Goal: Task Accomplishment & Management: Manage account settings

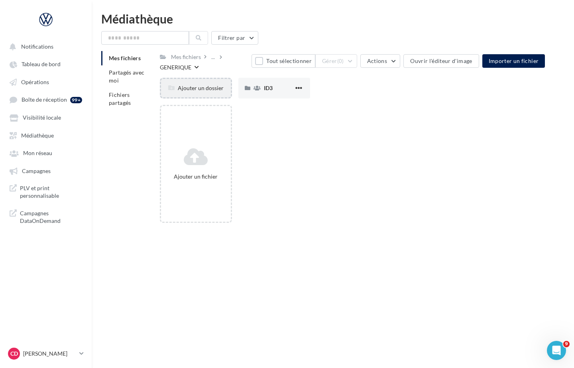
click at [201, 87] on div "Ajouter un dossier" at bounding box center [195, 88] width 69 height 8
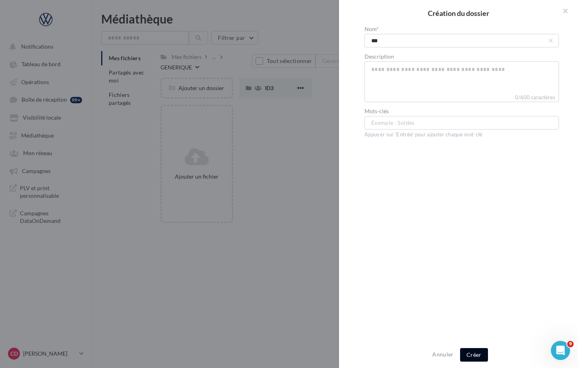
type input "***"
drag, startPoint x: 478, startPoint y: 358, endPoint x: 449, endPoint y: 328, distance: 41.7
click at [478, 358] on button "Créer" at bounding box center [474, 355] width 28 height 14
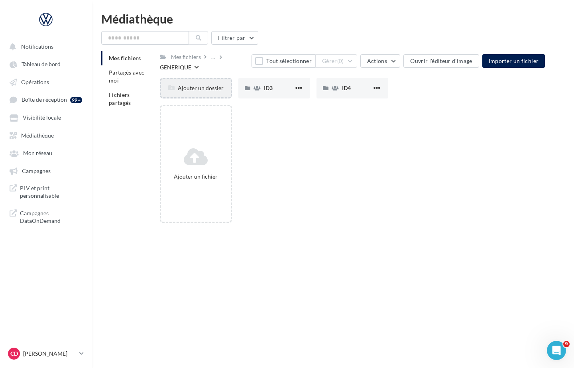
click at [204, 89] on div "Ajouter un dossier" at bounding box center [195, 88] width 69 height 8
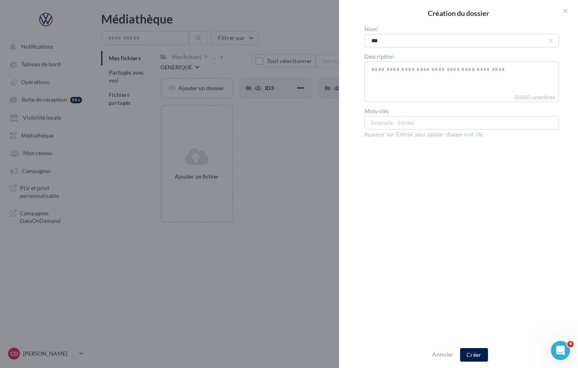
type input "****"
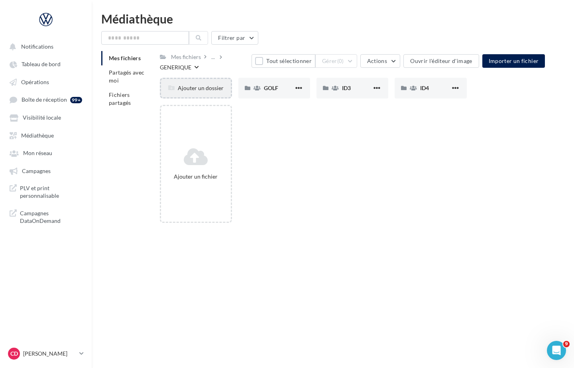
click at [204, 89] on div "Ajouter un dossier" at bounding box center [195, 88] width 69 height 8
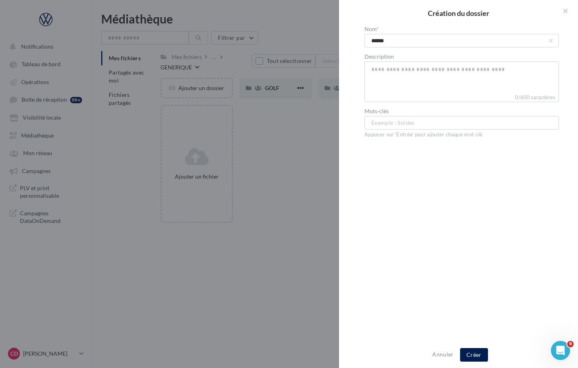
type input "******"
click at [296, 117] on div at bounding box center [289, 184] width 578 height 368
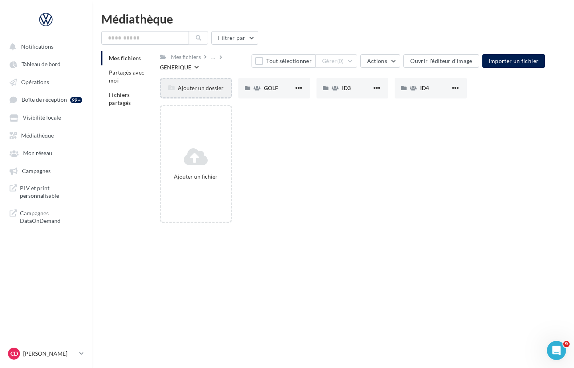
click at [207, 89] on div "Ajouter un dossier" at bounding box center [195, 88] width 69 height 8
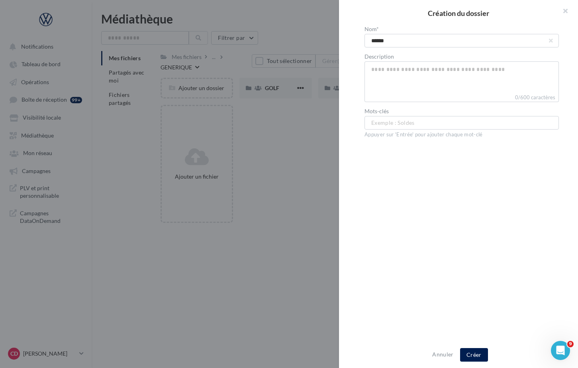
click at [394, 44] on input "******" at bounding box center [462, 41] width 194 height 14
type input "******"
click at [441, 211] on div "Nom* ****** Description 0/600 caractères Mots-clés Exemple : Soldes ... Appuyer…" at bounding box center [461, 184] width 245 height 316
drag, startPoint x: 474, startPoint y: 356, endPoint x: 418, endPoint y: 285, distance: 90.8
click at [474, 356] on button "Créer" at bounding box center [474, 355] width 28 height 14
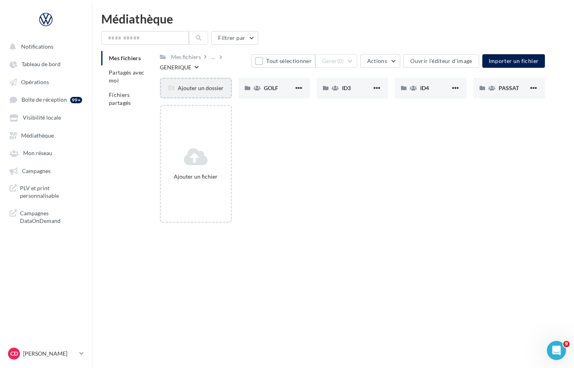
click at [210, 89] on div "Ajouter un dossier" at bounding box center [195, 88] width 69 height 8
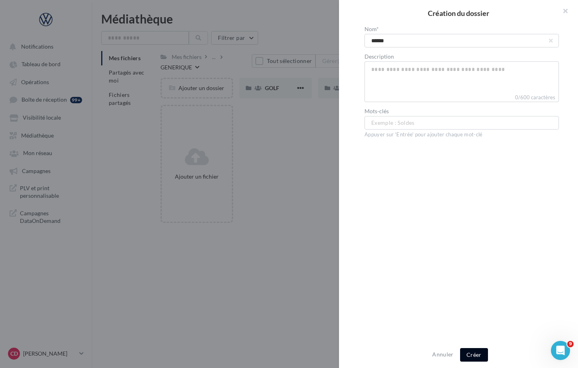
type input "******"
click at [468, 353] on button "Créer" at bounding box center [474, 355] width 28 height 14
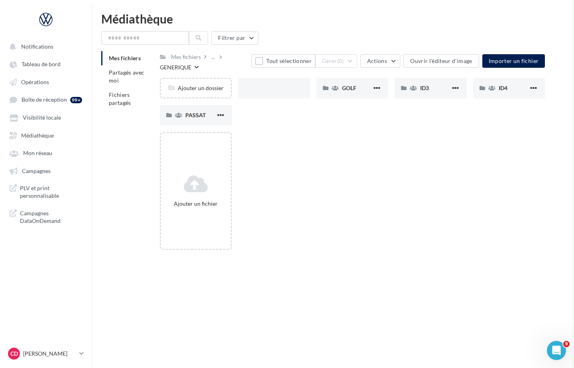
drag, startPoint x: 455, startPoint y: 291, endPoint x: 440, endPoint y: 284, distance: 16.4
click at [455, 291] on div "Notifications Tableau de bord Opérations Boîte de réception 99+" at bounding box center [287, 197] width 574 height 368
click at [211, 88] on div "Ajouter un dossier" at bounding box center [195, 88] width 69 height 8
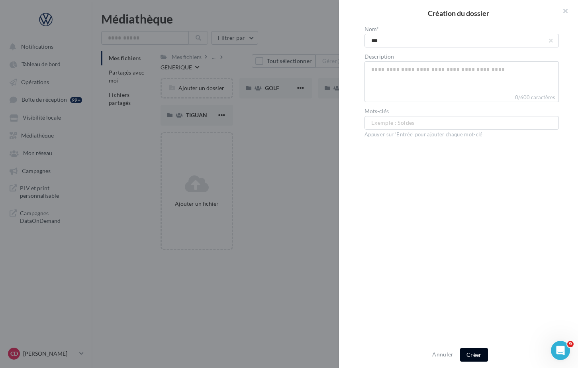
type input "***"
click at [475, 351] on button "Créer" at bounding box center [474, 355] width 28 height 14
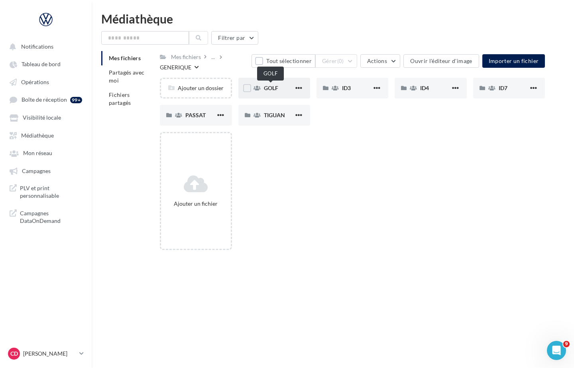
click at [268, 88] on span "GOLF" at bounding box center [271, 87] width 14 height 7
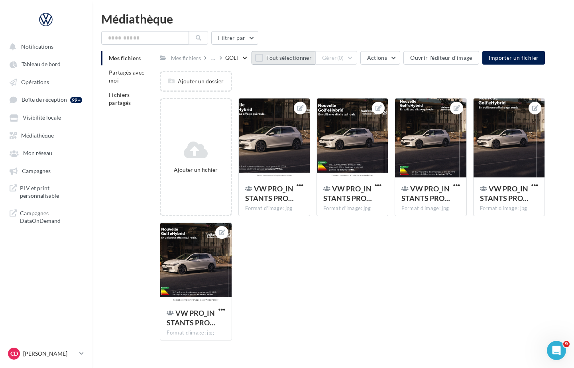
click at [260, 61] on button "Tout sélectionner" at bounding box center [283, 58] width 64 height 14
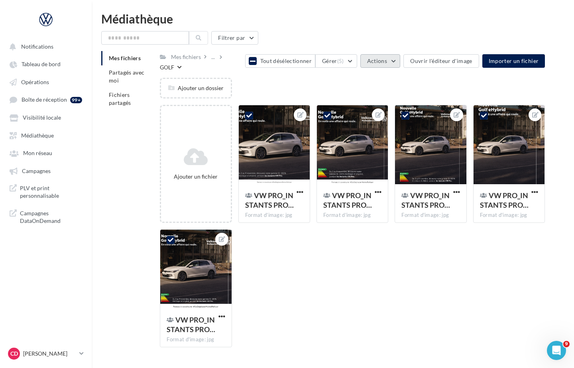
click at [398, 61] on button "Actions" at bounding box center [380, 61] width 40 height 14
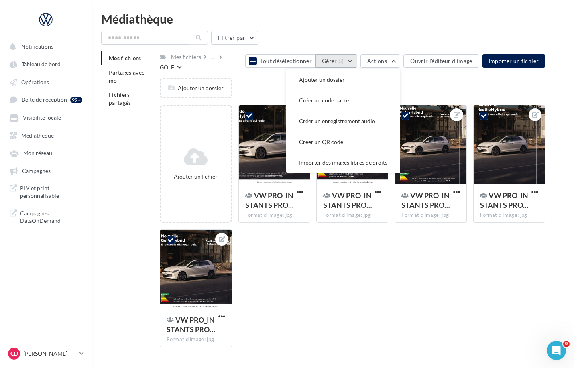
click at [355, 59] on button "Gérer (5)" at bounding box center [336, 61] width 42 height 14
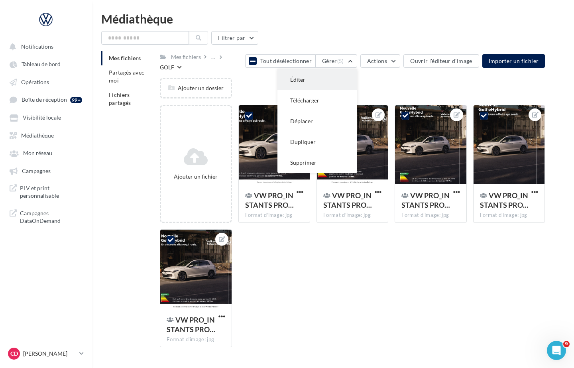
click at [335, 76] on button "Éditer" at bounding box center [317, 79] width 80 height 21
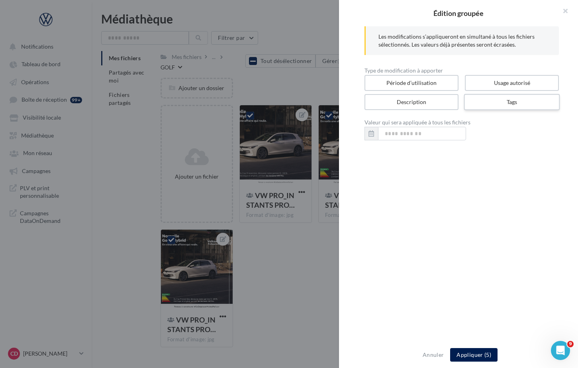
click at [503, 101] on label "Tags" at bounding box center [512, 102] width 96 height 16
click at [439, 136] on input "text" at bounding box center [459, 133] width 173 height 8
paste input "**********"
type input "*"
type input "******"
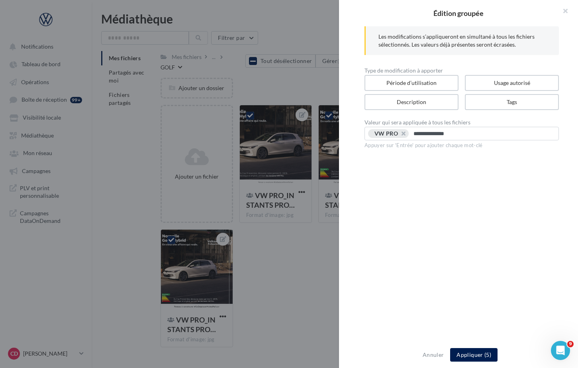
type input "**********"
type input "********"
type input "**"
paste input "**********"
type input "**********"
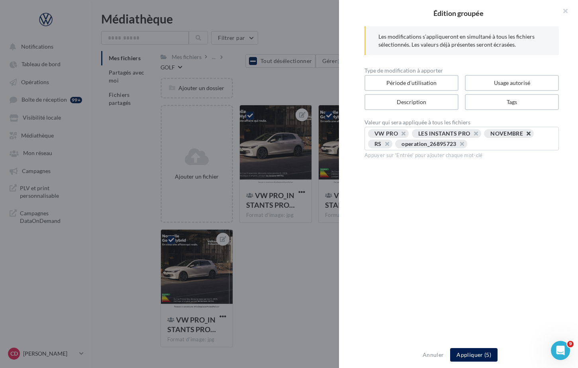
click at [524, 135] on button "button" at bounding box center [524, 135] width 0 height 0
type input "********"
drag, startPoint x: 483, startPoint y: 143, endPoint x: 451, endPoint y: 143, distance: 31.5
click at [478, 146] on button "button" at bounding box center [478, 146] width 0 height 0
click at [431, 146] on button "button" at bounding box center [431, 146] width 0 height 0
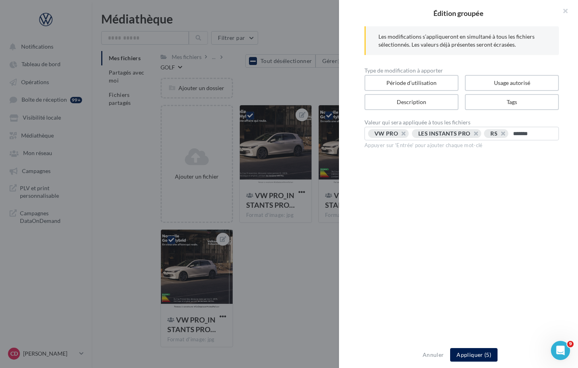
type input "********"
paste input "**********"
type input "**********"
type input "****"
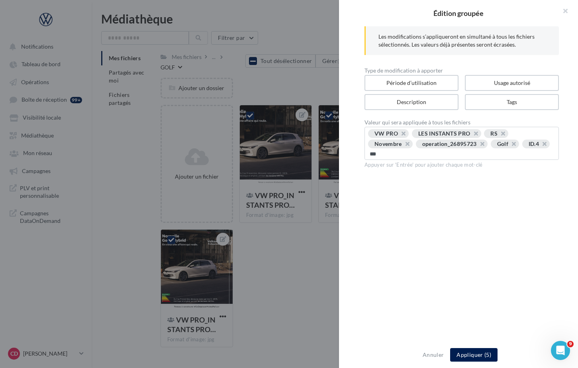
type input "****"
type input "******"
type input "****"
type input "******"
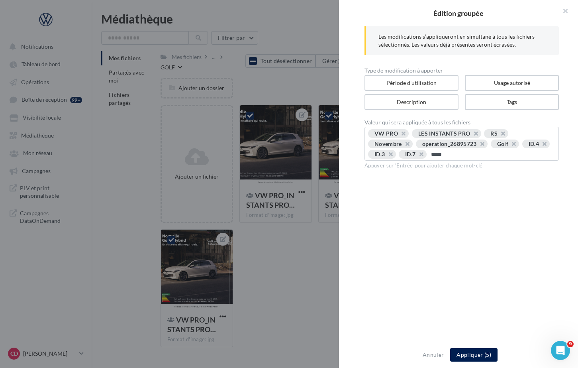
type input "******"
type input "********"
type input "*********"
type input "********"
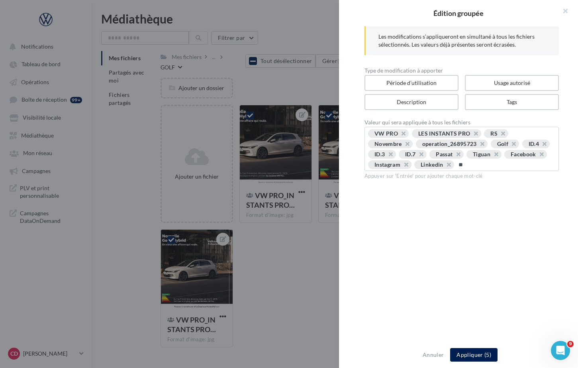
type input "*"
type input "*****"
type input "********"
type input "***"
type input "*"
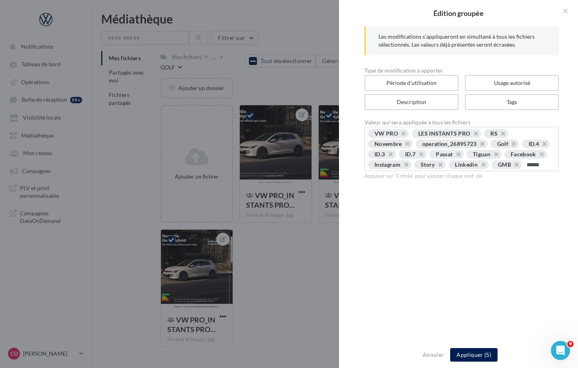
type input "*******"
click at [478, 352] on button "Appliquer (5)" at bounding box center [473, 355] width 47 height 14
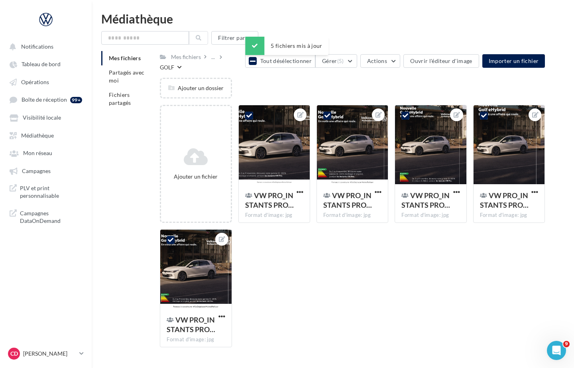
click at [252, 59] on icon at bounding box center [253, 61] width 6 height 6
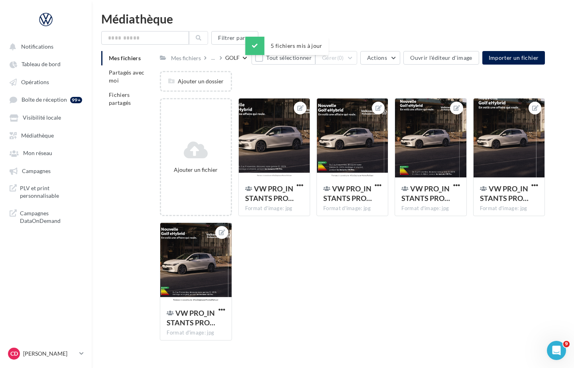
click at [235, 58] on div "GOLF" at bounding box center [232, 58] width 14 height 8
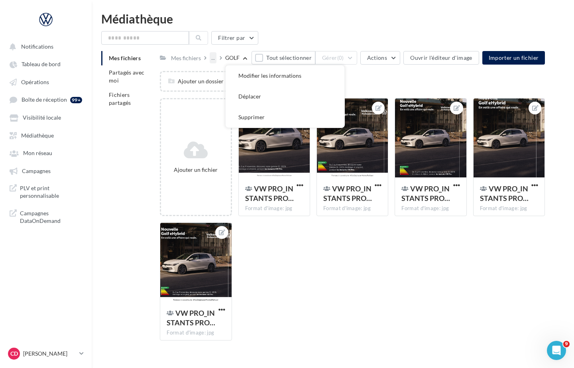
click at [211, 60] on div "..." at bounding box center [213, 57] width 7 height 11
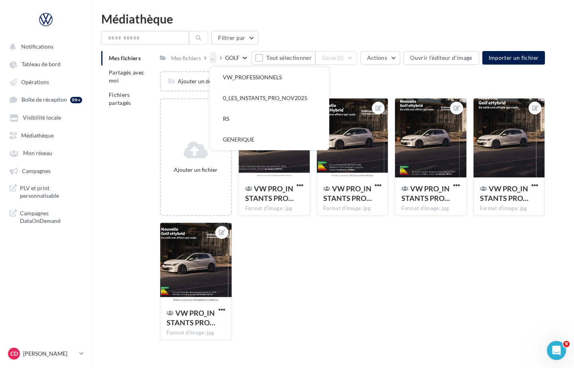
click at [212, 60] on div "..." at bounding box center [213, 57] width 7 height 11
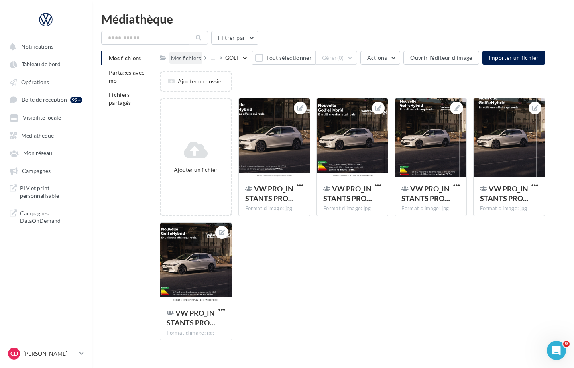
click at [193, 57] on div "Mes fichiers" at bounding box center [186, 58] width 30 height 8
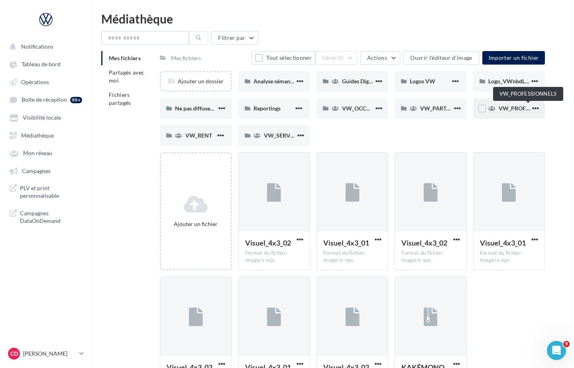
click at [516, 108] on span "VW_PROFESSIONNELS" at bounding box center [528, 108] width 61 height 7
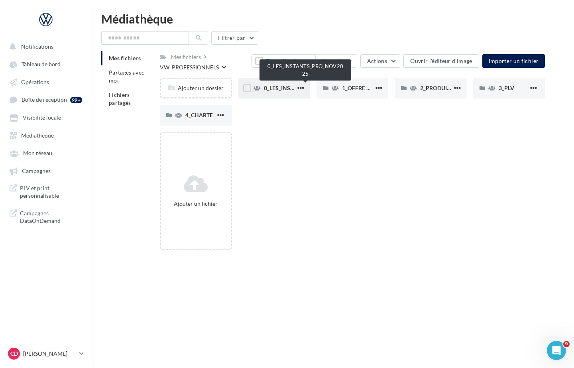
click at [286, 88] on span "0_LES_INSTANTS_PRO_NOV2025" at bounding box center [307, 87] width 86 height 7
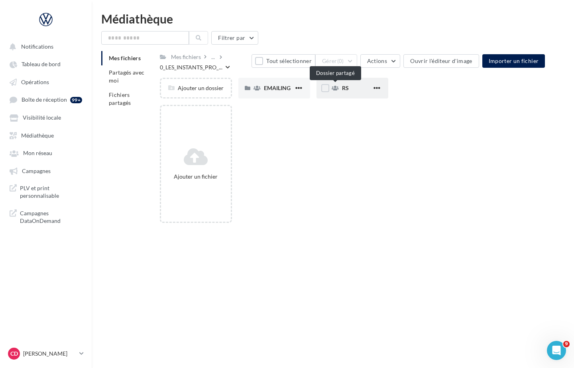
click at [342, 88] on span "RS" at bounding box center [345, 87] width 7 height 7
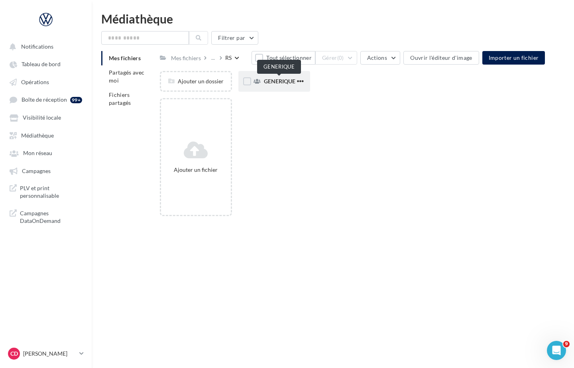
click at [270, 80] on span "GENERIQUE" at bounding box center [279, 81] width 31 height 7
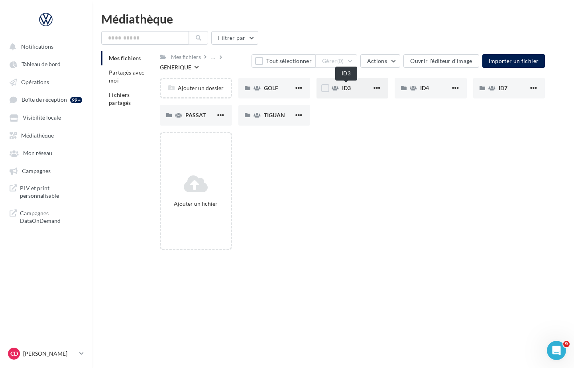
click at [351, 90] on span "ID3" at bounding box center [346, 87] width 9 height 7
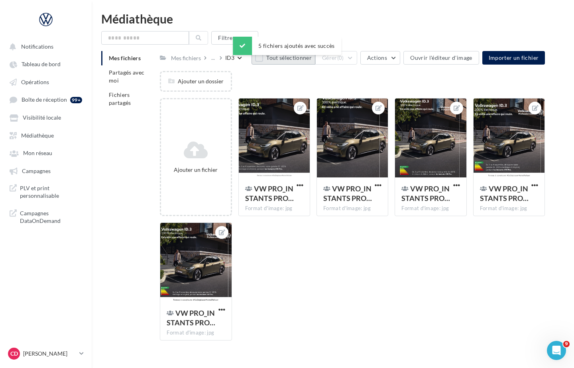
click at [264, 60] on button "Tout sélectionner" at bounding box center [283, 58] width 64 height 14
click at [352, 59] on button "Gérer (5)" at bounding box center [336, 58] width 42 height 14
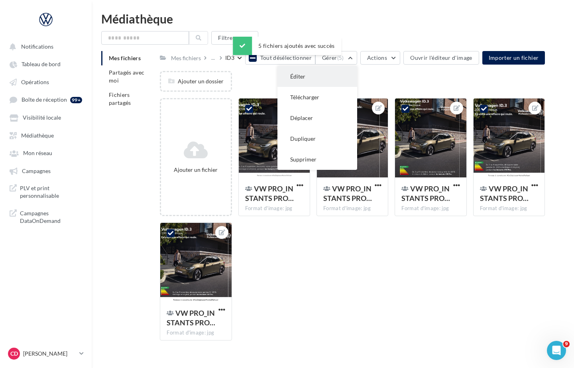
click at [343, 73] on button "Éditer" at bounding box center [317, 76] width 80 height 21
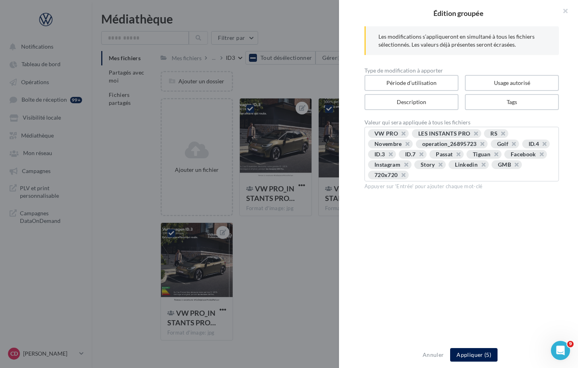
click at [458, 179] on div "VW PRO LES INSTANTS PRO RS Novembre operation_26895723 Golf ID.4 ID.3 ID.7 Pass…" at bounding box center [461, 155] width 187 height 52
click at [540, 146] on button "button" at bounding box center [540, 146] width 0 height 0
click at [510, 146] on button "button" at bounding box center [510, 146] width 0 height 0
click at [539, 146] on button "button" at bounding box center [539, 146] width 0 height 0
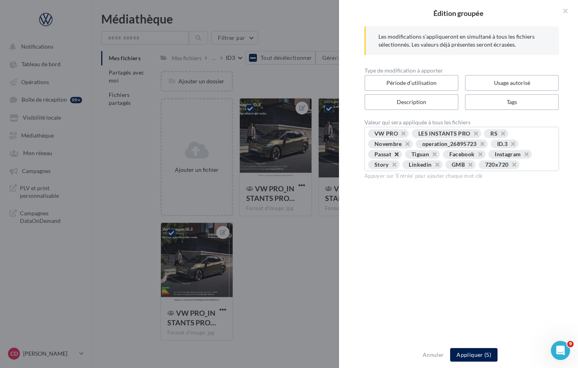
click at [392, 156] on button "button" at bounding box center [392, 156] width 0 height 0
click at [393, 156] on button "button" at bounding box center [393, 156] width 0 height 0
click at [473, 357] on button "Appliquer (5)" at bounding box center [473, 355] width 47 height 14
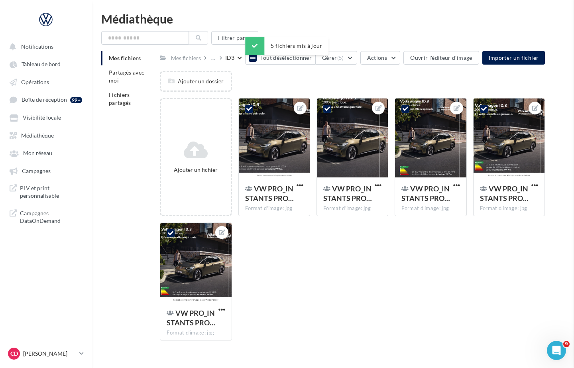
drag, startPoint x: 311, startPoint y: 284, endPoint x: 327, endPoint y: 282, distance: 15.7
click at [311, 284] on div "Ajouter un fichier VW PRO_INSTANTS PRO… Format d'image: jpg 5 VW PRO_INSTANTS P…" at bounding box center [355, 222] width 391 height 249
click at [217, 59] on div "..." at bounding box center [215, 57] width 10 height 11
click at [212, 59] on div "..." at bounding box center [213, 57] width 7 height 11
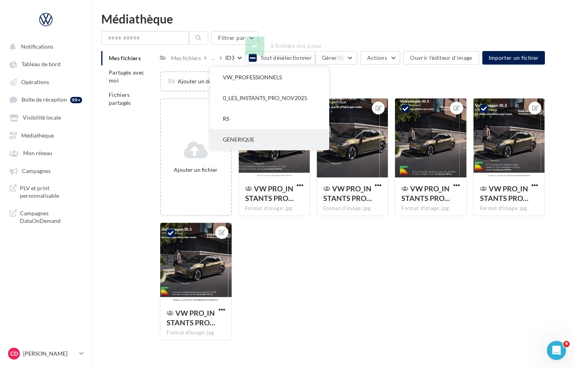
click at [232, 137] on button "GENERIQUE" at bounding box center [269, 139] width 119 height 21
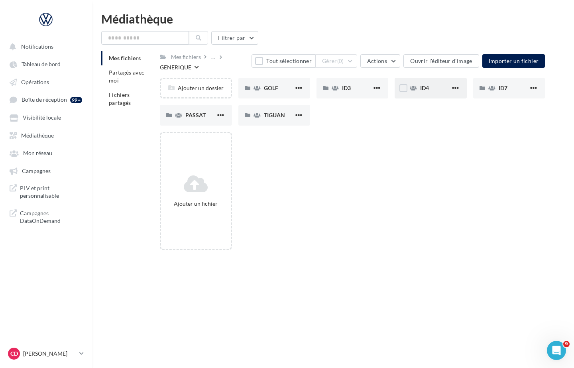
click at [430, 89] on div "ID4" at bounding box center [435, 88] width 30 height 8
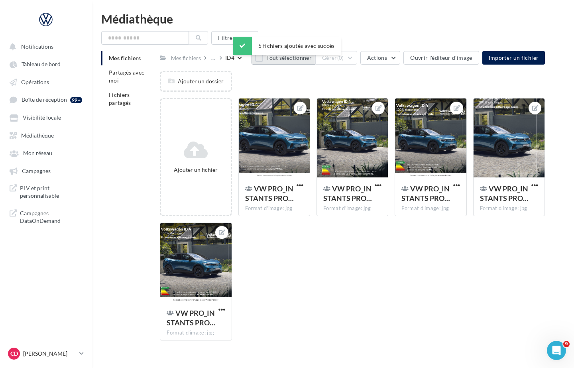
click at [259, 60] on button "Tout sélectionner" at bounding box center [283, 58] width 64 height 14
click at [353, 59] on button "Gérer (5)" at bounding box center [336, 58] width 42 height 14
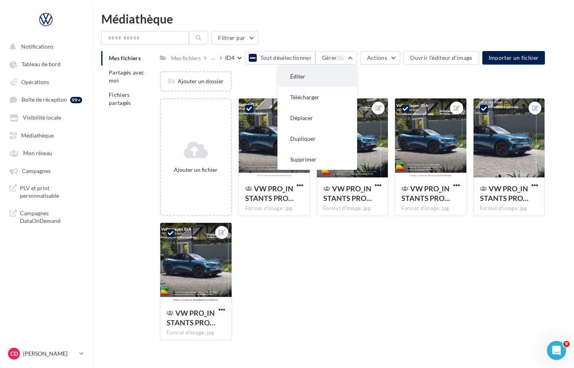
click at [345, 71] on button "Éditer" at bounding box center [317, 76] width 80 height 21
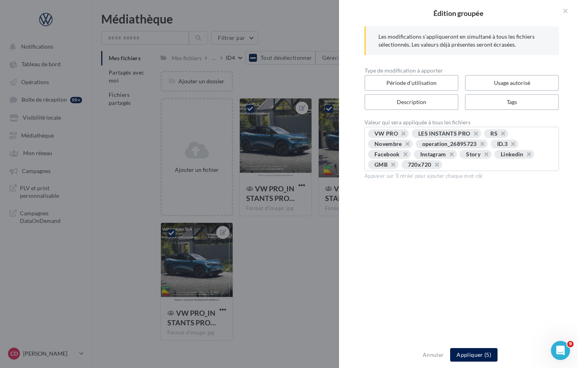
click at [471, 168] on input "text" at bounding box center [499, 165] width 104 height 8
click at [509, 146] on button "button" at bounding box center [509, 146] width 0 height 0
click at [459, 164] on input "text" at bounding box center [481, 165] width 137 height 8
type input "****"
click at [471, 356] on button "Appliquer (5)" at bounding box center [473, 355] width 47 height 14
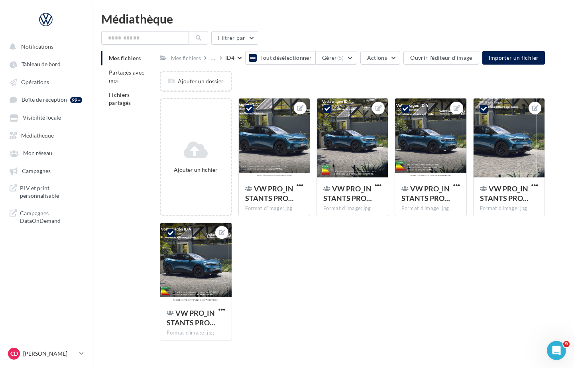
drag, startPoint x: 254, startPoint y: 62, endPoint x: 242, endPoint y: 62, distance: 12.4
click at [254, 62] on button "Tout désélectionner" at bounding box center [280, 58] width 70 height 14
click at [211, 60] on div "..." at bounding box center [213, 57] width 7 height 11
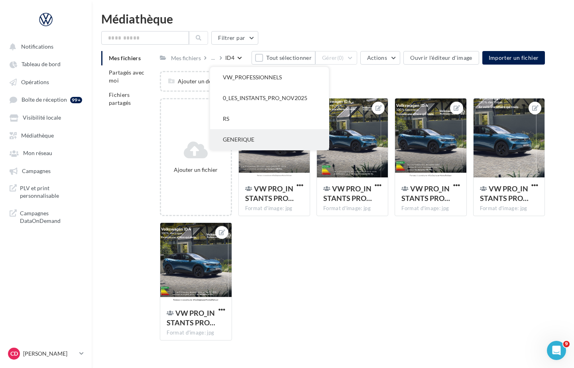
click at [239, 139] on button "GENERIQUE" at bounding box center [269, 139] width 119 height 21
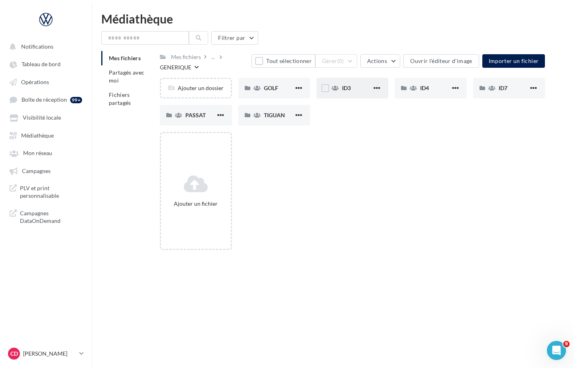
click at [361, 88] on div "ID3" at bounding box center [357, 88] width 30 height 8
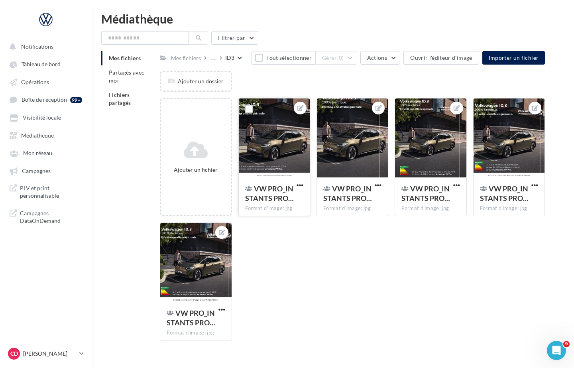
click at [292, 135] on div at bounding box center [274, 138] width 71 height 80
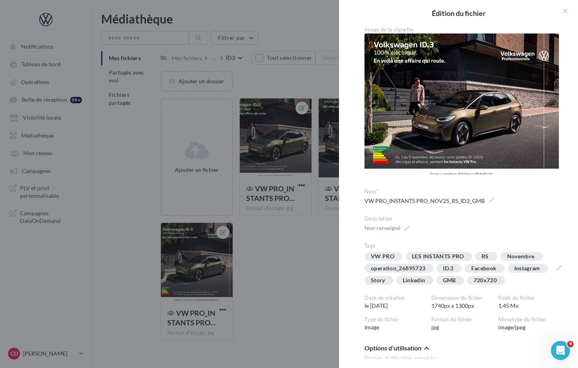
click at [249, 82] on div at bounding box center [289, 184] width 578 height 368
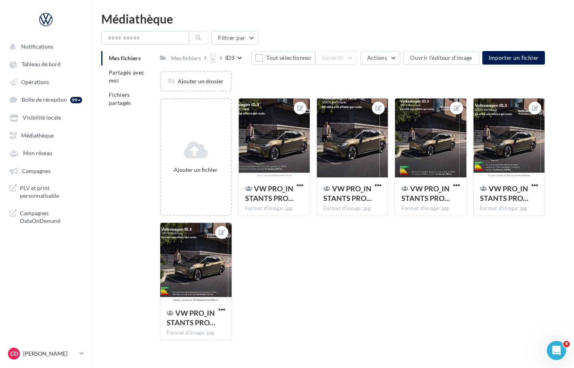
click at [212, 59] on div "..." at bounding box center [213, 57] width 7 height 11
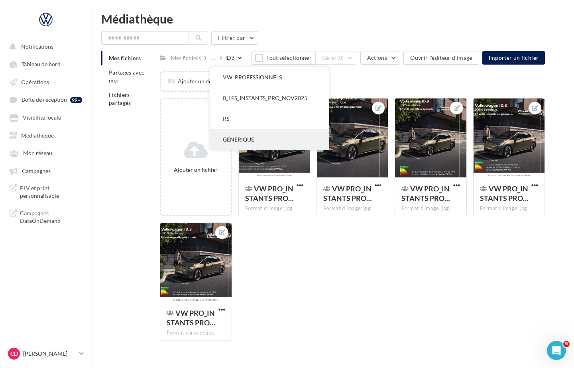
click at [239, 136] on button "GENERIQUE" at bounding box center [269, 139] width 119 height 21
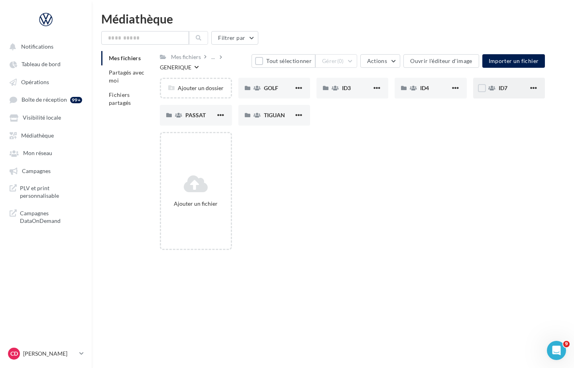
click at [509, 90] on div "ID7" at bounding box center [513, 88] width 30 height 8
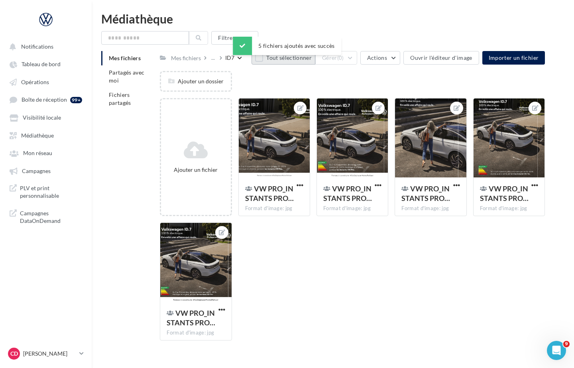
click at [259, 61] on button "Tout sélectionner" at bounding box center [283, 58] width 64 height 14
drag, startPoint x: 353, startPoint y: 59, endPoint x: 351, endPoint y: 63, distance: 4.3
click at [353, 59] on button "Gérer (5)" at bounding box center [336, 58] width 42 height 14
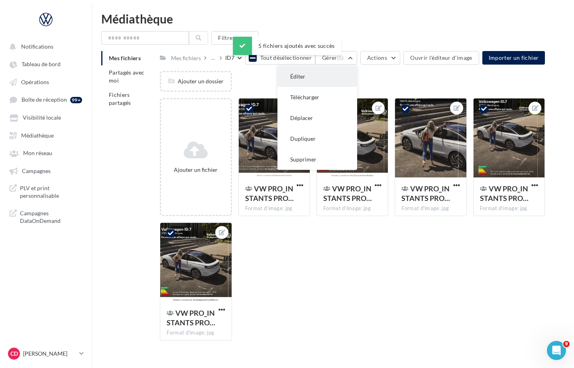
click at [347, 71] on button "Éditer" at bounding box center [317, 76] width 80 height 21
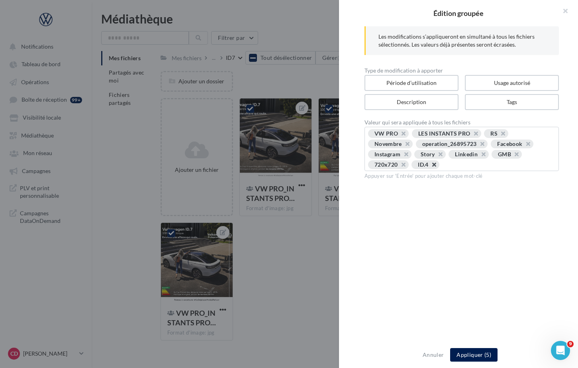
click at [430, 167] on button "button" at bounding box center [430, 167] width 0 height 0
click at [434, 165] on input "text" at bounding box center [481, 165] width 137 height 8
type input "****"
click at [473, 352] on button "Appliquer (5)" at bounding box center [473, 355] width 47 height 14
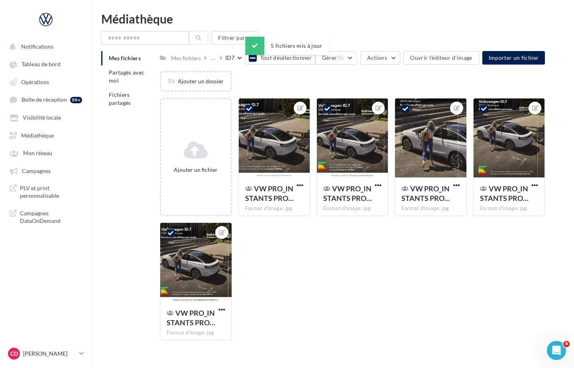
drag, startPoint x: 256, startPoint y: 87, endPoint x: 255, endPoint y: 66, distance: 20.7
click at [256, 82] on div "Ajouter un dossier" at bounding box center [355, 84] width 391 height 27
click at [255, 62] on button "Tout désélectionner" at bounding box center [280, 58] width 70 height 14
click at [212, 58] on div "..." at bounding box center [213, 57] width 7 height 11
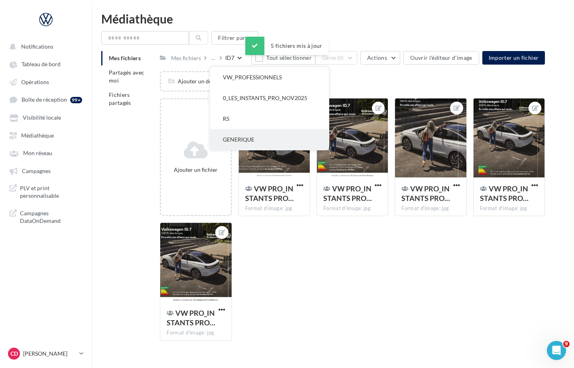
click at [240, 134] on button "GENERIQUE" at bounding box center [269, 139] width 119 height 21
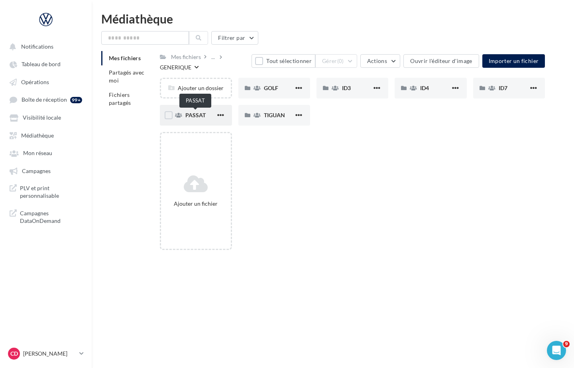
click at [196, 116] on span "PASSAT" at bounding box center [195, 115] width 20 height 7
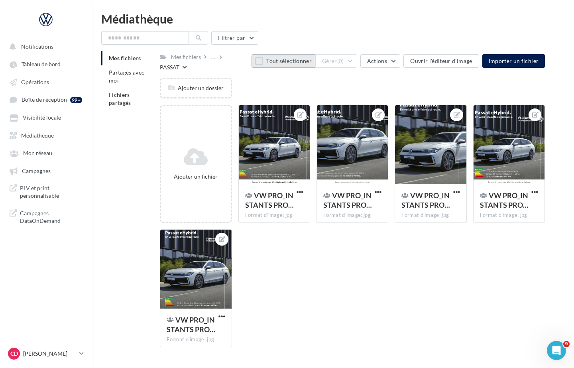
click at [261, 59] on button "Tout sélectionner" at bounding box center [283, 61] width 64 height 14
click at [354, 61] on button "Gérer (5)" at bounding box center [336, 61] width 42 height 14
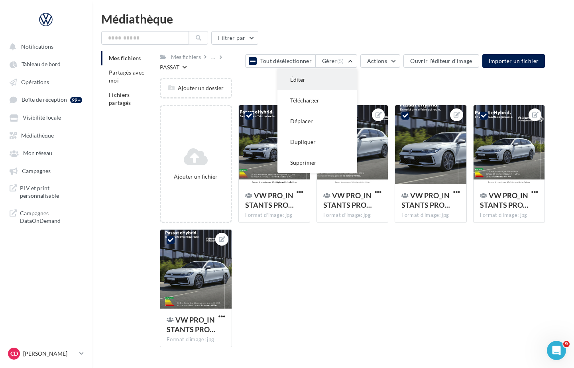
click at [342, 80] on button "Éditer" at bounding box center [317, 79] width 80 height 21
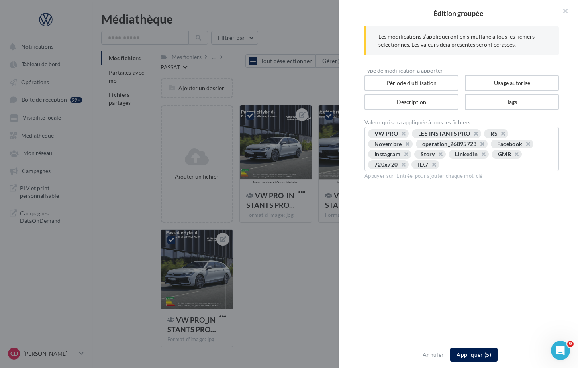
click at [444, 167] on div "VW PRO LES INSTANTS PRO RS Novembre operation_26895723 Facebook Instagram Story…" at bounding box center [461, 149] width 187 height 41
click at [430, 167] on button "button" at bounding box center [430, 167] width 0 height 0
click at [434, 165] on input "text" at bounding box center [481, 165] width 137 height 8
type input "******"
click at [463, 356] on button "Appliquer (5)" at bounding box center [473, 355] width 47 height 14
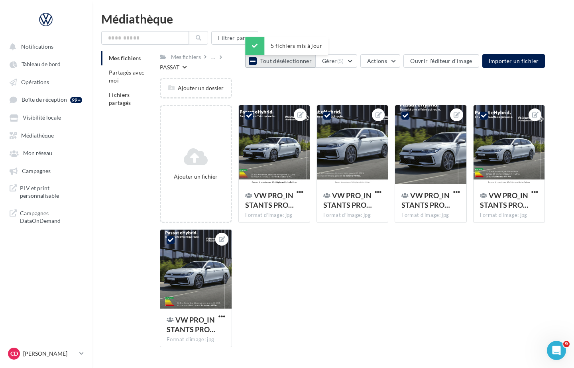
click at [255, 64] on icon at bounding box center [253, 61] width 6 height 6
click at [179, 63] on div "PASSAT" at bounding box center [170, 67] width 20 height 8
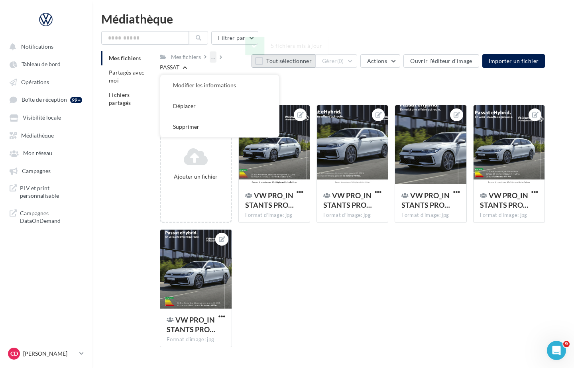
click at [216, 57] on div "..." at bounding box center [213, 56] width 7 height 11
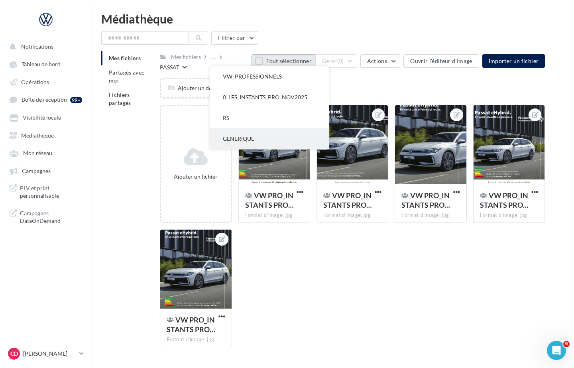
click at [244, 137] on button "GENERIQUE" at bounding box center [269, 138] width 119 height 21
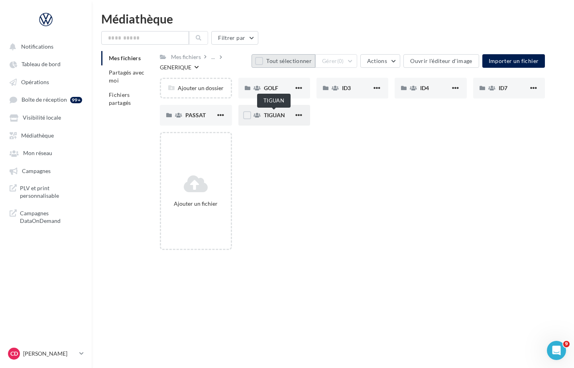
click at [273, 114] on span "TIGUAN" at bounding box center [274, 115] width 21 height 7
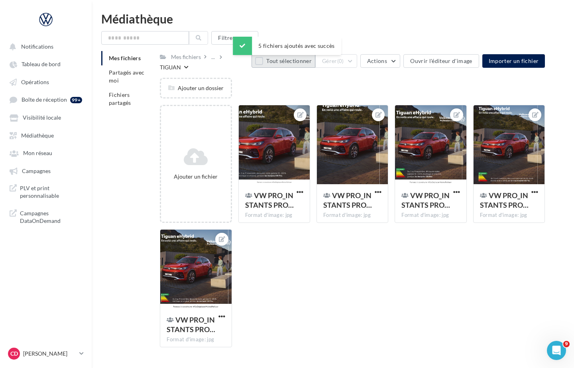
click at [262, 59] on button "Tout sélectionner" at bounding box center [283, 61] width 64 height 14
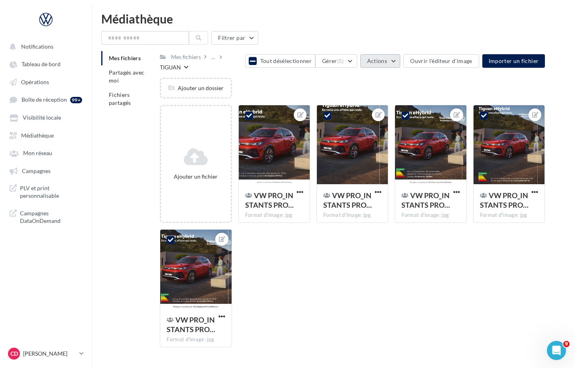
click at [398, 61] on button "Actions" at bounding box center [380, 61] width 40 height 14
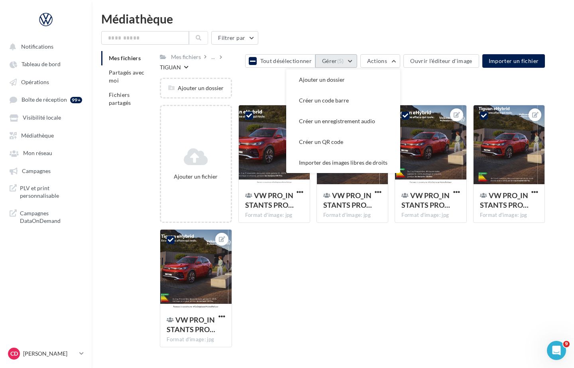
click at [354, 61] on button "Gérer (5)" at bounding box center [336, 61] width 42 height 14
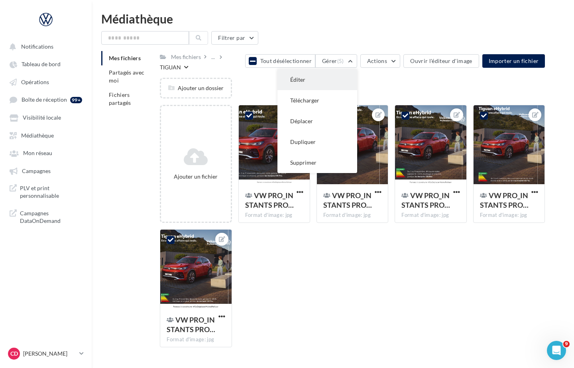
click at [336, 76] on button "Éditer" at bounding box center [317, 79] width 80 height 21
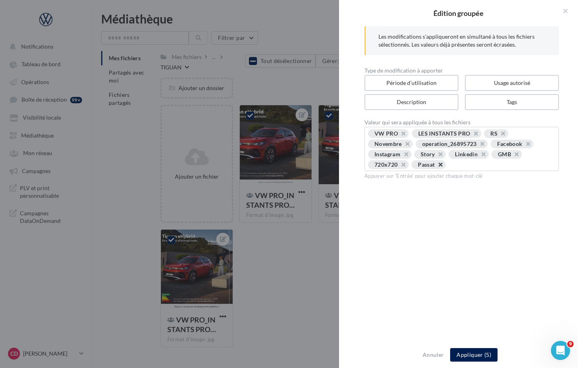
click at [436, 167] on button "button" at bounding box center [436, 167] width 0 height 0
click at [441, 165] on input "text" at bounding box center [481, 165] width 137 height 8
type input "******"
click at [467, 356] on button "Appliquer (5)" at bounding box center [473, 355] width 47 height 14
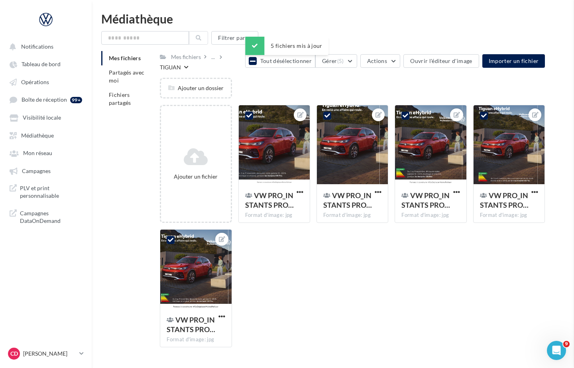
click at [415, 286] on div "Ajouter un fichier VW PRO_INSTANTS PRO… Format d'image: jpg 5 VW PRO_INSTANTS P…" at bounding box center [355, 229] width 391 height 249
click at [255, 60] on icon at bounding box center [253, 61] width 6 height 6
click at [286, 134] on div at bounding box center [274, 145] width 71 height 80
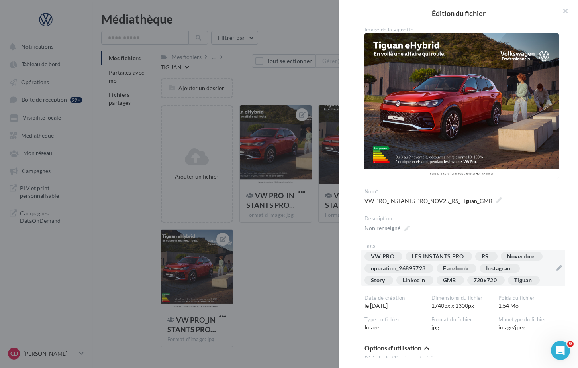
click at [530, 262] on div "VW PRO LES INSTANTS PRO RS Novembre operation_26895723 Facebook Instagram Story…" at bounding box center [459, 270] width 188 height 36
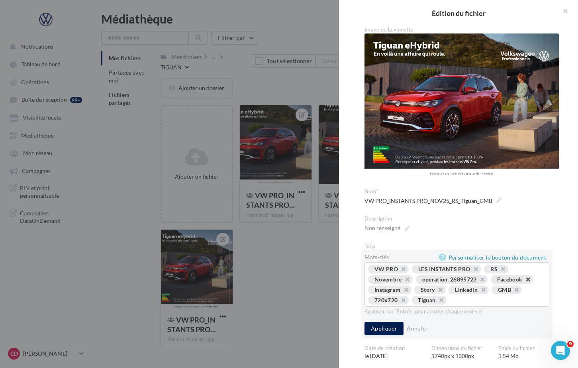
click at [524, 281] on button "button" at bounding box center [524, 281] width 0 height 0
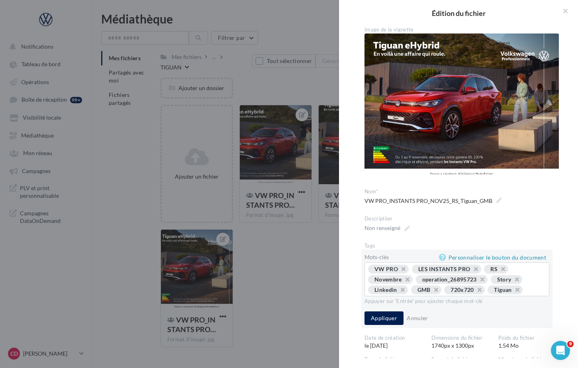
click at [513, 281] on button "button" at bounding box center [513, 281] width 0 height 0
click at [521, 281] on button "button" at bounding box center [521, 281] width 0 height 0
click at [384, 314] on button "Appliquer" at bounding box center [384, 318] width 39 height 14
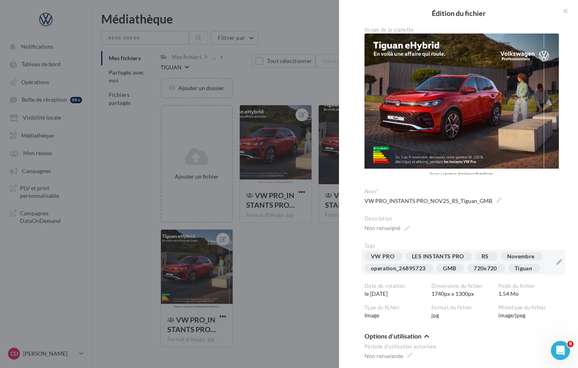
click at [316, 282] on div at bounding box center [289, 184] width 578 height 368
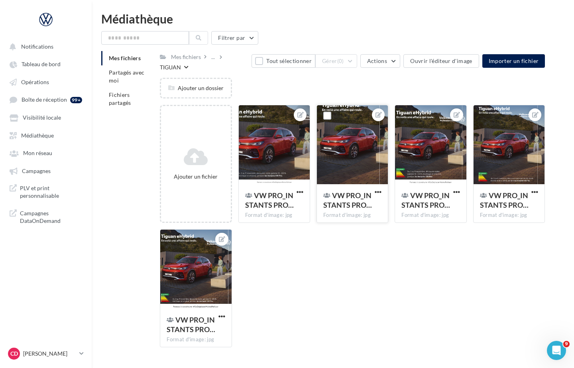
click at [363, 164] on div at bounding box center [352, 145] width 71 height 80
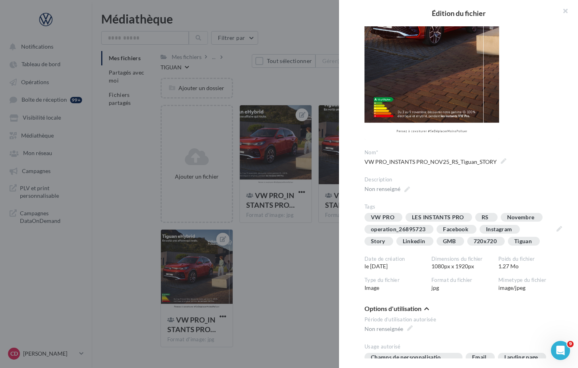
scroll to position [134, 0]
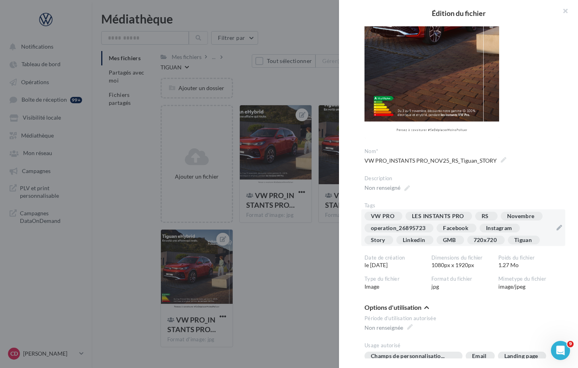
click at [530, 229] on div "VW PRO LES INSTANTS PRO RS Novembre operation_26895723 Facebook Instagram Story…" at bounding box center [459, 230] width 188 height 36
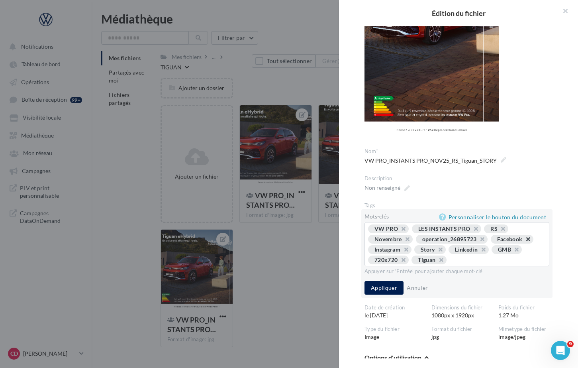
click at [524, 241] on button "button" at bounding box center [524, 241] width 0 height 0
click at [433, 251] on button "button" at bounding box center [433, 251] width 0 height 0
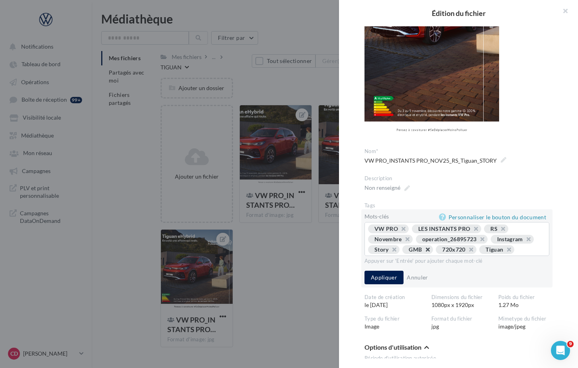
click at [424, 251] on button "button" at bounding box center [424, 251] width 0 height 0
click at [433, 251] on button "button" at bounding box center [433, 251] width 0 height 0
click at [386, 277] on button "Appliquer" at bounding box center [384, 278] width 39 height 14
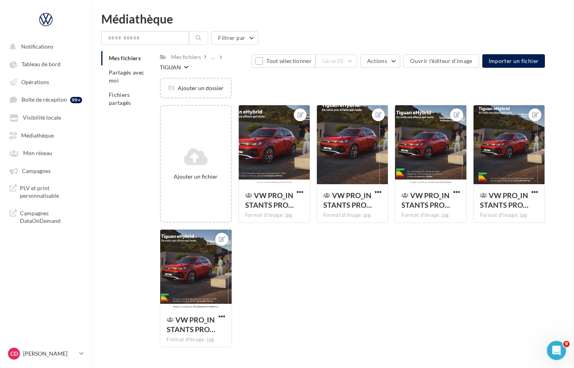
click at [438, 150] on div at bounding box center [430, 145] width 71 height 80
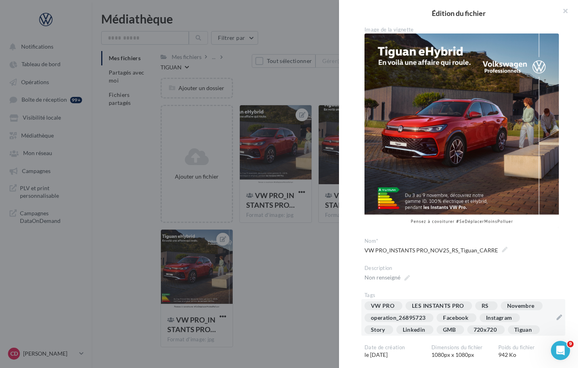
click at [533, 313] on div "VW PRO LES INSTANTS PRO RS Novembre operation_26895723 Facebook Instagram Story…" at bounding box center [459, 319] width 188 height 36
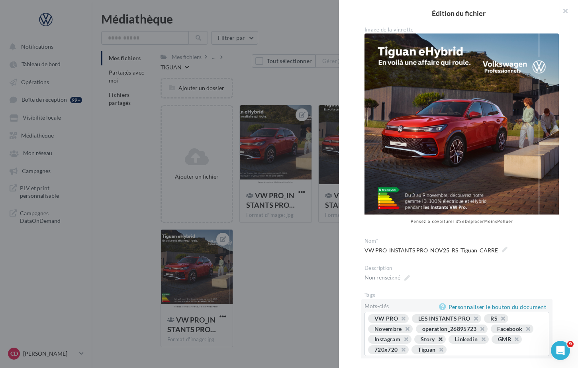
click at [436, 341] on button "button" at bounding box center [436, 341] width 0 height 0
click at [480, 335] on span "GMB" at bounding box center [472, 339] width 30 height 9
click at [478, 341] on button "button" at bounding box center [478, 341] width 0 height 0
click at [488, 341] on button "button" at bounding box center [488, 341] width 0 height 0
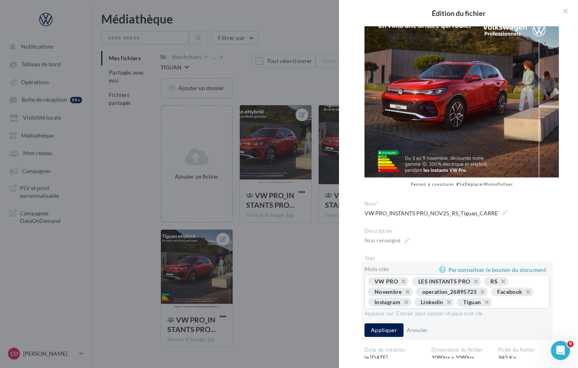
scroll to position [70, 0]
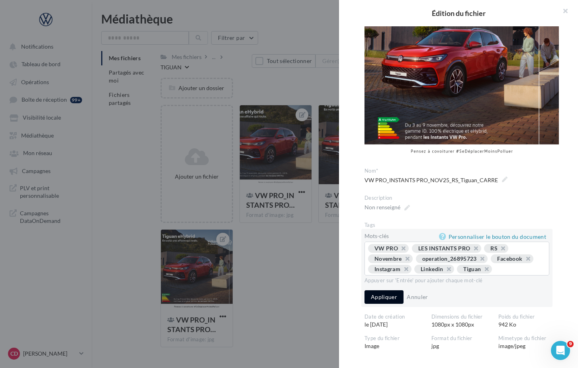
drag, startPoint x: 385, startPoint y: 302, endPoint x: 390, endPoint y: 303, distance: 5.3
click at [385, 302] on button "Appliquer" at bounding box center [384, 297] width 39 height 14
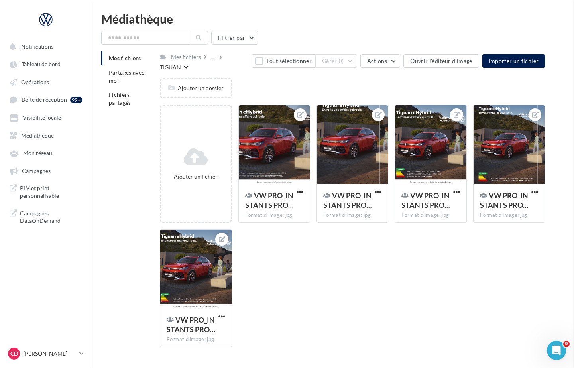
click at [510, 198] on span "VW PRO_INSTANTS PRO…" at bounding box center [504, 200] width 49 height 18
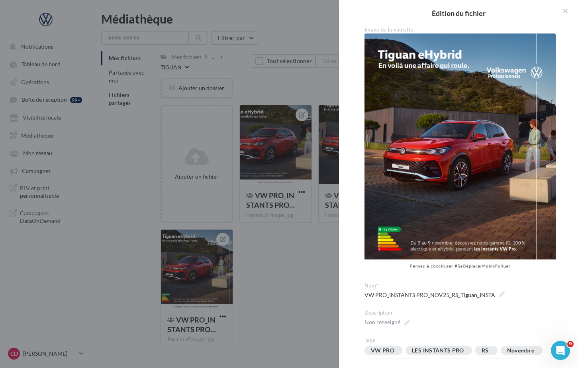
scroll to position [145, 0]
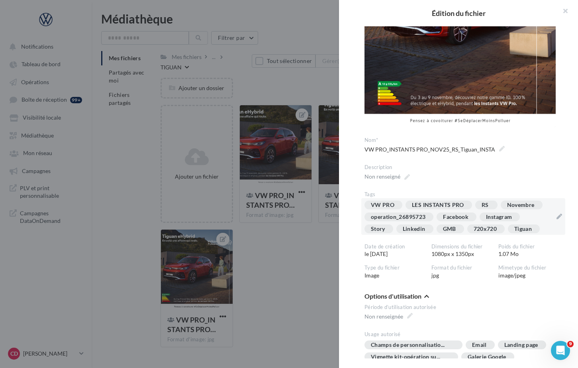
click at [528, 215] on div "VW PRO LES INSTANTS PRO RS Novembre operation_26895723 Facebook Instagram Story…" at bounding box center [459, 218] width 188 height 36
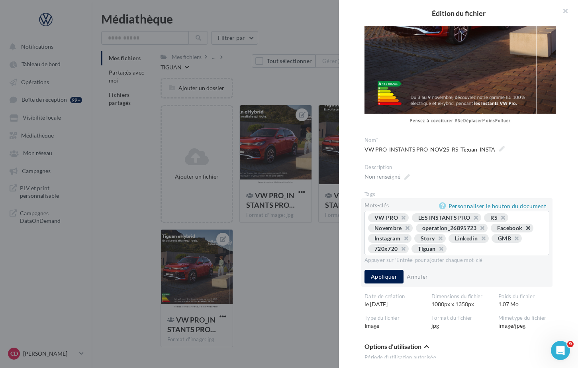
click at [524, 230] on button "button" at bounding box center [524, 230] width 0 height 0
click at [390, 240] on button "button" at bounding box center [390, 240] width 0 height 0
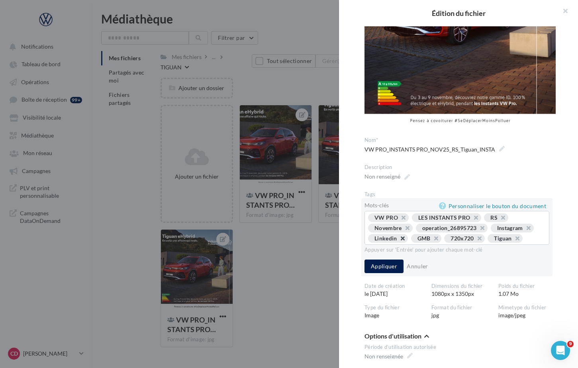
click at [398, 240] on button "button" at bounding box center [398, 240] width 0 height 0
click at [389, 240] on button "button" at bounding box center [389, 240] width 0 height 0
click at [399, 240] on button "button" at bounding box center [399, 240] width 0 height 0
click at [396, 268] on button "Appliquer" at bounding box center [384, 266] width 39 height 14
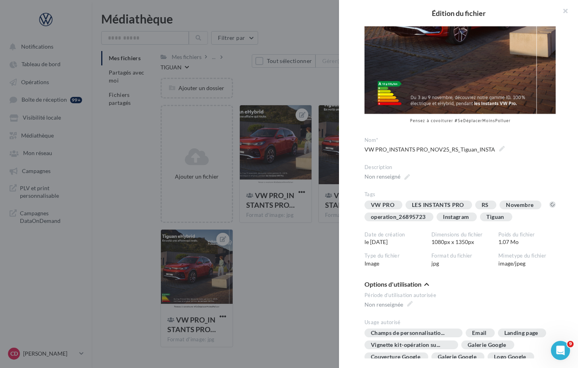
click at [314, 267] on div at bounding box center [289, 184] width 578 height 368
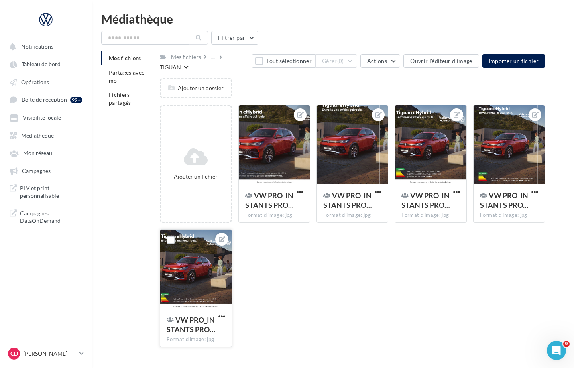
click at [202, 261] on div at bounding box center [195, 269] width 71 height 80
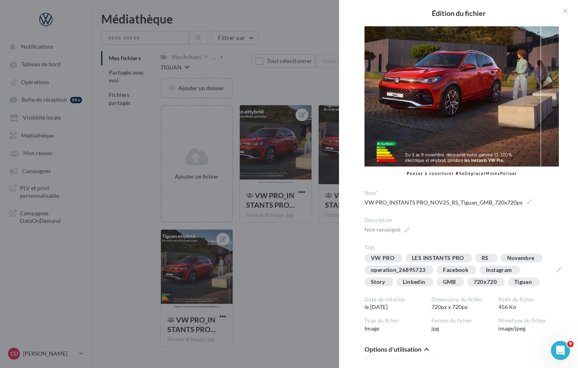
scroll to position [143, 0]
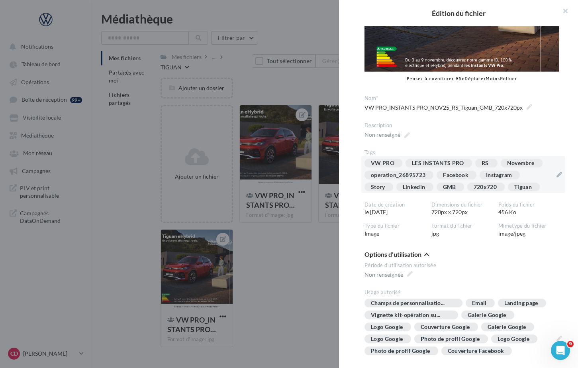
click at [533, 171] on div "VW PRO LES INSTANTS PRO RS Novembre operation_26895723 Facebook Instagram Story…" at bounding box center [459, 177] width 188 height 36
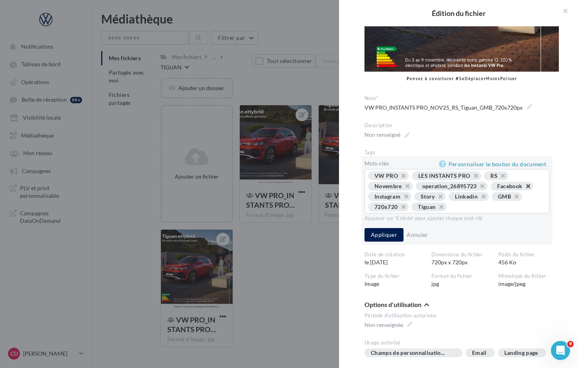
click at [524, 188] on button "button" at bounding box center [524, 188] width 0 height 0
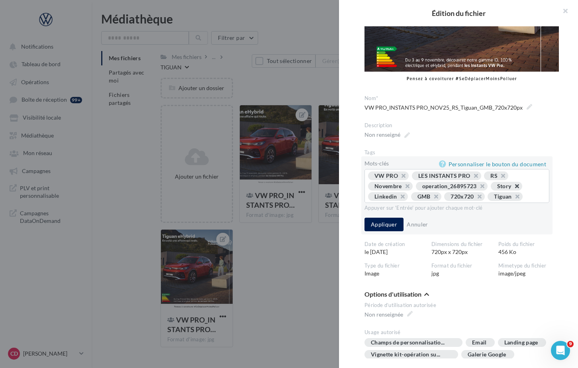
click at [519, 182] on span "Story" at bounding box center [506, 186] width 31 height 9
click at [513, 188] on button "button" at bounding box center [513, 188] width 0 height 0
click at [521, 188] on button "button" at bounding box center [521, 188] width 0 height 0
click at [387, 218] on button "Appliquer" at bounding box center [384, 225] width 39 height 14
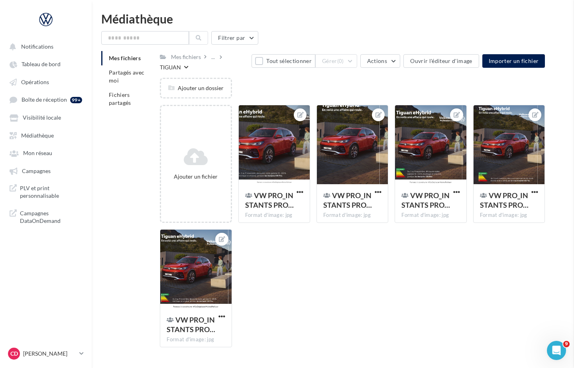
drag, startPoint x: 305, startPoint y: 259, endPoint x: 292, endPoint y: 204, distance: 56.8
click at [181, 63] on div "TIGUAN" at bounding box center [170, 67] width 21 height 8
click at [215, 58] on div "..." at bounding box center [213, 56] width 7 height 11
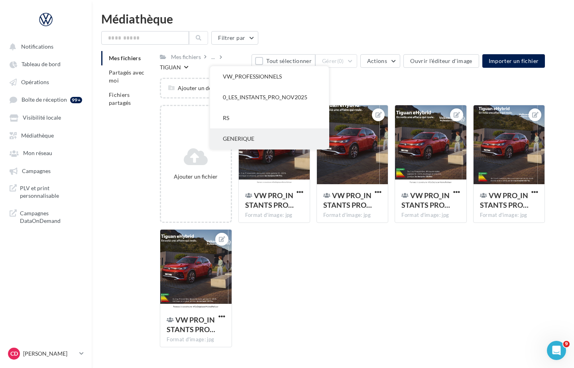
click at [243, 135] on button "GENERIQUE" at bounding box center [269, 138] width 119 height 21
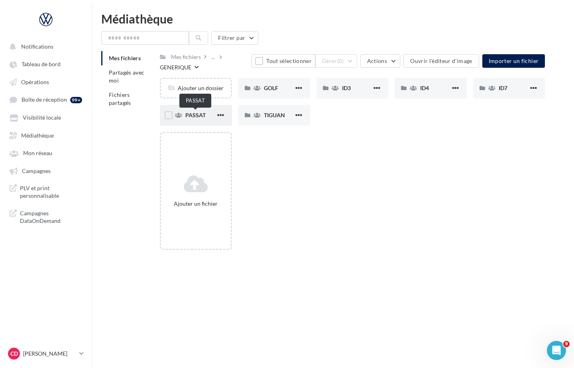
click at [200, 116] on span "PASSAT" at bounding box center [195, 115] width 20 height 7
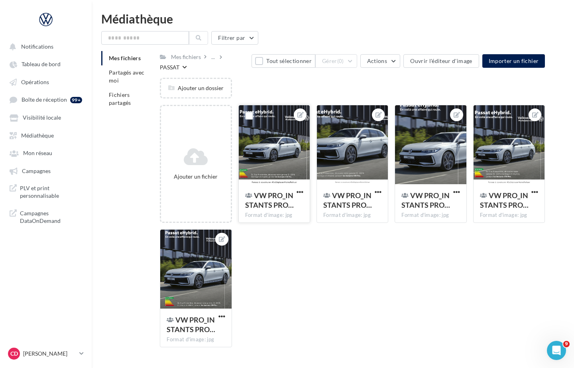
click at [292, 124] on div at bounding box center [274, 145] width 71 height 80
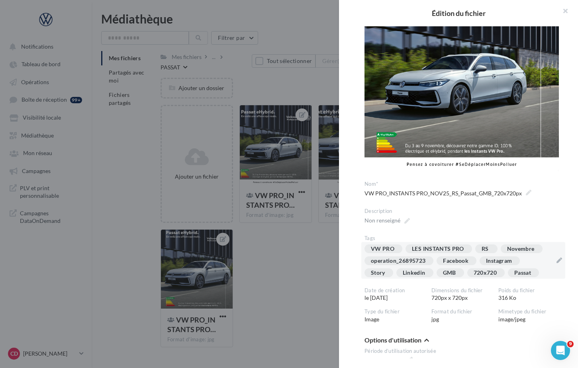
scroll to position [57, 0]
click at [537, 259] on div "VW PRO LES INSTANTS PRO RS Novembre operation_26895723 Facebook Instagram Story…" at bounding box center [459, 262] width 188 height 36
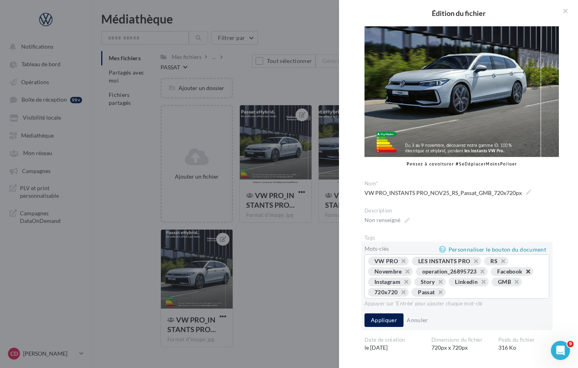
click at [524, 273] on button "button" at bounding box center [524, 273] width 0 height 0
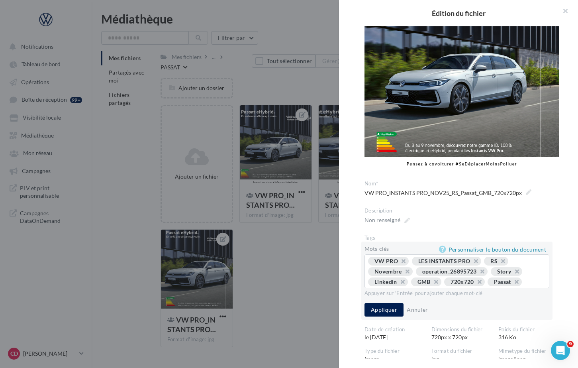
click at [513, 273] on button "button" at bounding box center [513, 273] width 0 height 0
click at [521, 273] on button "button" at bounding box center [521, 273] width 0 height 0
click at [395, 306] on button "Appliquer" at bounding box center [384, 310] width 39 height 14
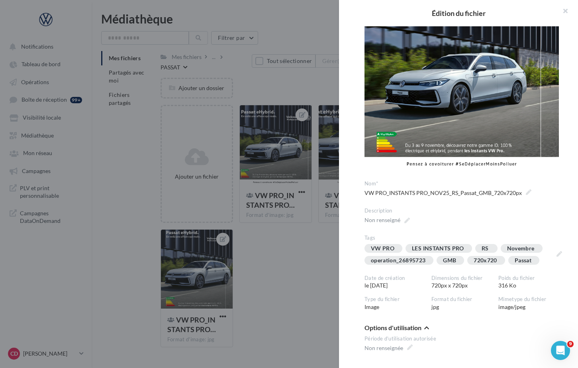
click at [302, 269] on div at bounding box center [289, 184] width 578 height 368
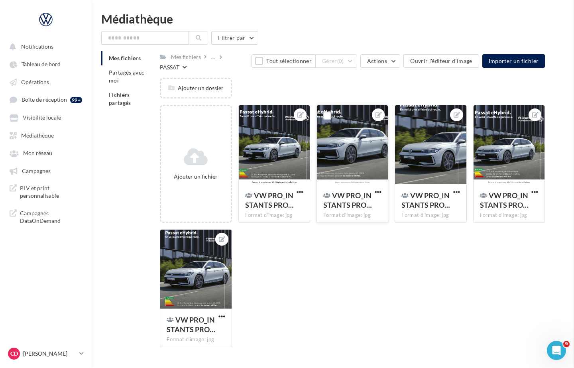
click at [352, 161] on div at bounding box center [352, 145] width 71 height 80
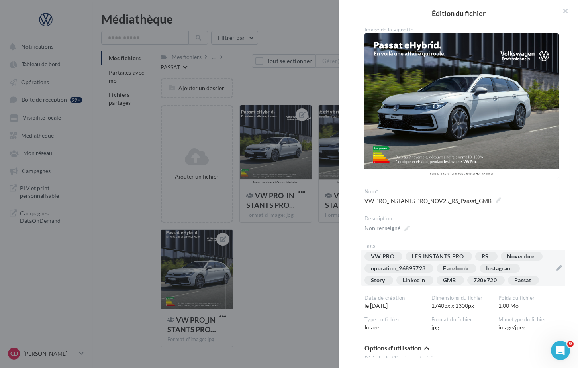
click at [535, 265] on div "VW PRO LES INSTANTS PRO RS Novembre operation_26895723 Facebook Instagram Story…" at bounding box center [459, 270] width 188 height 36
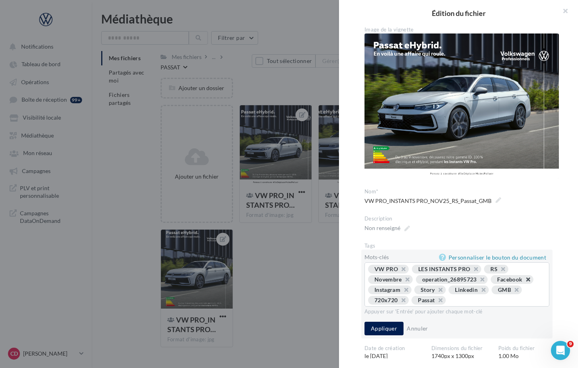
click at [524, 281] on button "button" at bounding box center [524, 281] width 0 height 0
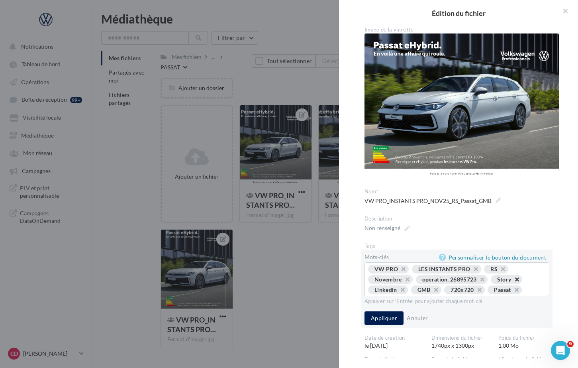
click at [513, 281] on button "button" at bounding box center [513, 281] width 0 height 0
click at [521, 281] on button "button" at bounding box center [521, 281] width 0 height 0
click at [390, 316] on button "Appliquer" at bounding box center [384, 318] width 39 height 14
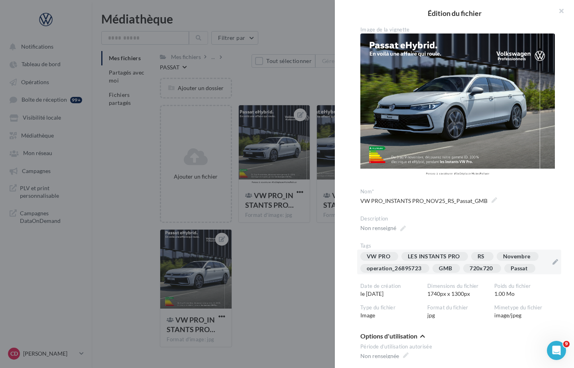
click at [304, 281] on div at bounding box center [287, 184] width 574 height 368
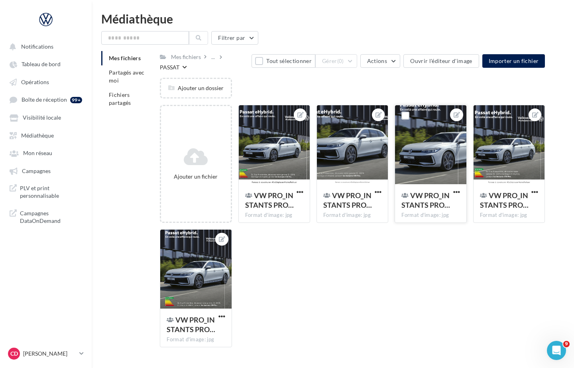
click at [431, 167] on div at bounding box center [430, 145] width 71 height 80
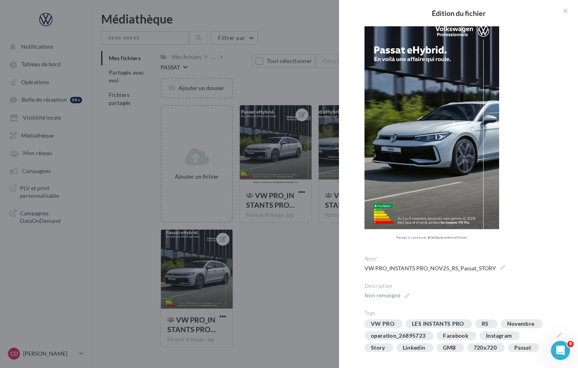
scroll to position [144, 0]
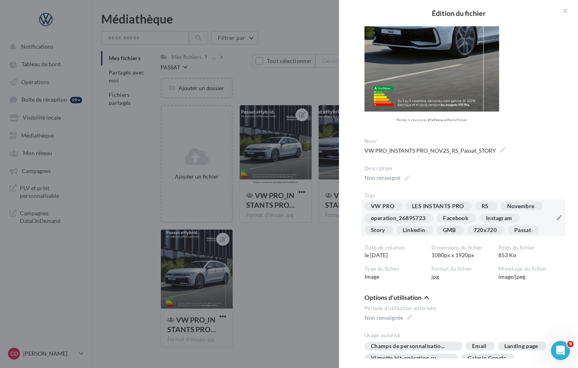
click at [528, 218] on div "VW PRO LES INSTANTS PRO RS Novembre operation_26895723 Facebook Instagram Story…" at bounding box center [459, 220] width 188 height 36
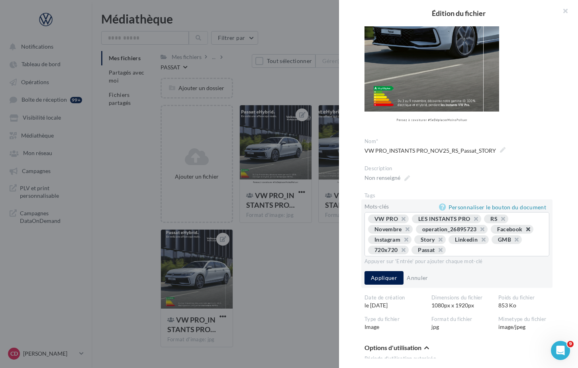
click at [524, 231] on button "button" at bounding box center [524, 231] width 0 height 0
click at [433, 241] on button "button" at bounding box center [433, 241] width 0 height 0
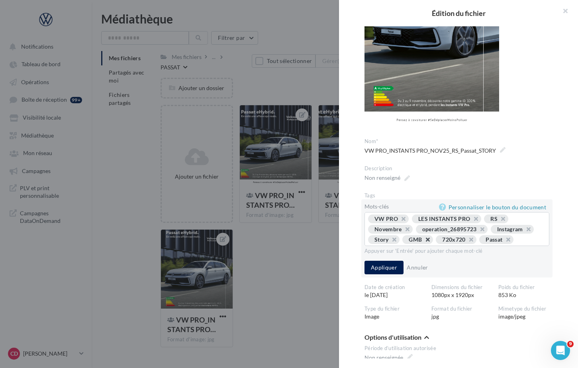
click at [424, 241] on button "button" at bounding box center [424, 241] width 0 height 0
click at [433, 241] on button "button" at bounding box center [433, 241] width 0 height 0
click at [386, 269] on button "Appliquer" at bounding box center [384, 268] width 39 height 14
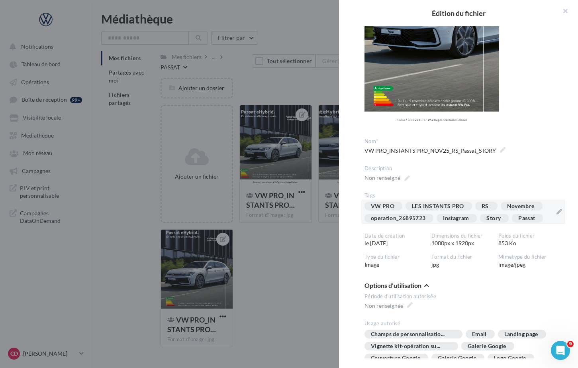
click at [306, 261] on div at bounding box center [289, 184] width 578 height 368
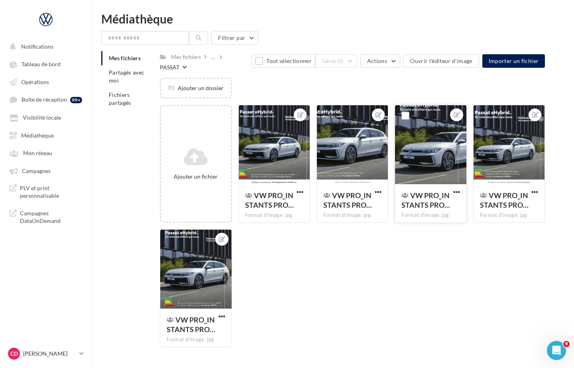
click at [436, 157] on div at bounding box center [430, 145] width 71 height 80
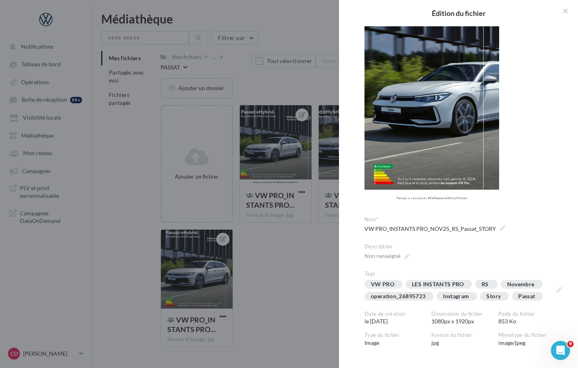
scroll to position [67, 0]
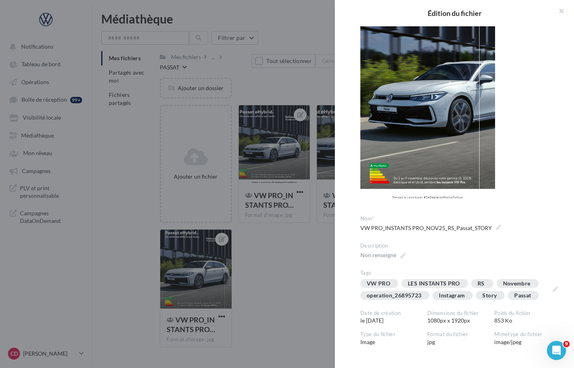
click at [322, 293] on div at bounding box center [287, 184] width 574 height 368
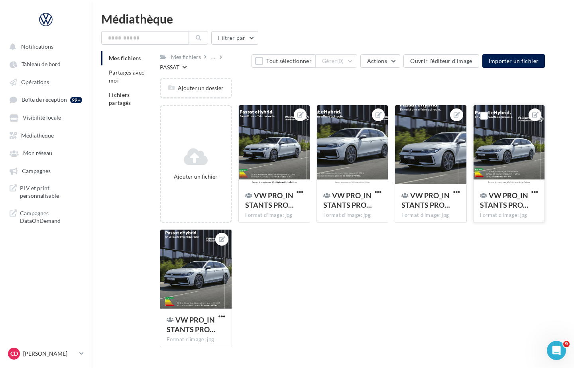
click at [505, 166] on div at bounding box center [508, 145] width 71 height 80
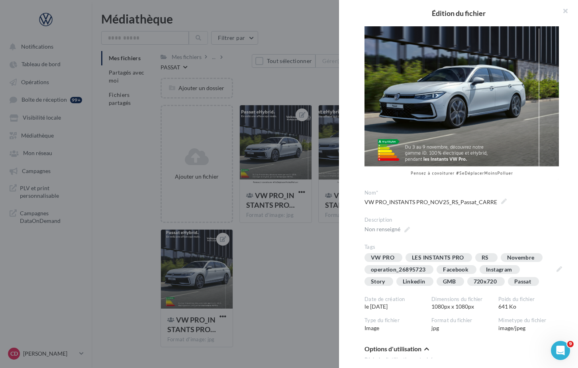
scroll to position [86, 0]
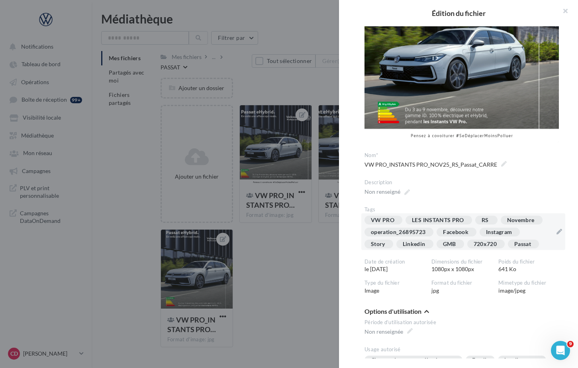
click at [527, 228] on div "VW PRO LES INSTANTS PRO RS Novembre operation_26895723 Facebook Instagram Story…" at bounding box center [459, 234] width 188 height 36
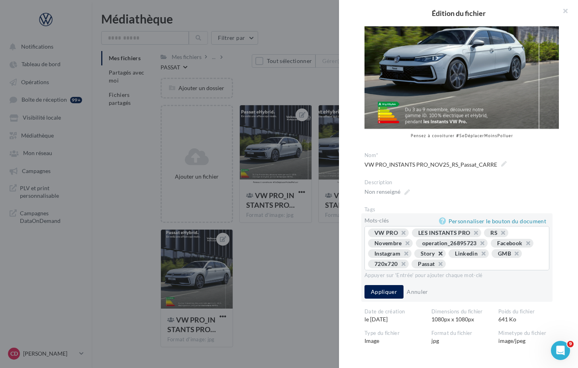
click at [436, 255] on button "button" at bounding box center [436, 255] width 0 height 0
click at [478, 255] on button "button" at bounding box center [478, 255] width 0 height 0
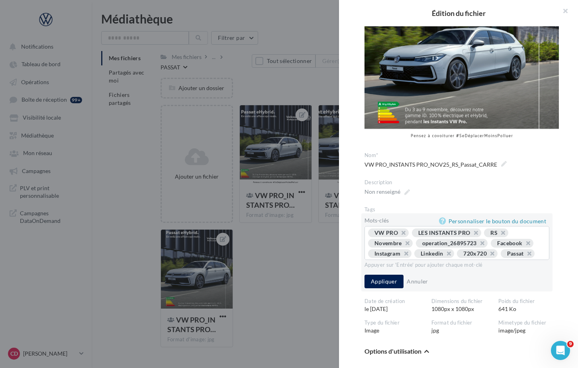
click at [488, 255] on button "button" at bounding box center [488, 255] width 0 height 0
click at [384, 285] on button "Appliquer" at bounding box center [384, 282] width 39 height 14
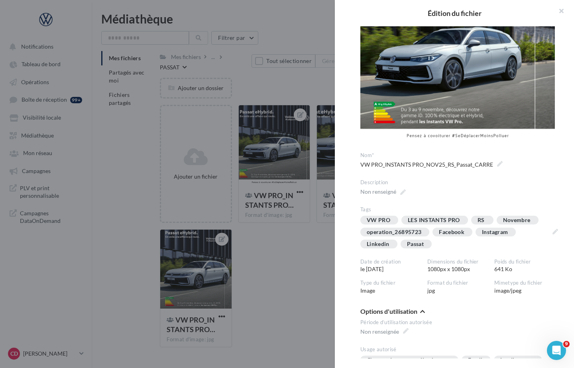
click at [289, 261] on div at bounding box center [287, 184] width 574 height 368
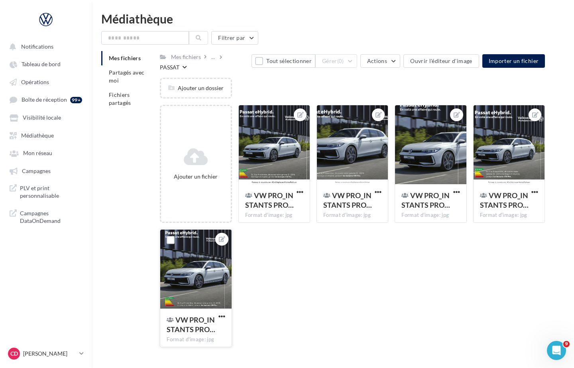
click at [195, 249] on div at bounding box center [195, 269] width 71 height 80
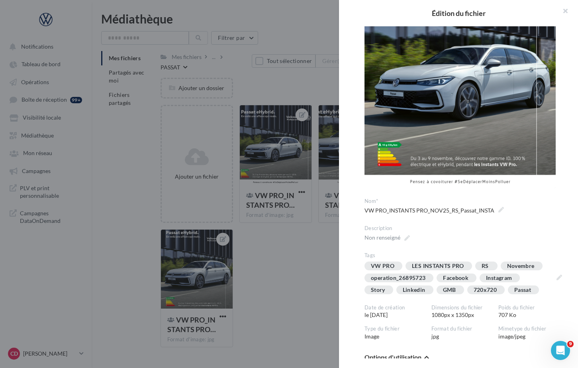
scroll to position [114, 0]
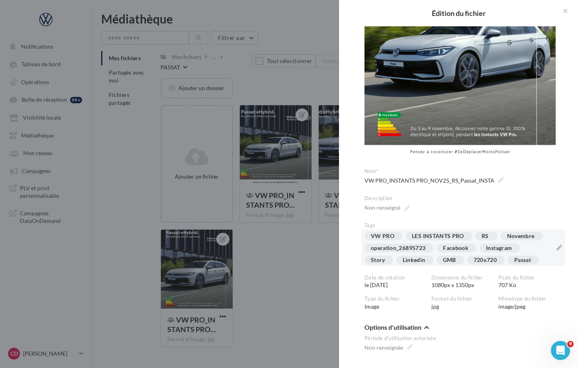
click at [533, 249] on div "VW PRO LES INSTANTS PRO RS Novembre operation_26895723 Facebook Instagram Story…" at bounding box center [459, 249] width 188 height 36
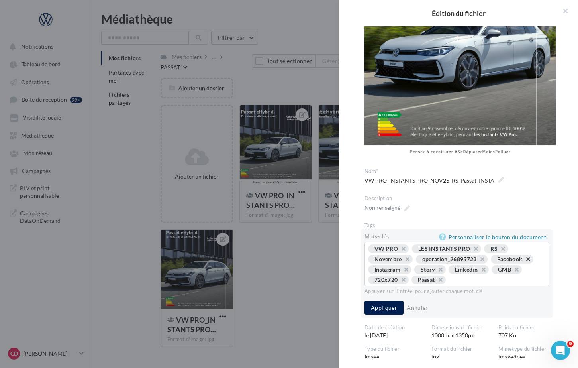
click at [524, 261] on button "button" at bounding box center [524, 261] width 0 height 0
click at [390, 271] on button "button" at bounding box center [390, 271] width 0 height 0
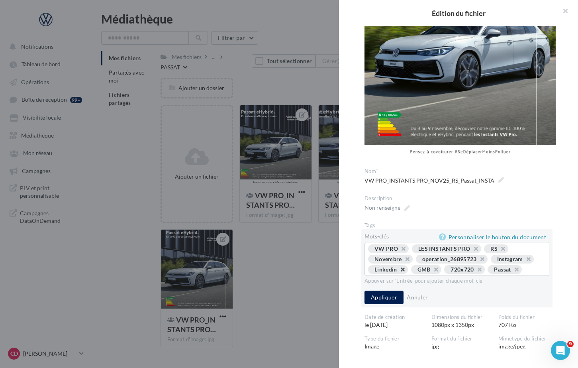
click at [398, 271] on button "button" at bounding box center [398, 271] width 0 height 0
click at [389, 271] on button "button" at bounding box center [389, 271] width 0 height 0
click at [399, 271] on button "button" at bounding box center [399, 271] width 0 height 0
drag, startPoint x: 397, startPoint y: 294, endPoint x: 387, endPoint y: 292, distance: 10.2
click at [397, 294] on button "Appliquer" at bounding box center [384, 297] width 39 height 14
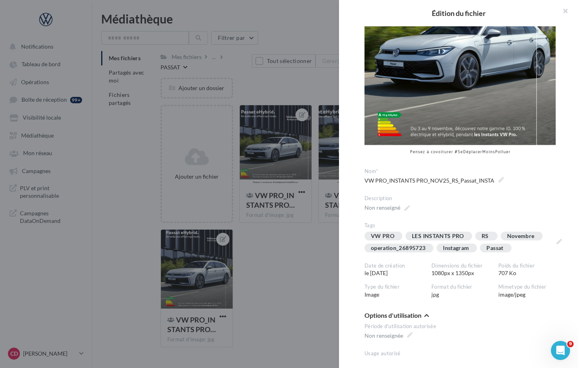
click at [325, 282] on div at bounding box center [289, 184] width 578 height 368
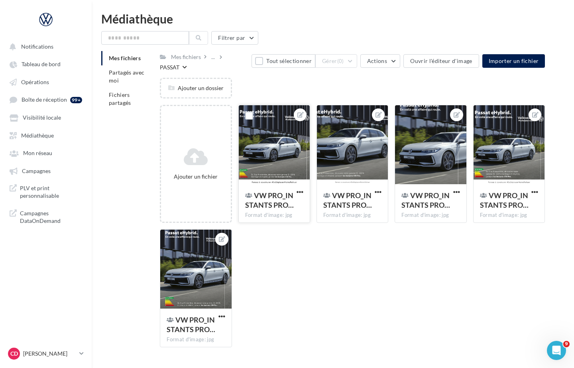
click at [285, 152] on div at bounding box center [274, 145] width 71 height 80
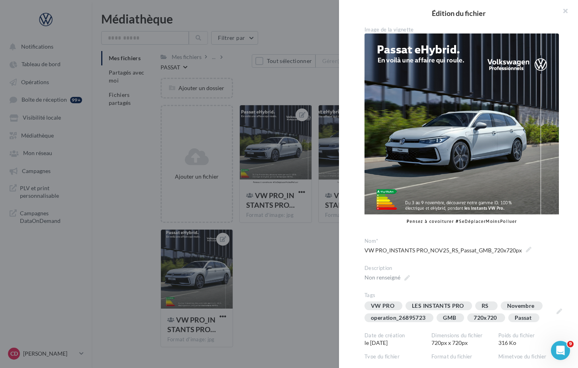
click at [292, 255] on div at bounding box center [289, 184] width 578 height 368
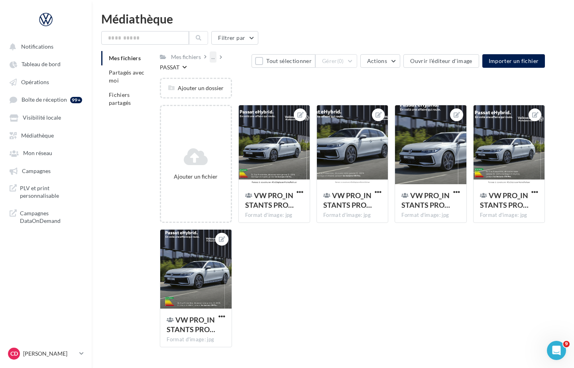
click at [213, 60] on div "..." at bounding box center [213, 56] width 7 height 11
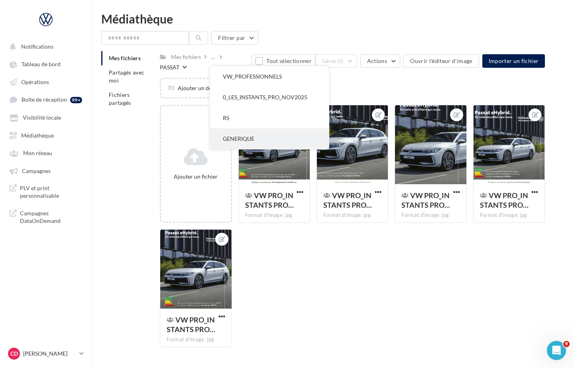
click at [242, 136] on button "GENERIQUE" at bounding box center [269, 138] width 119 height 21
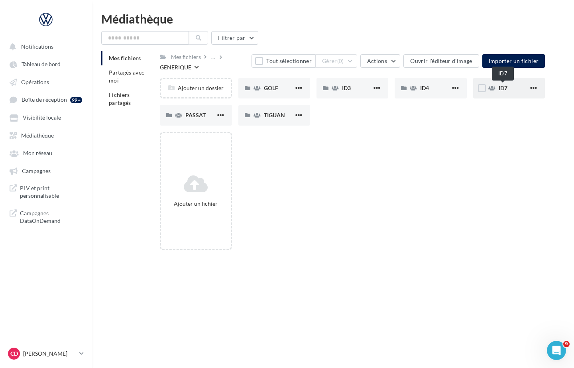
click at [505, 89] on span "ID7" at bounding box center [502, 87] width 9 height 7
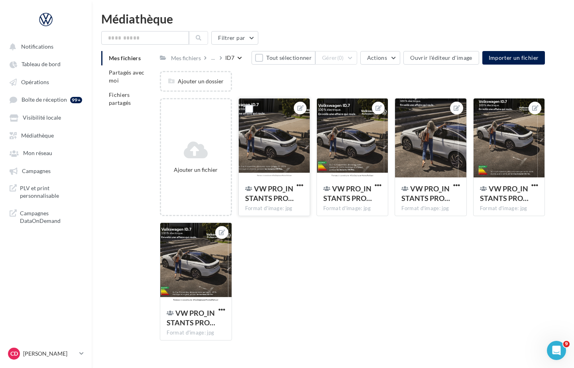
click at [284, 132] on div at bounding box center [274, 138] width 71 height 80
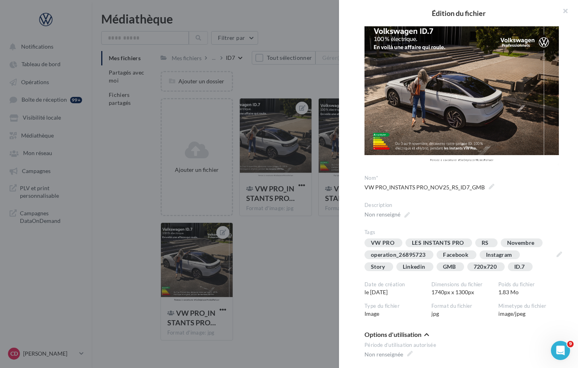
scroll to position [55, 0]
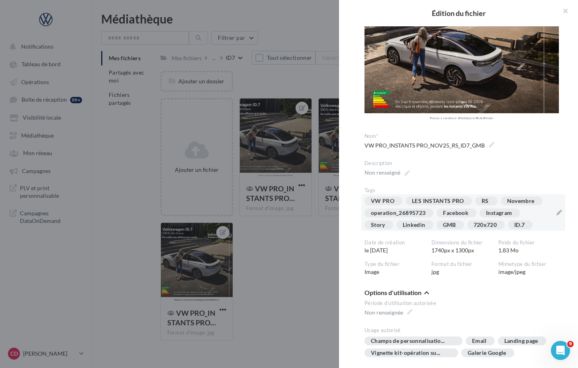
click at [537, 212] on div "VW PRO LES INSTANTS PRO RS Novembre operation_26895723 Facebook Instagram Story…" at bounding box center [459, 214] width 188 height 36
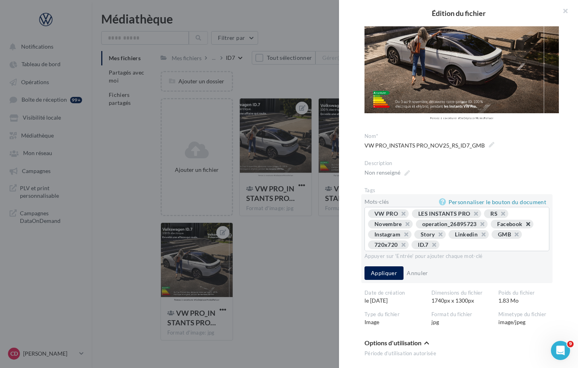
click at [524, 226] on button "button" at bounding box center [524, 226] width 0 height 0
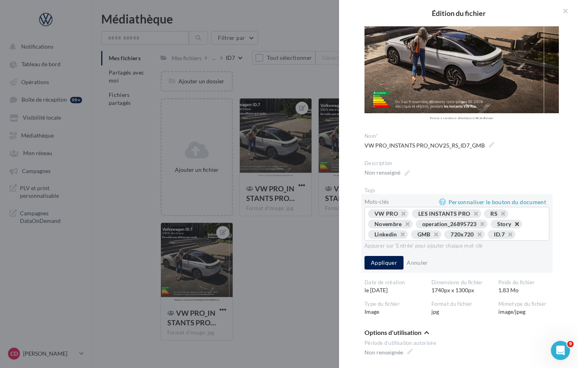
click at [513, 226] on button "button" at bounding box center [513, 226] width 0 height 0
click at [521, 226] on button "button" at bounding box center [521, 226] width 0 height 0
click at [384, 259] on button "Appliquer" at bounding box center [384, 263] width 39 height 14
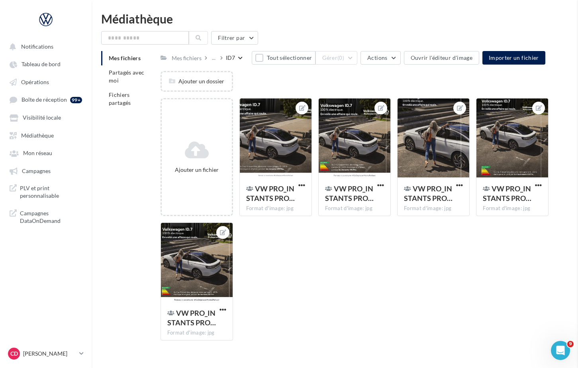
drag, startPoint x: 296, startPoint y: 260, endPoint x: 325, endPoint y: 213, distance: 55.2
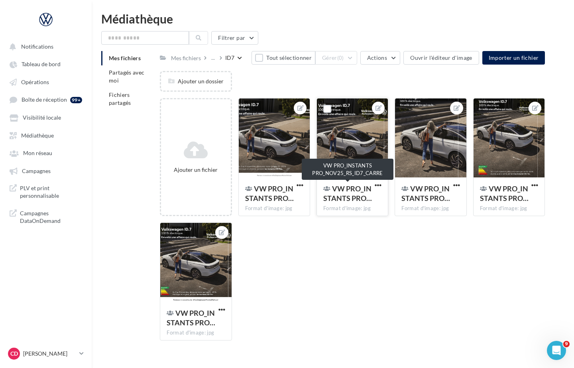
click at [336, 200] on span "VW PRO_INSTANTS PRO…" at bounding box center [347, 193] width 49 height 18
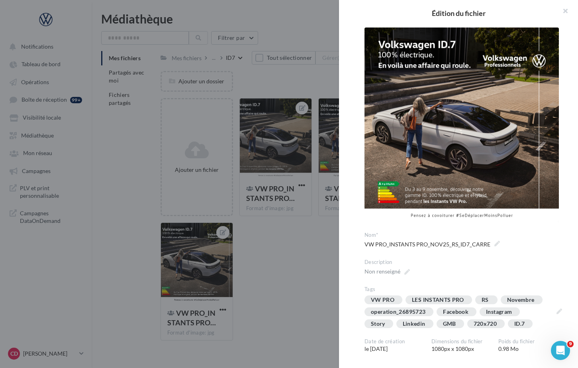
scroll to position [15, 0]
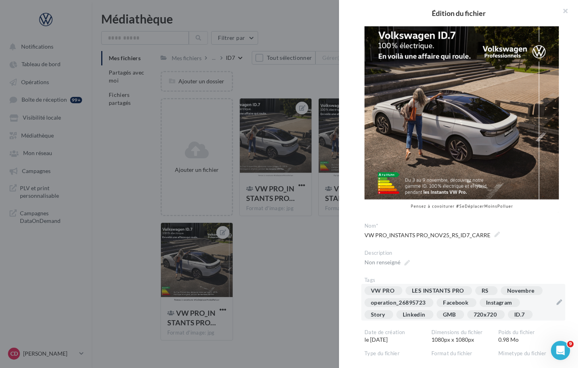
click at [531, 300] on div "VW PRO LES INSTANTS PRO RS Novembre operation_26895723 Facebook Instagram Story…" at bounding box center [459, 304] width 188 height 36
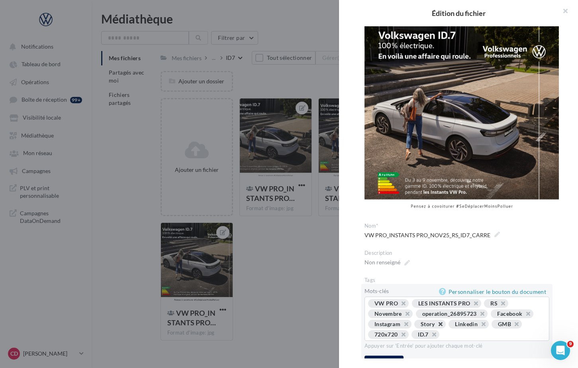
click at [436, 326] on button "button" at bounding box center [436, 326] width 0 height 0
click at [478, 326] on button "button" at bounding box center [478, 326] width 0 height 0
click at [488, 326] on button "button" at bounding box center [488, 326] width 0 height 0
click at [394, 353] on button "Appliquer" at bounding box center [384, 352] width 39 height 14
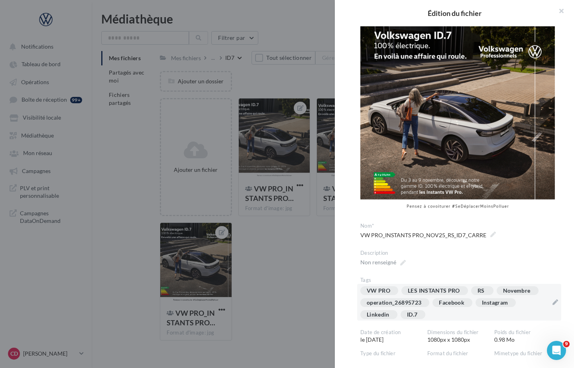
click at [303, 307] on div at bounding box center [287, 184] width 574 height 368
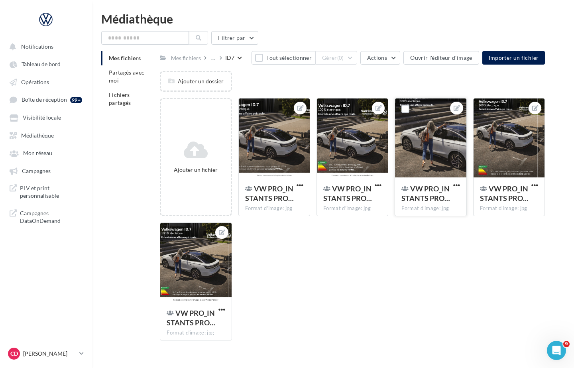
click at [438, 145] on div at bounding box center [430, 138] width 71 height 80
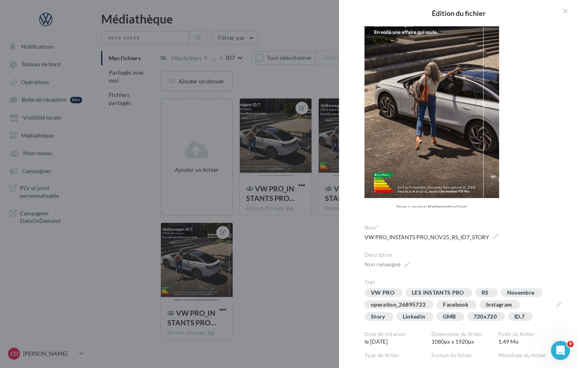
scroll to position [59, 0]
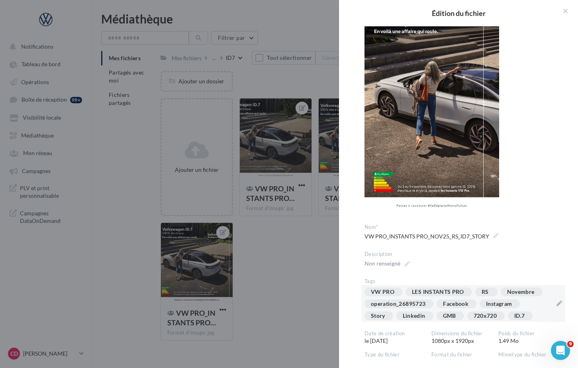
click at [525, 303] on div "VW PRO LES INSTANTS PRO RS Novembre operation_26895723 Facebook Instagram Story…" at bounding box center [459, 305] width 188 height 36
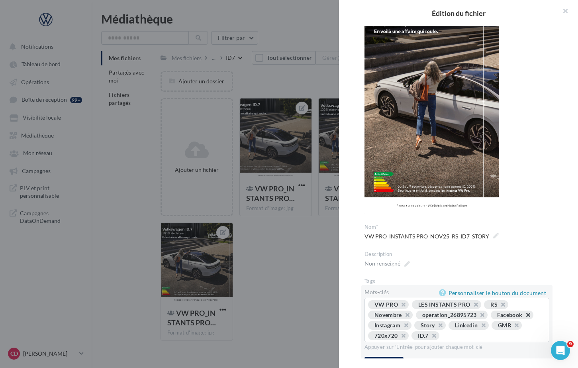
click at [524, 317] on button "button" at bounding box center [524, 317] width 0 height 0
click at [433, 327] on button "button" at bounding box center [433, 327] width 0 height 0
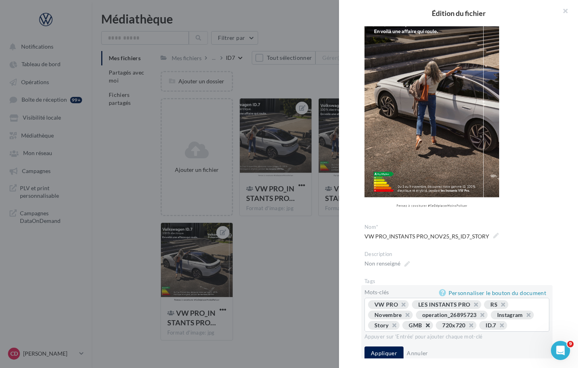
click at [424, 327] on button "button" at bounding box center [424, 327] width 0 height 0
click at [433, 327] on button "button" at bounding box center [433, 327] width 0 height 0
click at [387, 352] on button "Appliquer" at bounding box center [384, 353] width 39 height 14
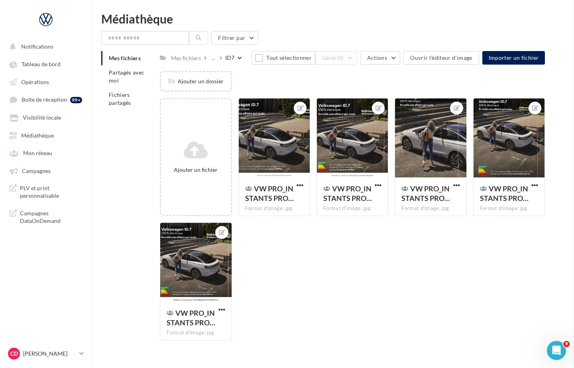
click at [504, 155] on div at bounding box center [508, 138] width 71 height 80
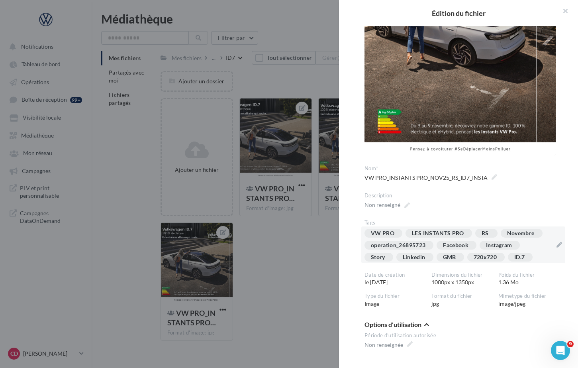
scroll to position [131, 0]
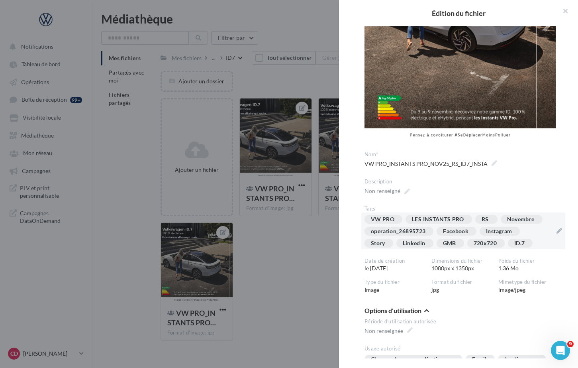
click at [533, 230] on div "VW PRO LES INSTANTS PRO RS Novembre operation_26895723 Facebook Instagram Story…" at bounding box center [459, 233] width 188 height 36
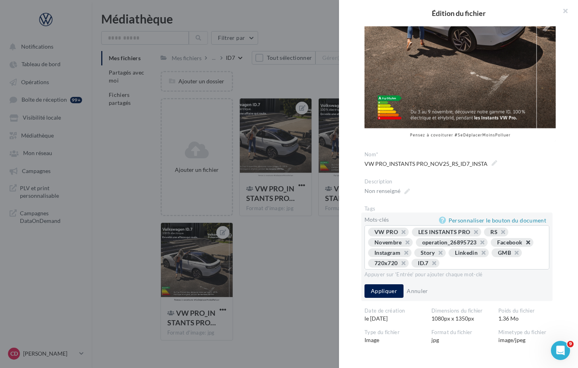
click at [524, 244] on button "button" at bounding box center [524, 244] width 0 height 0
click at [390, 255] on button "button" at bounding box center [390, 255] width 0 height 0
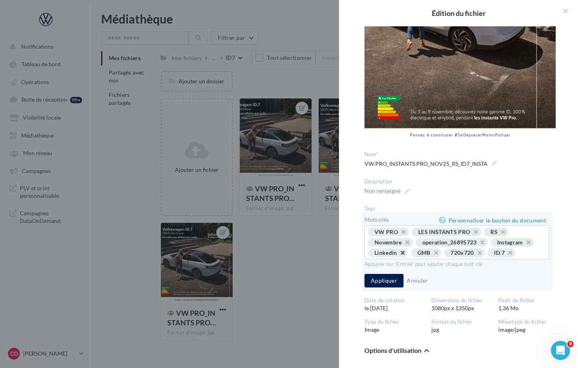
click at [398, 255] on button "button" at bounding box center [398, 255] width 0 height 0
click at [389, 255] on button "button" at bounding box center [389, 255] width 0 height 0
click at [399, 255] on button "button" at bounding box center [399, 255] width 0 height 0
click at [394, 274] on button "Appliquer" at bounding box center [384, 281] width 39 height 14
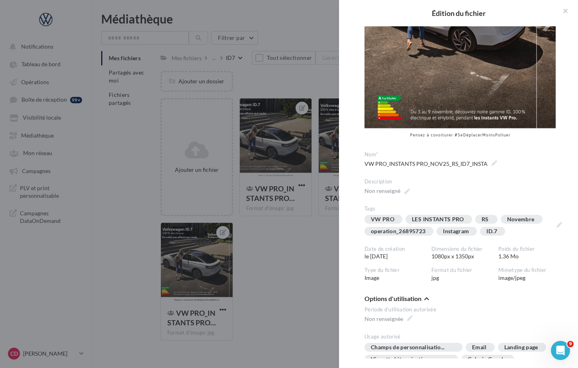
click at [324, 278] on div at bounding box center [289, 184] width 578 height 368
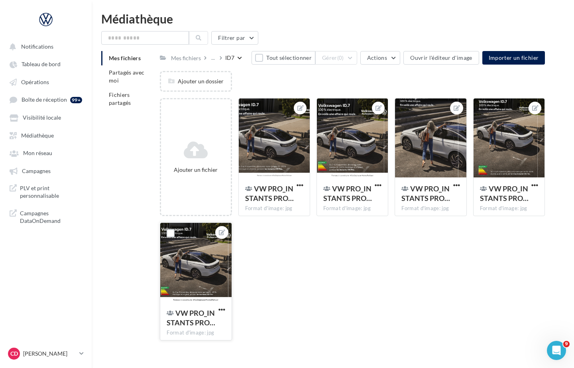
click at [197, 271] on div at bounding box center [195, 263] width 71 height 80
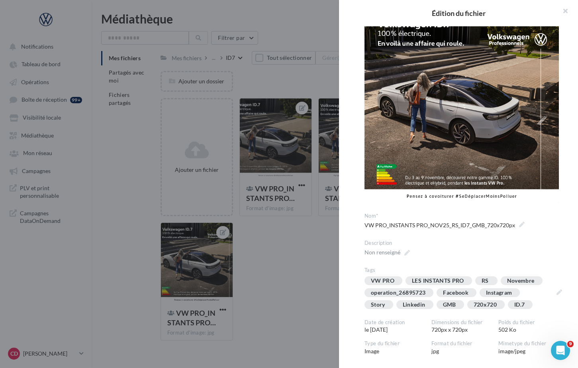
scroll to position [124, 0]
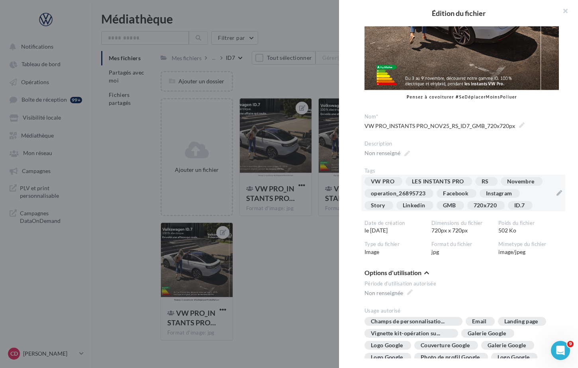
click at [531, 190] on div "VW PRO LES INSTANTS PRO RS Novembre operation_26895723 Facebook Instagram Story…" at bounding box center [459, 195] width 188 height 36
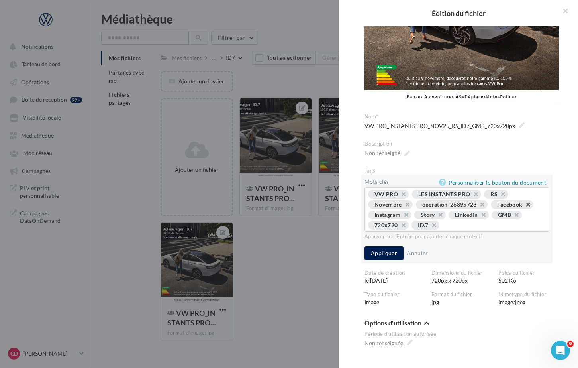
click at [524, 206] on button "button" at bounding box center [524, 206] width 0 height 0
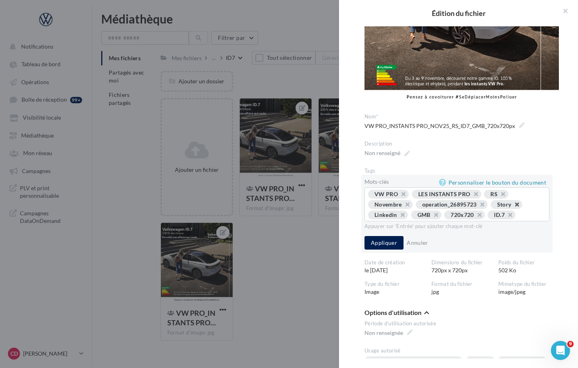
click at [513, 206] on button "button" at bounding box center [513, 206] width 0 height 0
click at [521, 206] on button "button" at bounding box center [521, 206] width 0 height 0
click at [385, 236] on button "Appliquer" at bounding box center [384, 243] width 39 height 14
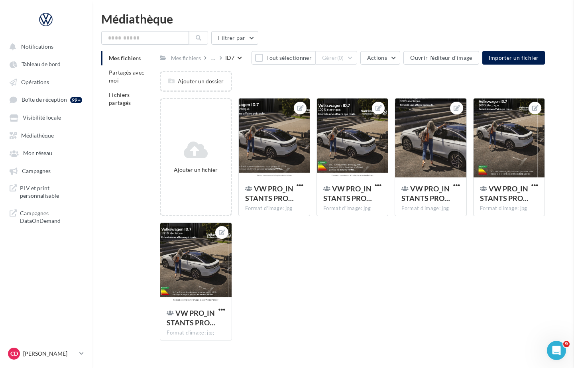
drag, startPoint x: 308, startPoint y: 261, endPoint x: 276, endPoint y: 192, distance: 76.5
drag, startPoint x: 216, startPoint y: 59, endPoint x: 226, endPoint y: 62, distance: 10.1
click at [216, 59] on div "..." at bounding box center [215, 57] width 10 height 11
click at [212, 60] on div "..." at bounding box center [213, 57] width 7 height 11
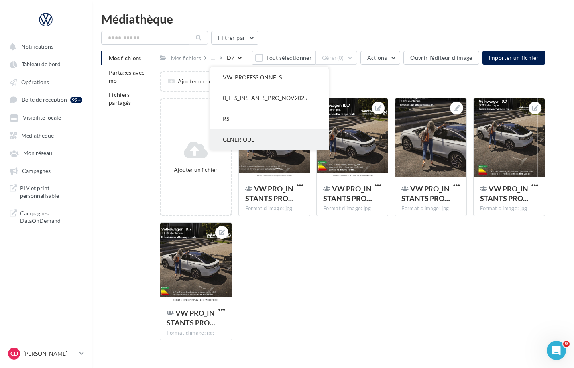
click at [246, 136] on button "GENERIQUE" at bounding box center [269, 139] width 119 height 21
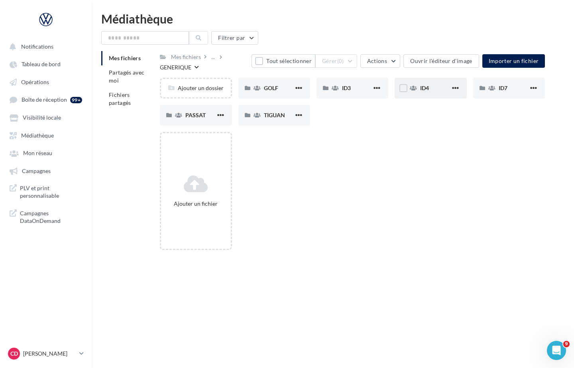
click at [434, 89] on div "ID4" at bounding box center [435, 88] width 30 height 8
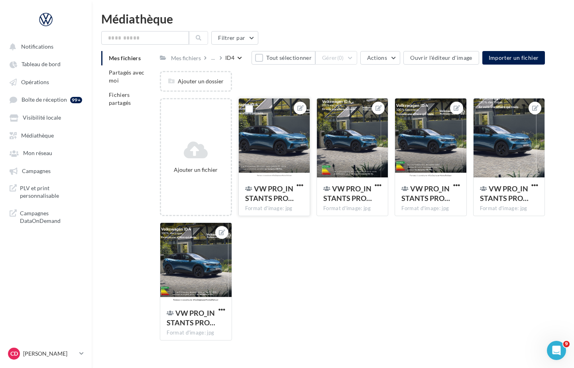
click at [296, 132] on div at bounding box center [274, 138] width 71 height 80
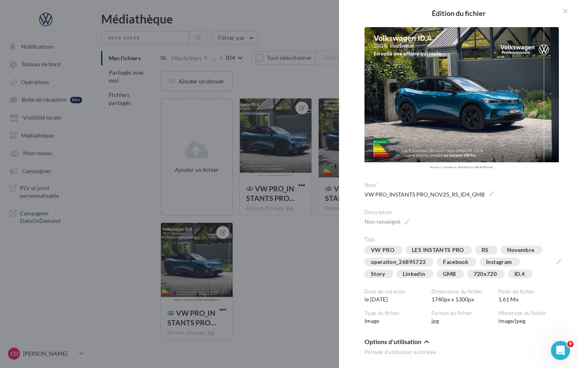
scroll to position [13, 0]
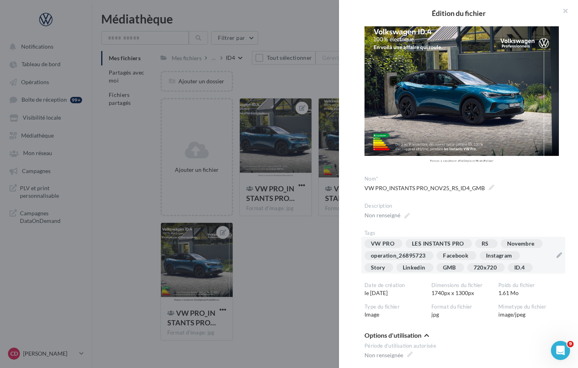
click at [532, 254] on div "VW PRO LES INSTANTS PRO RS Novembre operation_26895723 Facebook Instagram Story…" at bounding box center [459, 257] width 188 height 36
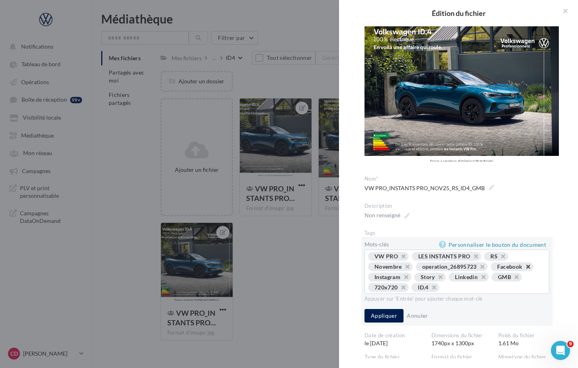
click at [531, 263] on span "Facebook" at bounding box center [512, 266] width 43 height 9
click at [524, 269] on button "button" at bounding box center [524, 269] width 0 height 0
click at [531, 263] on span "Instagram" at bounding box center [512, 266] width 43 height 9
click at [524, 269] on button "button" at bounding box center [524, 269] width 0 height 0
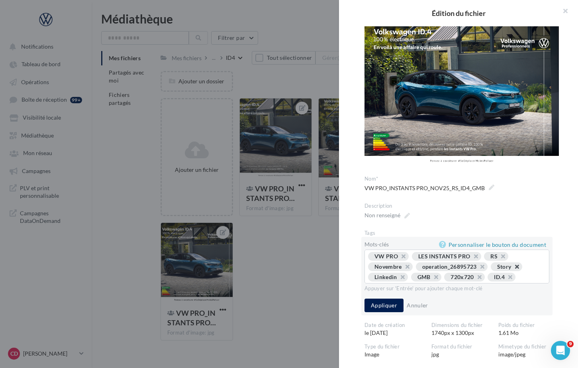
click at [513, 269] on button "button" at bounding box center [513, 269] width 0 height 0
click at [521, 269] on button "button" at bounding box center [521, 269] width 0 height 0
click at [383, 303] on button "Appliquer" at bounding box center [384, 305] width 39 height 14
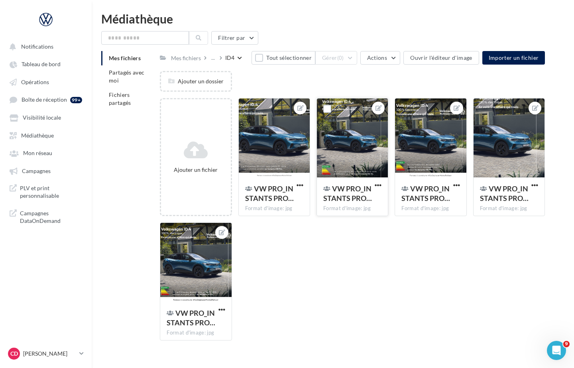
click at [353, 164] on div at bounding box center [352, 138] width 71 height 80
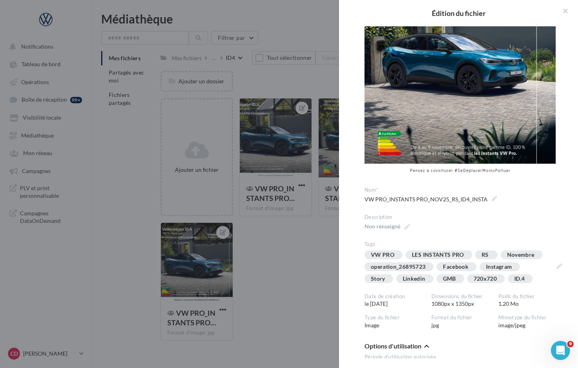
scroll to position [108, 0]
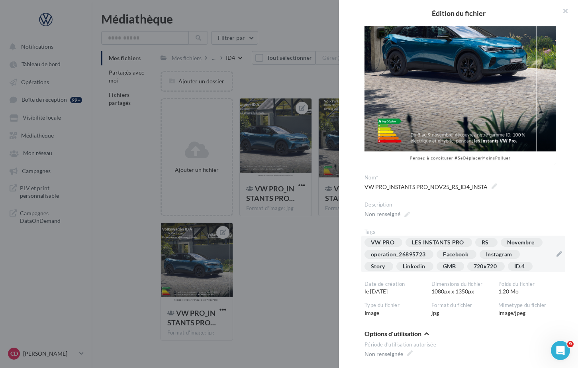
click at [535, 254] on div "VW PRO LES INSTANTS PRO RS Novembre operation_26895723 Facebook Instagram Story…" at bounding box center [459, 256] width 188 height 36
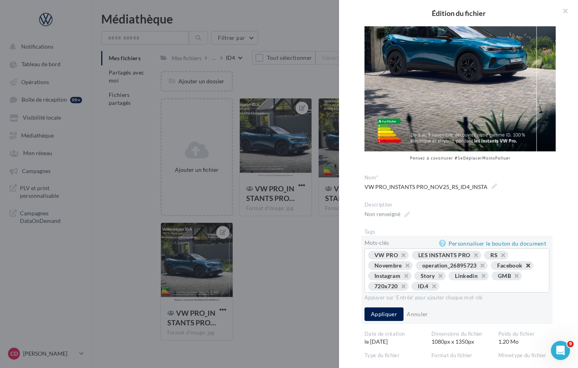
click at [524, 267] on button "button" at bounding box center [524, 267] width 0 height 0
click at [396, 275] on span "Story" at bounding box center [383, 275] width 31 height 9
click at [390, 278] on button "button" at bounding box center [390, 278] width 0 height 0
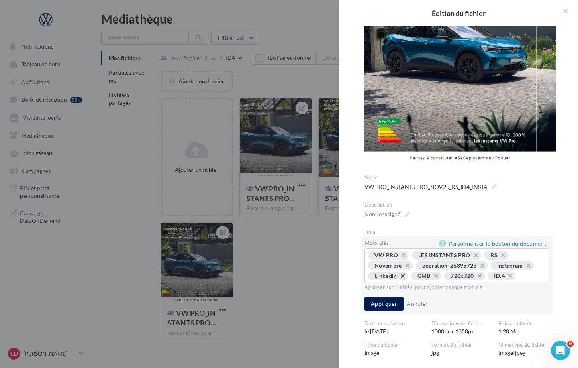
click at [398, 278] on button "button" at bounding box center [398, 278] width 0 height 0
click at [389, 278] on button "button" at bounding box center [389, 278] width 0 height 0
click at [399, 278] on button "button" at bounding box center [399, 278] width 0 height 0
click at [391, 298] on button "Appliquer" at bounding box center [384, 304] width 39 height 14
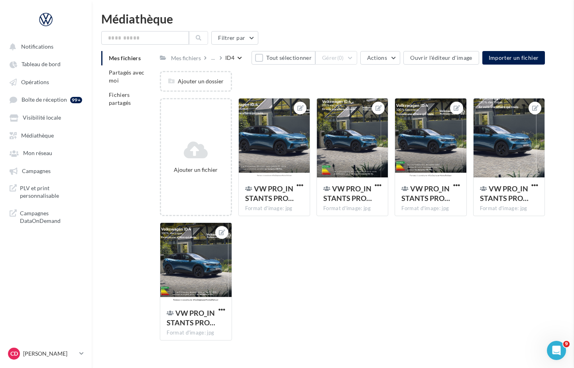
drag, startPoint x: 307, startPoint y: 261, endPoint x: 341, endPoint y: 227, distance: 47.9
click at [431, 154] on div at bounding box center [430, 138] width 71 height 80
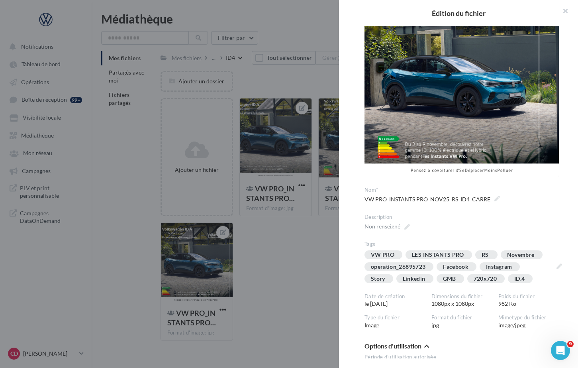
scroll to position [55, 0]
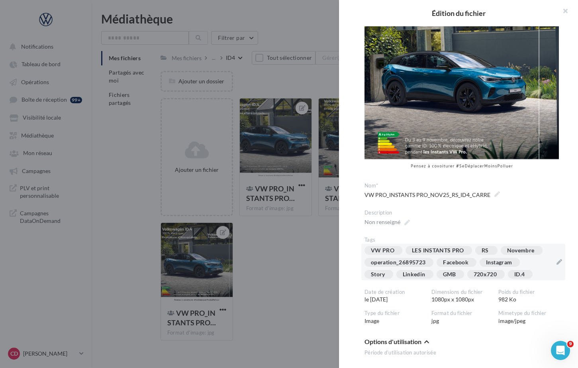
click at [531, 259] on div "VW PRO LES INSTANTS PRO RS Novembre operation_26895723 Facebook Instagram Story…" at bounding box center [459, 264] width 188 height 36
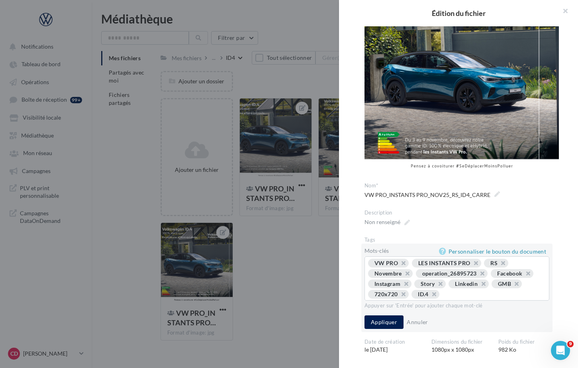
click at [436, 286] on button "button" at bounding box center [436, 286] width 0 height 0
click at [478, 286] on button "button" at bounding box center [478, 286] width 0 height 0
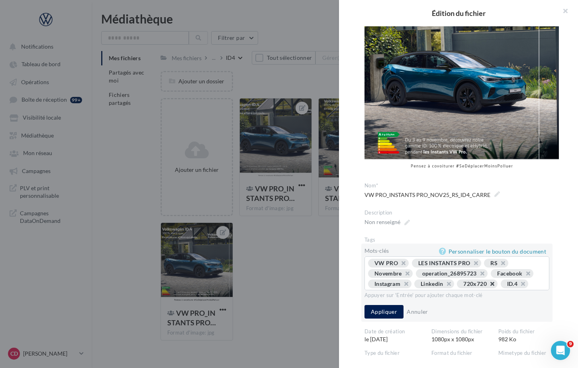
click at [488, 286] on button "button" at bounding box center [488, 286] width 0 height 0
drag, startPoint x: 385, startPoint y: 317, endPoint x: 390, endPoint y: 315, distance: 4.8
click at [386, 317] on button "Appliquer" at bounding box center [384, 312] width 39 height 14
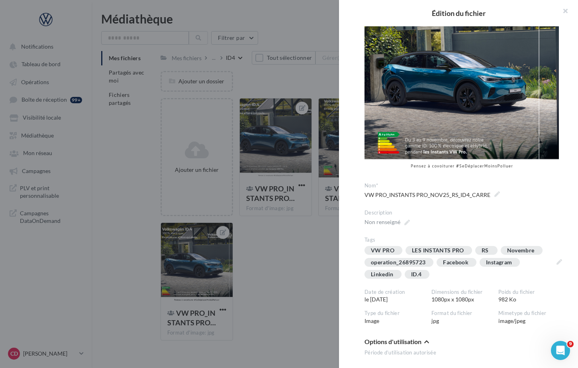
click at [324, 284] on div at bounding box center [289, 184] width 578 height 368
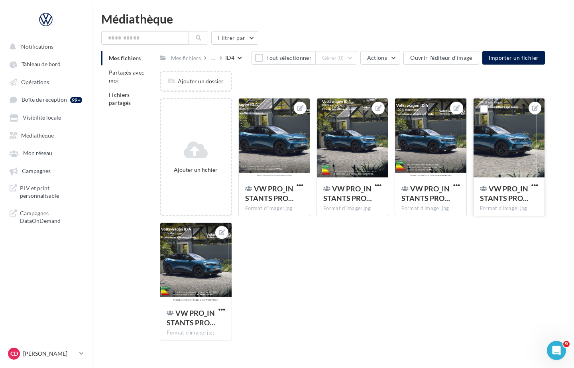
click at [509, 165] on div at bounding box center [508, 138] width 71 height 80
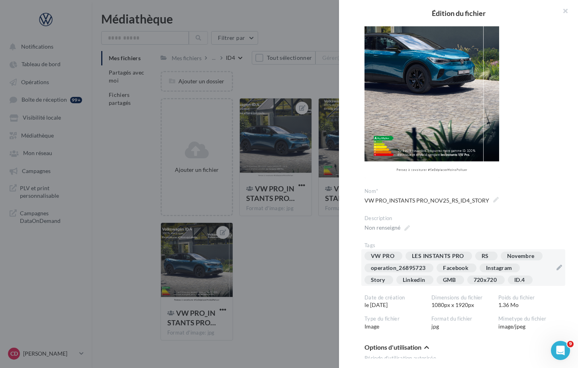
scroll to position [95, 0]
click at [529, 268] on div "VW PRO LES INSTANTS PRO RS Novembre operation_26895723 Facebook Instagram Story…" at bounding box center [459, 269] width 188 height 36
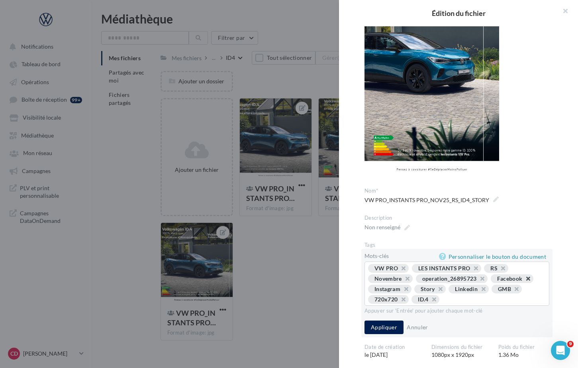
click at [524, 280] on button "button" at bounding box center [524, 280] width 0 height 0
click at [433, 291] on button "button" at bounding box center [433, 291] width 0 height 0
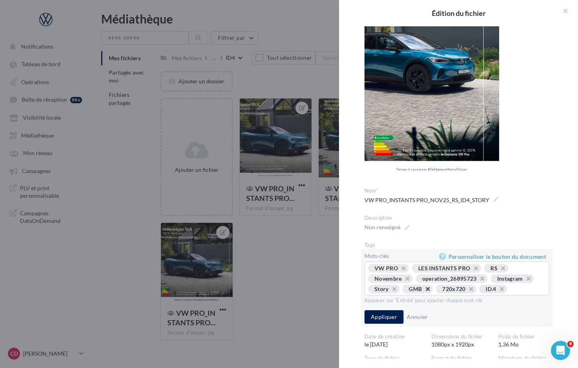
click at [424, 291] on button "button" at bounding box center [424, 291] width 0 height 0
click at [433, 291] on button "button" at bounding box center [433, 291] width 0 height 0
click at [386, 321] on button "Appliquer" at bounding box center [384, 317] width 39 height 14
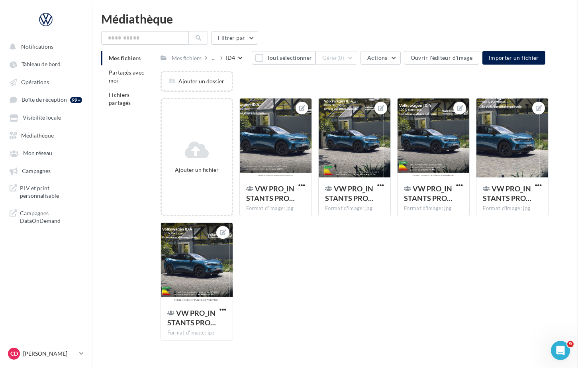
drag, startPoint x: 302, startPoint y: 290, endPoint x: 304, endPoint y: 286, distance: 4.1
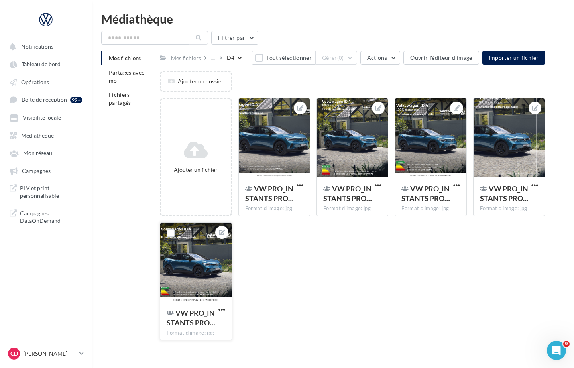
click at [213, 256] on div at bounding box center [195, 263] width 71 height 80
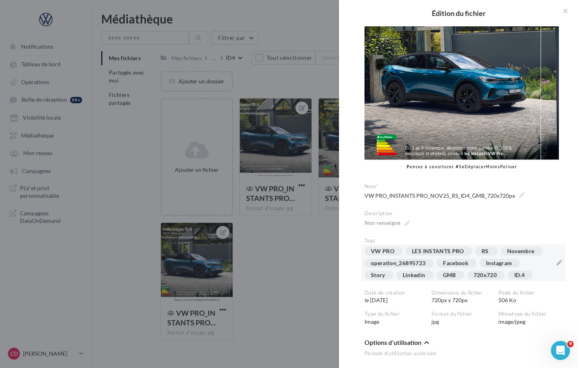
scroll to position [55, 0]
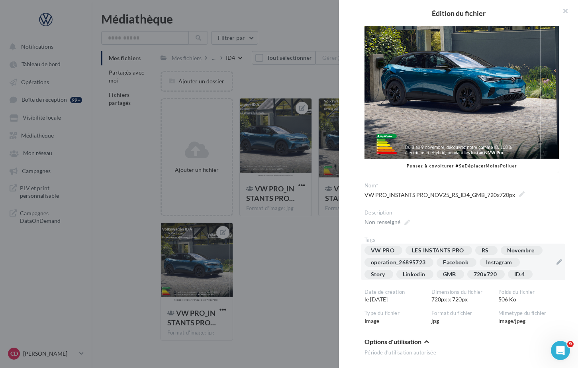
click at [532, 257] on div "VW PRO LES INSTANTS PRO RS Novembre operation_26895723 Facebook Instagram Story…" at bounding box center [459, 264] width 188 height 36
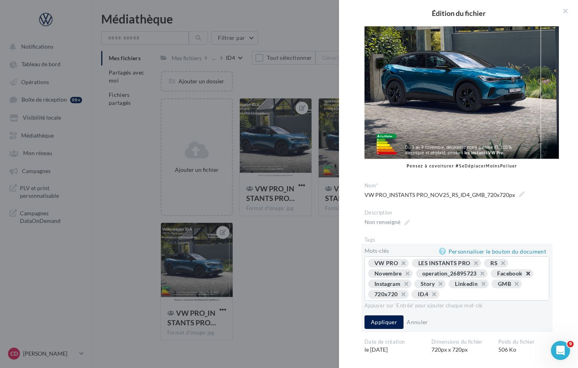
click at [524, 275] on button "button" at bounding box center [524, 275] width 0 height 0
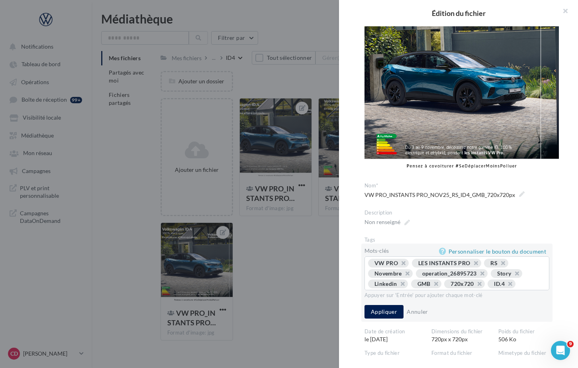
click at [519, 269] on span "Story" at bounding box center [506, 273] width 31 height 9
click at [513, 275] on button "button" at bounding box center [513, 275] width 0 height 0
click at [521, 275] on button "button" at bounding box center [521, 275] width 0 height 0
click at [392, 306] on button "Appliquer" at bounding box center [384, 312] width 39 height 14
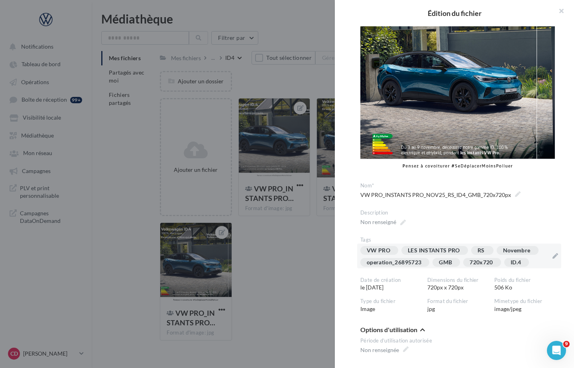
click at [274, 285] on div at bounding box center [287, 184] width 574 height 368
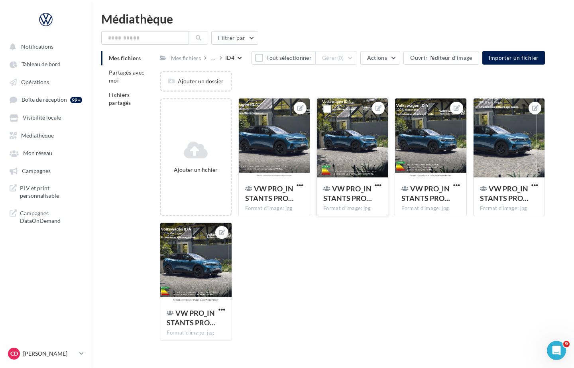
click at [372, 154] on div at bounding box center [352, 138] width 71 height 80
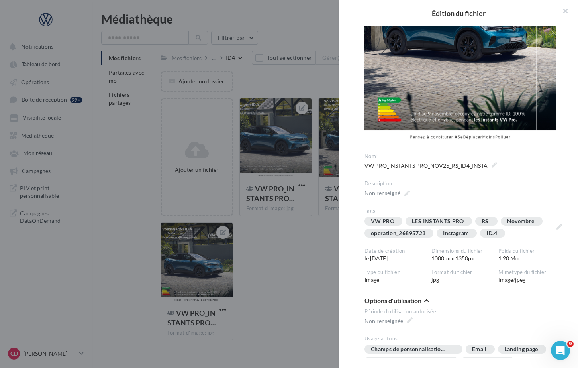
scroll to position [132, 0]
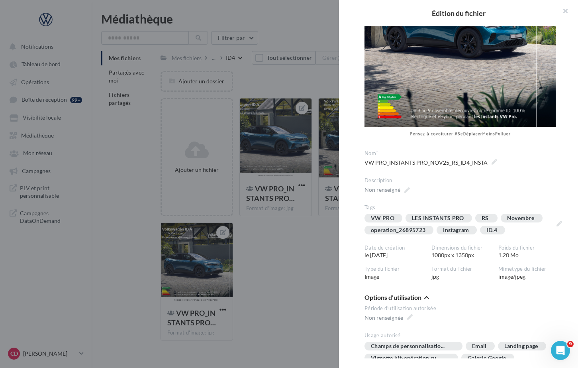
click at [320, 240] on div at bounding box center [289, 184] width 578 height 368
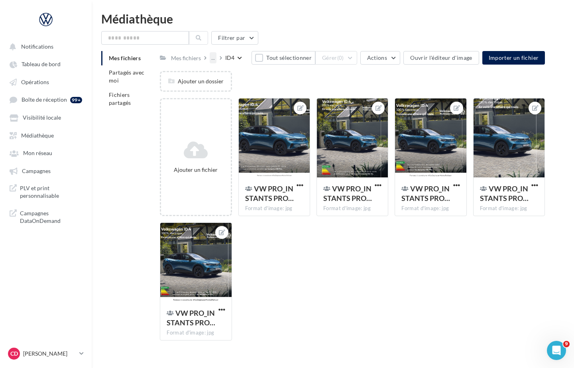
click at [212, 58] on div "..." at bounding box center [213, 57] width 7 height 11
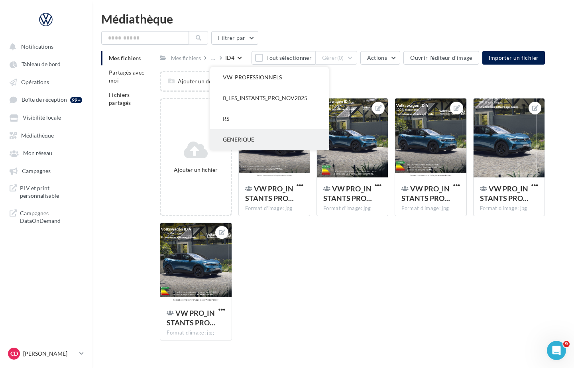
click at [243, 139] on button "GENERIQUE" at bounding box center [269, 139] width 119 height 21
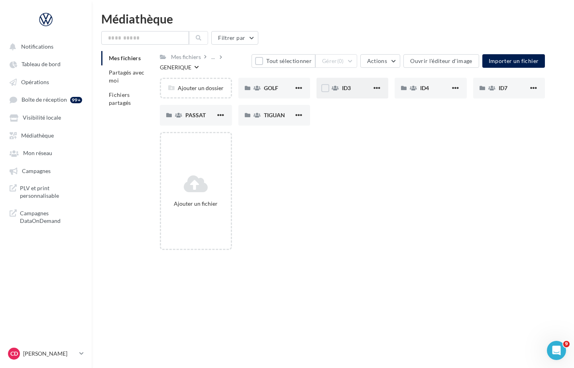
click at [365, 89] on div "ID3" at bounding box center [357, 88] width 30 height 8
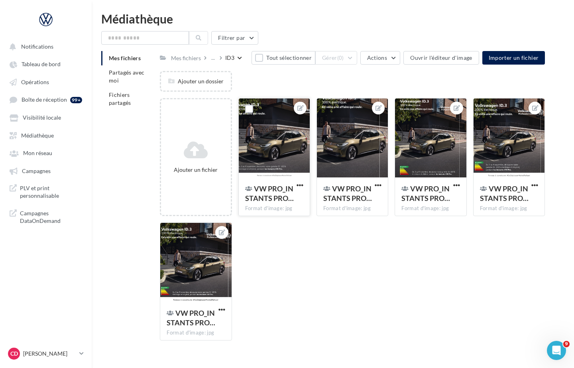
click at [288, 157] on div at bounding box center [274, 138] width 71 height 80
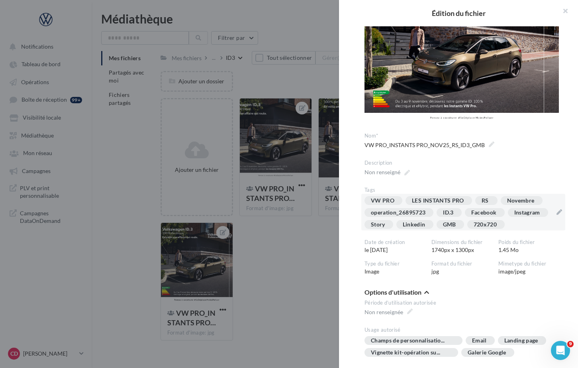
scroll to position [57, 0]
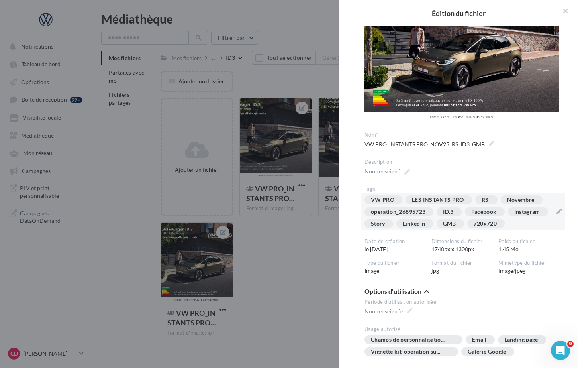
click at [534, 230] on div "VW PRO LES INSTANTS PRO RS Novembre operation_26895723 ID.3 Facebook Instagram …" at bounding box center [459, 213] width 188 height 36
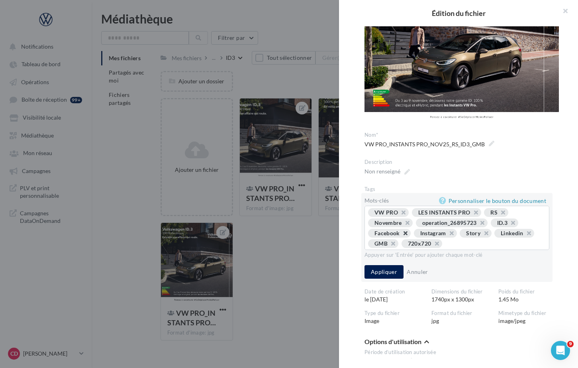
click at [401, 235] on button "button" at bounding box center [401, 235] width 0 height 0
click at [402, 235] on button "button" at bounding box center [402, 235] width 0 height 0
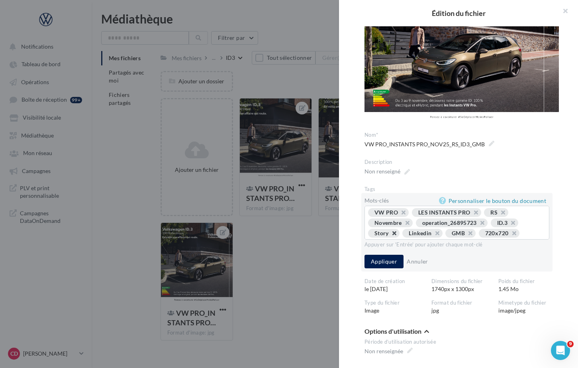
click at [390, 235] on button "button" at bounding box center [390, 235] width 0 height 0
click at [398, 235] on button "button" at bounding box center [398, 235] width 0 height 0
click at [389, 255] on button "Appliquer" at bounding box center [384, 262] width 39 height 14
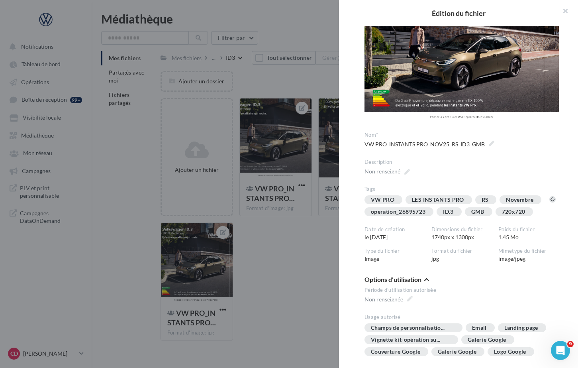
click at [312, 252] on div at bounding box center [289, 184] width 578 height 368
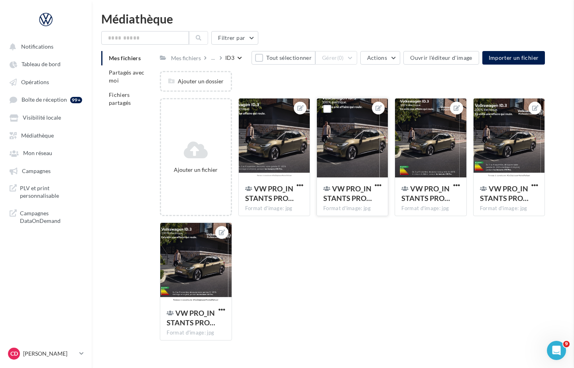
click at [346, 188] on span "VW PRO_INSTANTS PRO…" at bounding box center [347, 193] width 49 height 18
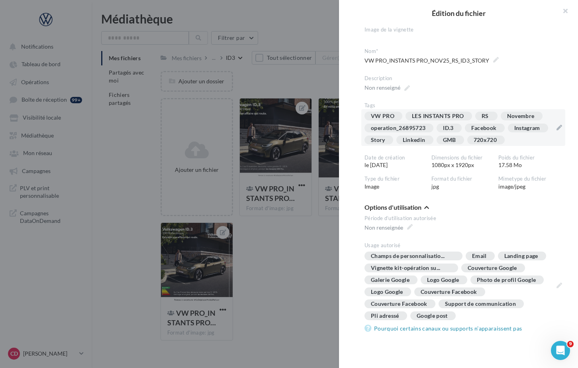
scroll to position [70, 0]
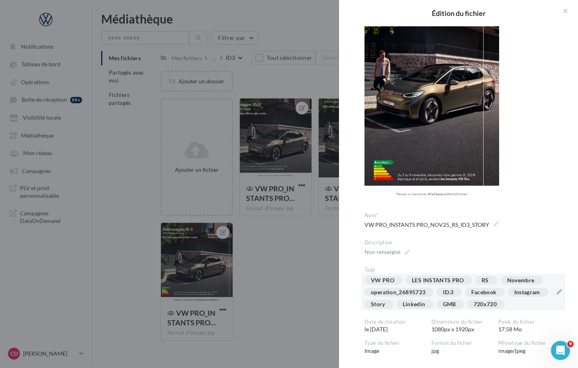
click at [520, 298] on div "VW PRO LES INSTANTS PRO RS Novembre operation_26895723 ID.3 Facebook Instagram …" at bounding box center [459, 294] width 188 height 36
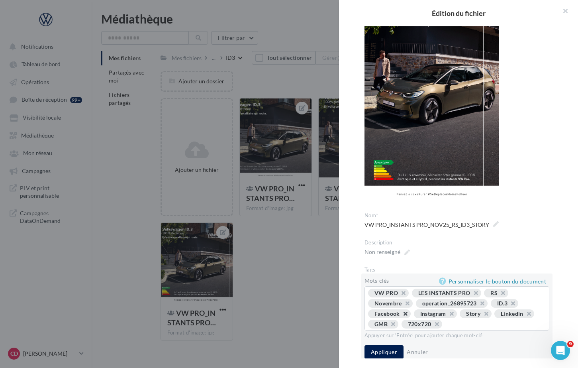
click at [401, 316] on button "button" at bounding box center [401, 316] width 0 height 0
click at [479, 316] on button "button" at bounding box center [479, 316] width 0 height 0
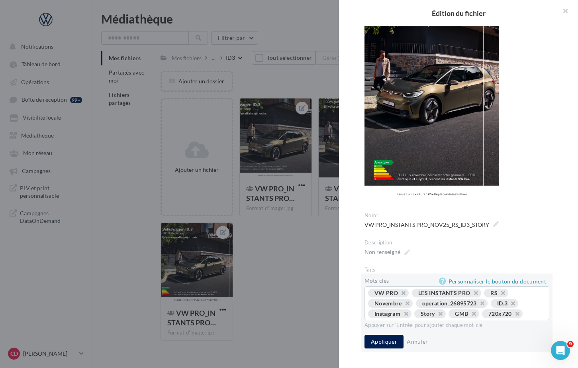
drag, startPoint x: 518, startPoint y: 313, endPoint x: 505, endPoint y: 318, distance: 14.1
click at [513, 316] on button "button" at bounding box center [513, 316] width 0 height 0
click at [470, 316] on button "button" at bounding box center [470, 316] width 0 height 0
click at [393, 341] on button "Appliquer" at bounding box center [384, 342] width 39 height 14
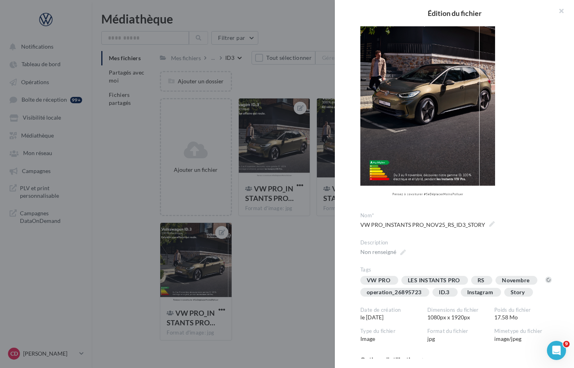
click at [292, 284] on div at bounding box center [287, 184] width 574 height 368
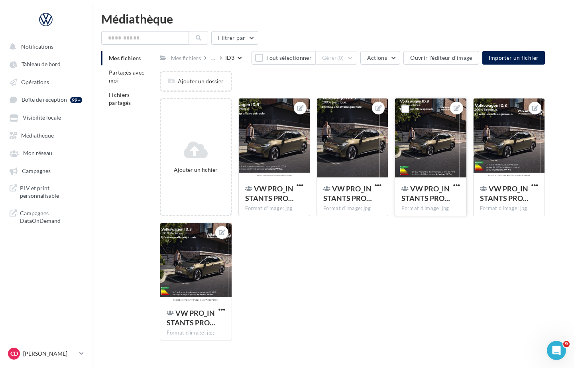
click at [423, 172] on div at bounding box center [430, 138] width 71 height 80
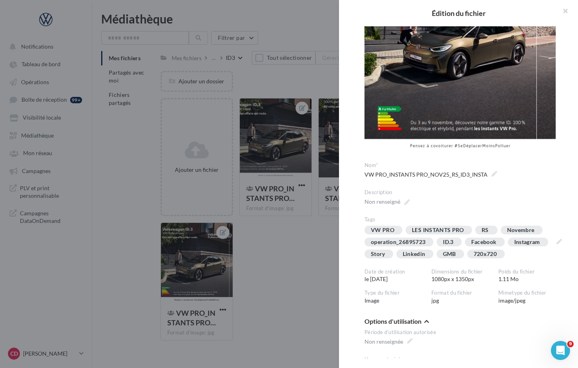
scroll to position [126, 0]
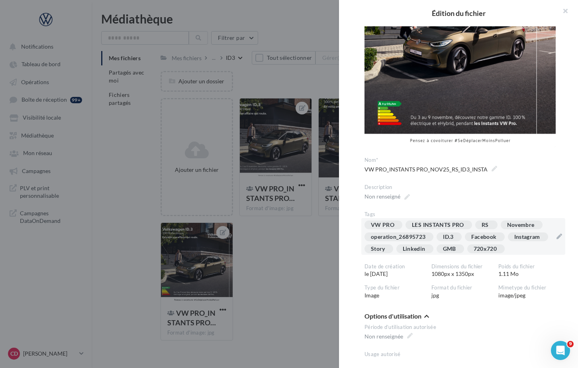
click at [517, 245] on div "VW PRO LES INSTANTS PRO RS Novembre operation_26895723 ID.3 Facebook Instagram …" at bounding box center [459, 238] width 188 height 36
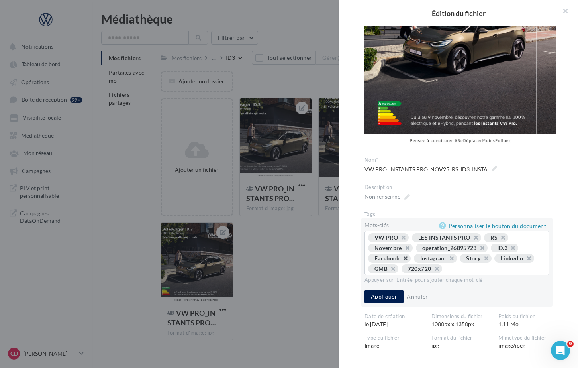
click at [401, 260] on button "button" at bounding box center [401, 260] width 0 height 0
click at [436, 260] on button "button" at bounding box center [436, 260] width 0 height 0
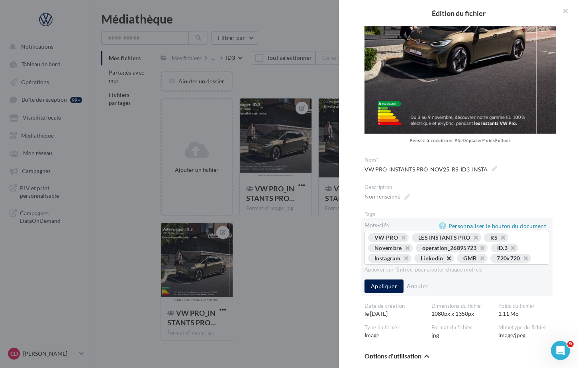
click at [445, 260] on button "button" at bounding box center [445, 260] width 0 height 0
click at [435, 260] on button "button" at bounding box center [435, 260] width 0 height 0
click at [445, 260] on button "button" at bounding box center [445, 260] width 0 height 0
click at [395, 283] on button "Appliquer" at bounding box center [384, 286] width 39 height 14
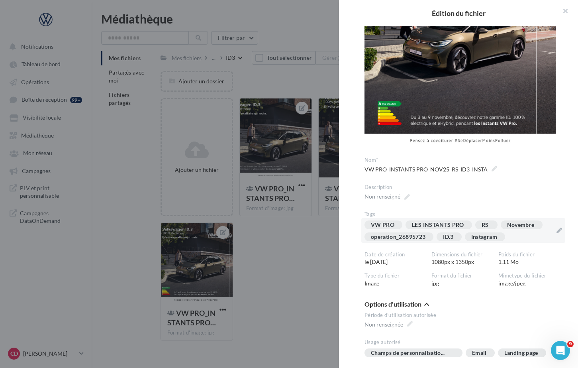
click at [308, 263] on div at bounding box center [289, 184] width 578 height 368
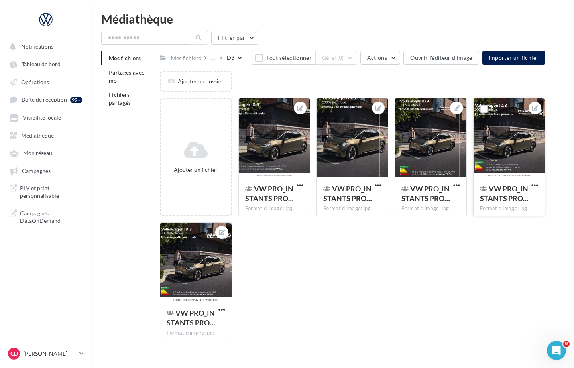
click at [505, 171] on div at bounding box center [508, 138] width 71 height 80
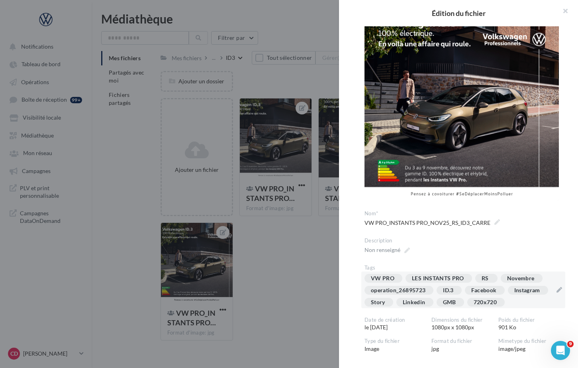
scroll to position [43, 0]
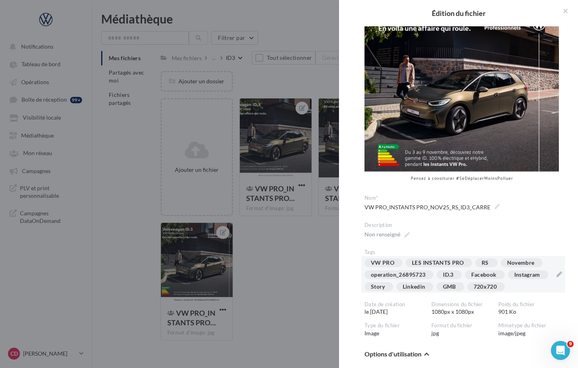
click at [526, 276] on div "VW PRO LES INSTANTS PRO RS Novembre operation_26895723 ID.3 Facebook Instagram …" at bounding box center [459, 276] width 188 height 36
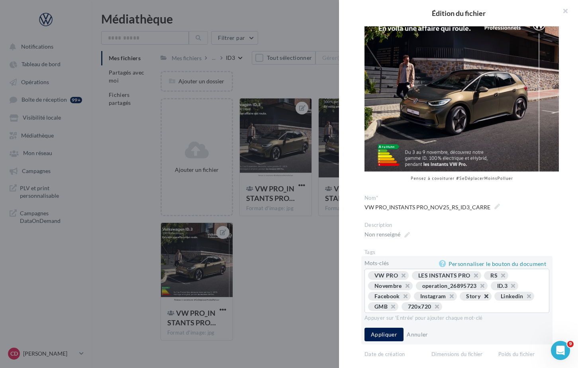
click at [482, 298] on button "button" at bounding box center [482, 298] width 0 height 0
click at [524, 298] on button "button" at bounding box center [524, 298] width 0 height 0
click at [534, 298] on button "button" at bounding box center [534, 298] width 0 height 0
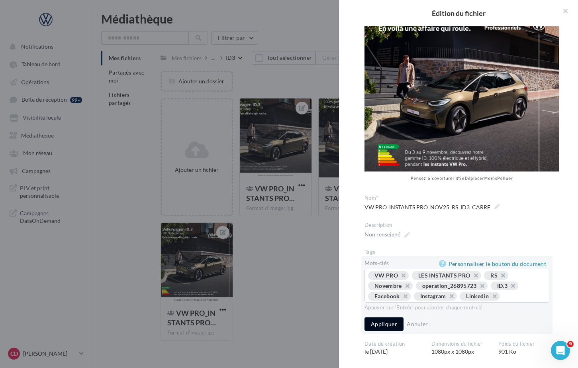
drag, startPoint x: 381, startPoint y: 331, endPoint x: 396, endPoint y: 328, distance: 14.9
click at [381, 331] on button "Appliquer" at bounding box center [384, 324] width 39 height 14
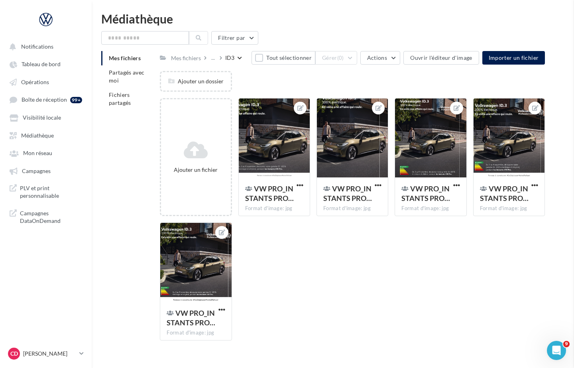
click at [210, 259] on div at bounding box center [195, 263] width 71 height 80
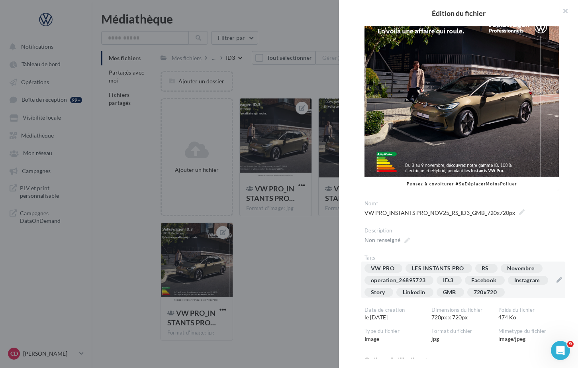
scroll to position [47, 0]
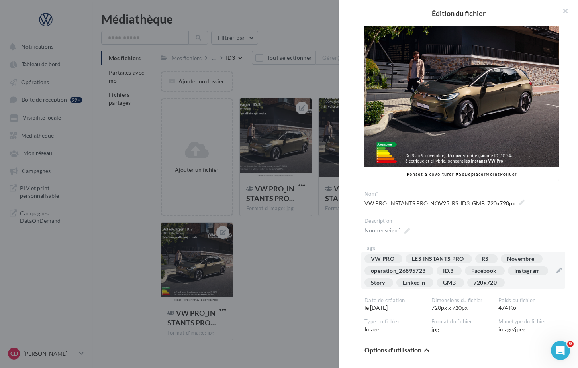
click at [526, 290] on div "VW PRO LES INSTANTS PRO RS Novembre operation_26895723 ID.3 Facebook Instagram …" at bounding box center [459, 272] width 188 height 36
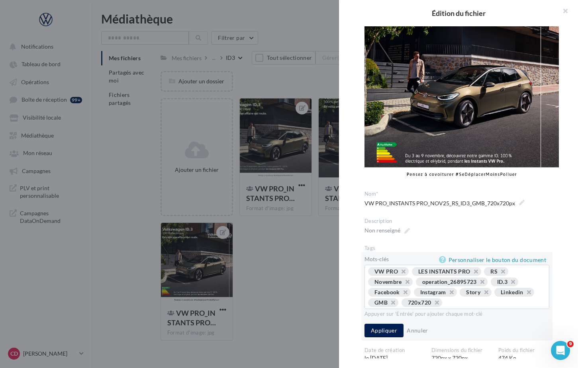
click at [515, 278] on span "ID.3" at bounding box center [505, 281] width 28 height 9
click at [401, 294] on button "button" at bounding box center [401, 294] width 0 height 0
click at [402, 294] on button "button" at bounding box center [402, 294] width 0 height 0
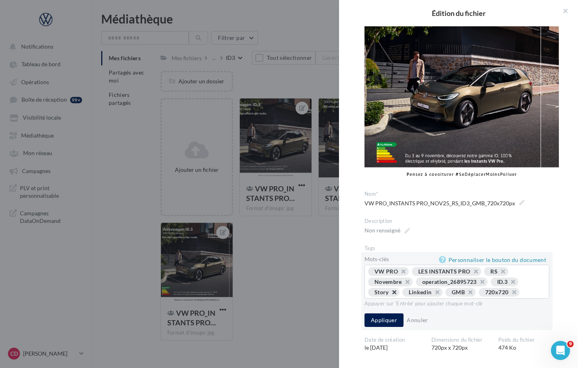
click at [390, 294] on button "button" at bounding box center [390, 294] width 0 height 0
drag, startPoint x: 402, startPoint y: 287, endPoint x: 402, endPoint y: 295, distance: 8.0
click at [398, 294] on button "button" at bounding box center [398, 294] width 0 height 0
click at [395, 314] on button "Appliquer" at bounding box center [384, 320] width 39 height 14
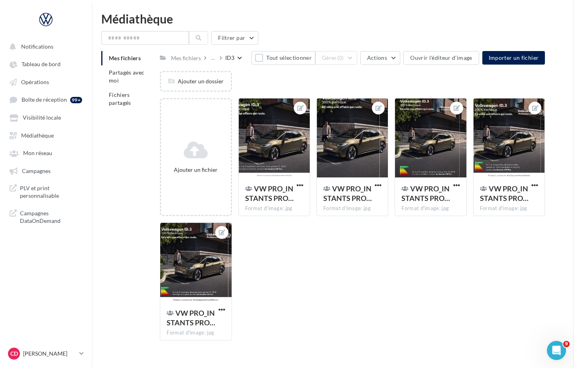
click at [383, 155] on div at bounding box center [352, 138] width 71 height 80
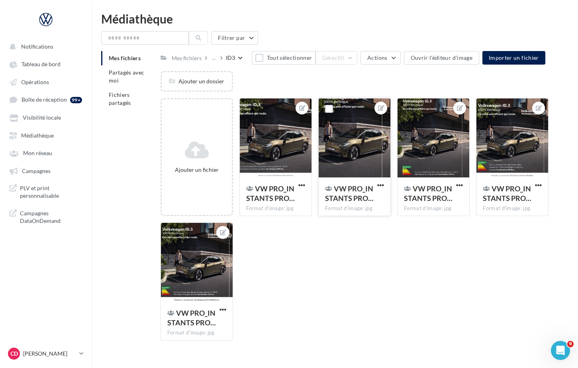
click at [362, 347] on div at bounding box center [355, 347] width 388 height 0
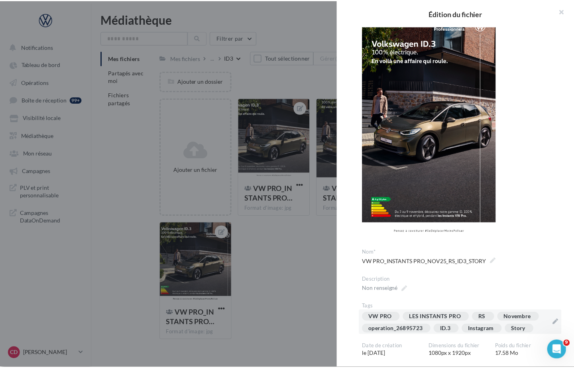
scroll to position [70, 0]
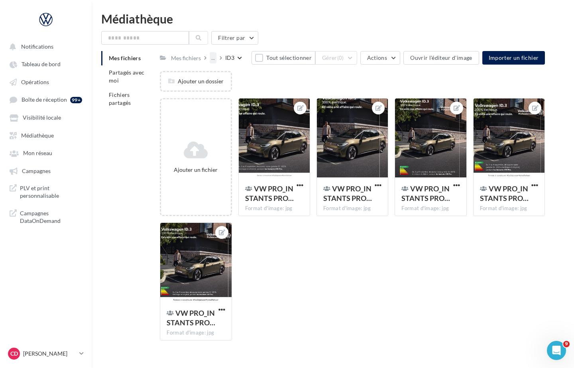
click at [212, 58] on div "..." at bounding box center [213, 57] width 7 height 11
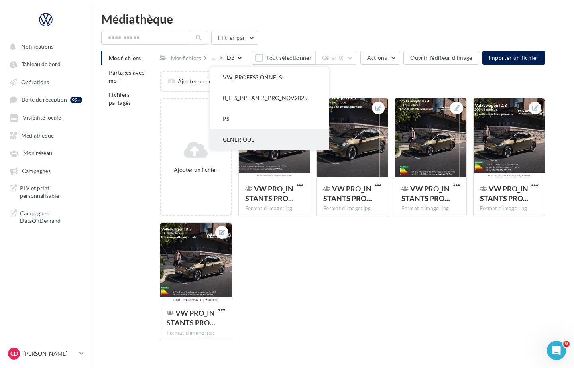
click at [247, 137] on button "GENERIQUE" at bounding box center [269, 139] width 119 height 21
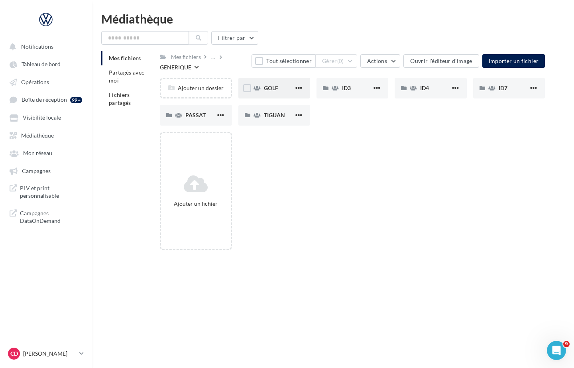
click at [281, 92] on div "GOLF" at bounding box center [274, 88] width 72 height 21
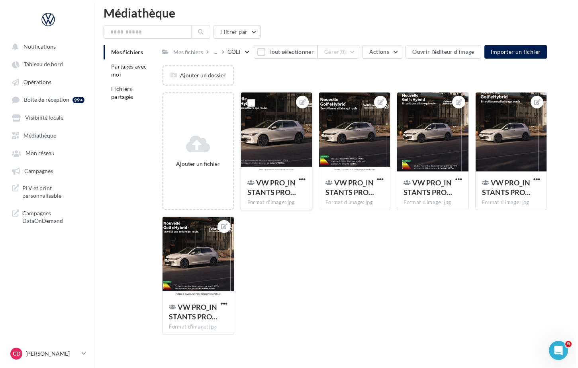
scroll to position [7, 0]
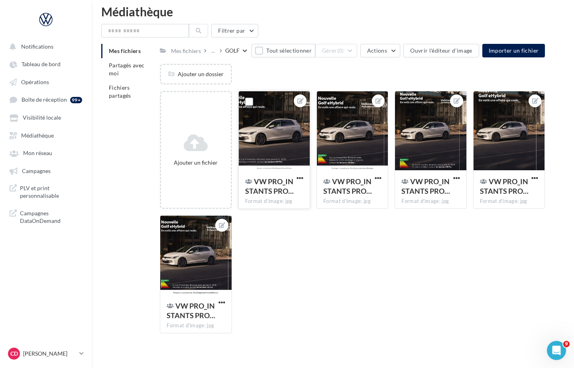
click at [284, 141] on div at bounding box center [274, 131] width 71 height 80
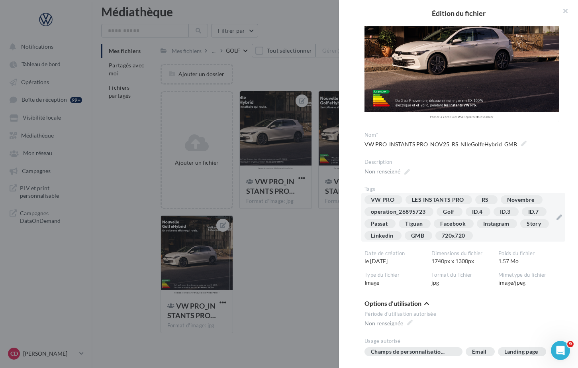
scroll to position [61, 0]
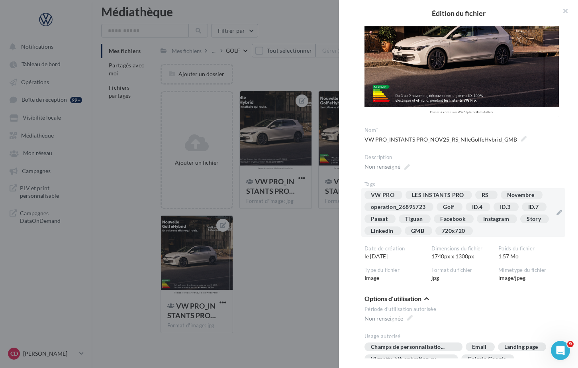
click at [519, 221] on div "VW PRO LES INSTANTS PRO RS Novembre operation_26895723 Golf ID.4 ID.3 ID.7 Pass…" at bounding box center [459, 214] width 188 height 48
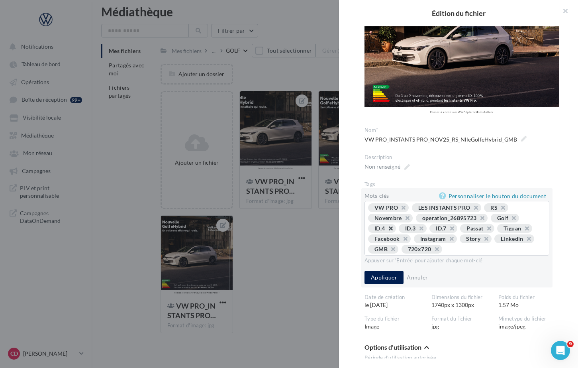
click at [386, 230] on button "button" at bounding box center [386, 230] width 0 height 0
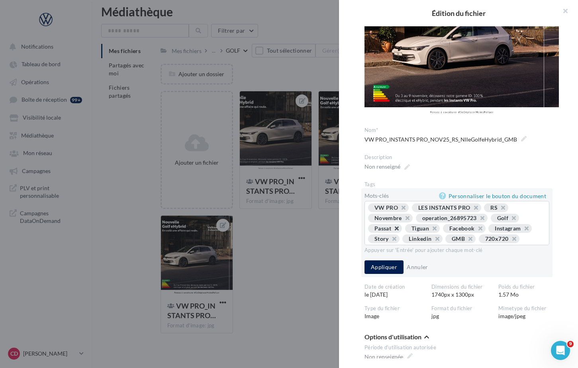
click at [392, 230] on button "button" at bounding box center [392, 230] width 0 height 0
click at [393, 230] on button "button" at bounding box center [393, 230] width 0 height 0
click at [401, 230] on button "button" at bounding box center [401, 230] width 0 height 0
click at [402, 230] on button "button" at bounding box center [402, 230] width 0 height 0
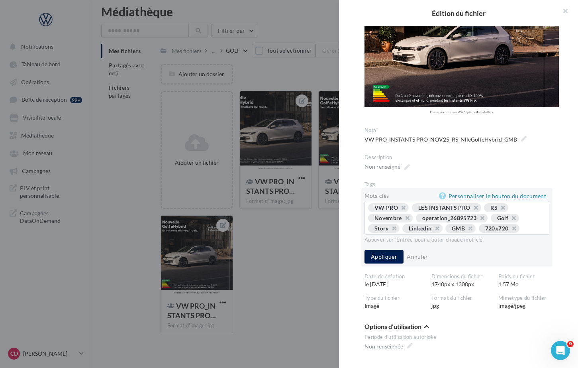
click at [390, 230] on button "button" at bounding box center [390, 230] width 0 height 0
click at [398, 230] on button "button" at bounding box center [398, 230] width 0 height 0
click at [386, 253] on button "Appliquer" at bounding box center [384, 257] width 39 height 14
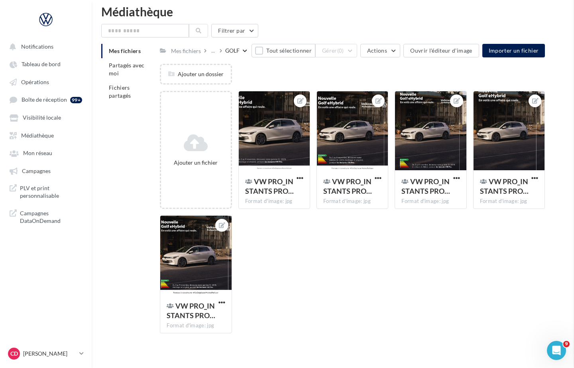
drag, startPoint x: 316, startPoint y: 243, endPoint x: 334, endPoint y: 207, distance: 40.3
click at [347, 182] on span "VW PRO_INSTANTS PRO…" at bounding box center [347, 186] width 49 height 18
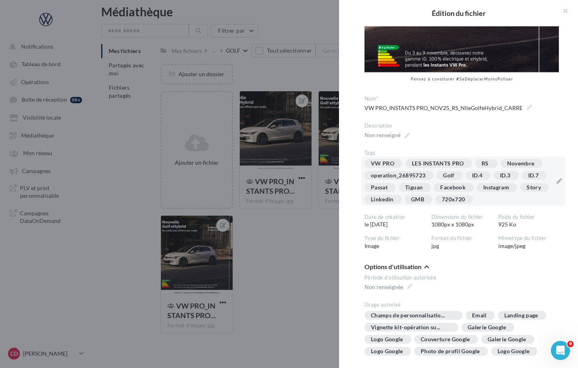
scroll to position [143, 0]
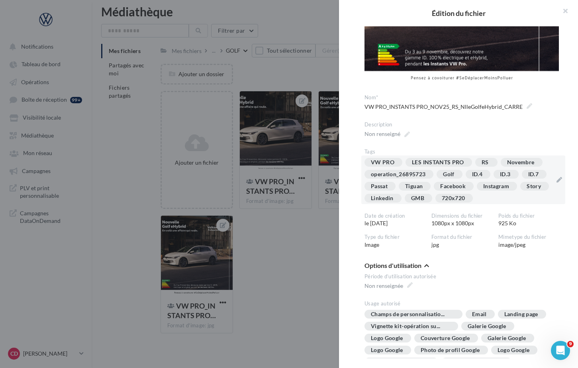
click at [488, 171] on div "ID.4" at bounding box center [478, 174] width 25 height 9
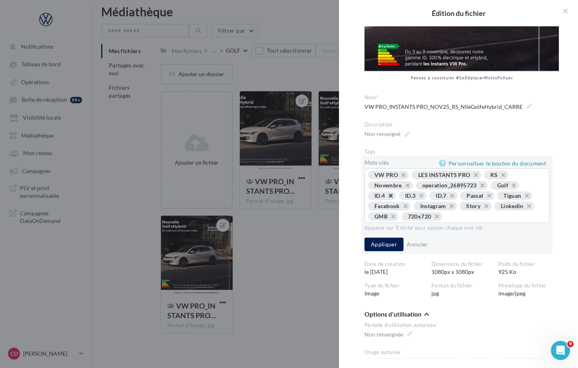
click at [386, 198] on button "button" at bounding box center [386, 198] width 0 height 0
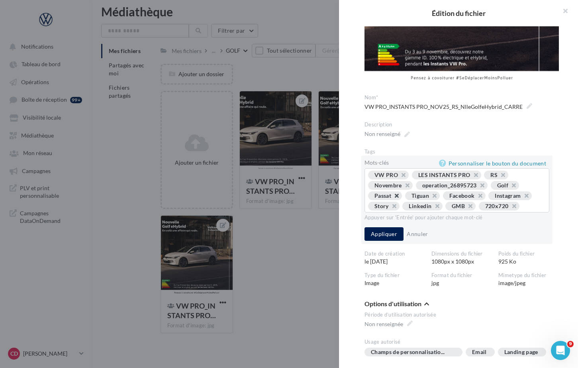
click at [392, 198] on button "button" at bounding box center [392, 198] width 0 height 0
click at [393, 198] on button "button" at bounding box center [393, 198] width 0 height 0
click at [484, 191] on span "Story" at bounding box center [475, 195] width 31 height 9
click at [482, 198] on button "button" at bounding box center [482, 198] width 0 height 0
click at [524, 198] on button "button" at bounding box center [524, 198] width 0 height 0
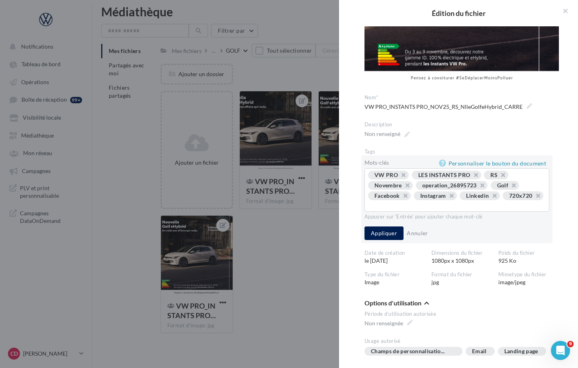
click at [534, 198] on button "button" at bounding box center [534, 198] width 0 height 0
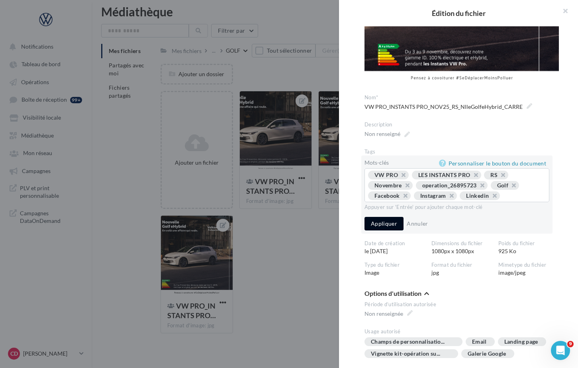
click at [386, 229] on button "Appliquer" at bounding box center [384, 224] width 39 height 14
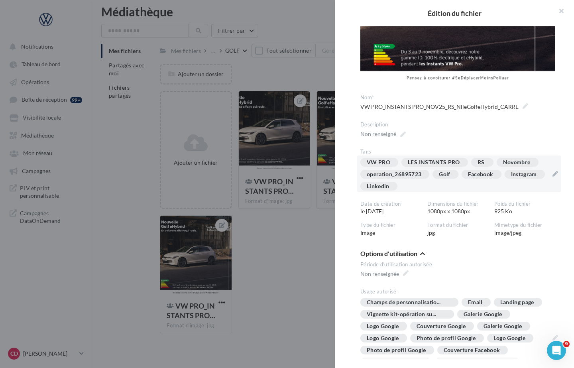
click at [324, 237] on div at bounding box center [287, 184] width 574 height 368
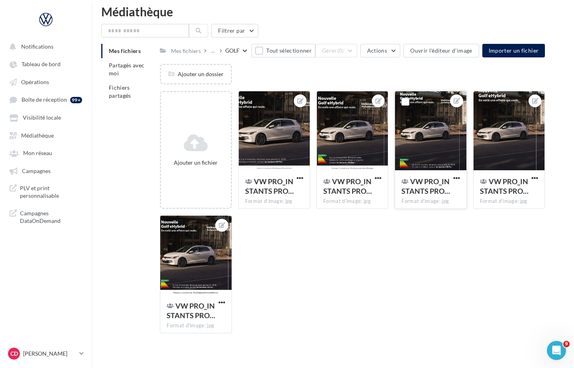
click at [442, 159] on div at bounding box center [430, 131] width 71 height 80
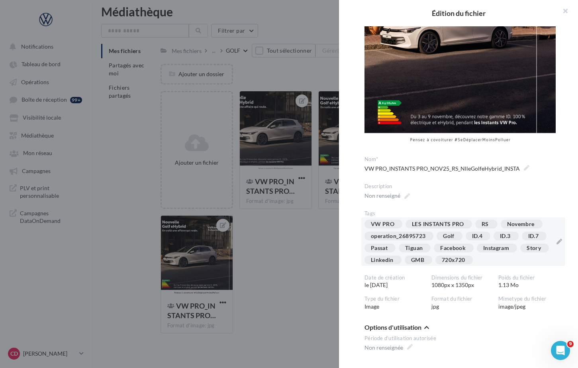
scroll to position [134, 0]
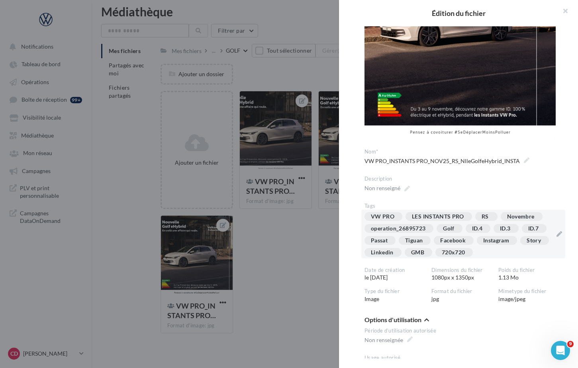
click at [527, 245] on div "VW PRO LES INSTANTS PRO RS Novembre operation_26895723 Golf ID.4 ID.3 ID.7 Pass…" at bounding box center [459, 236] width 188 height 48
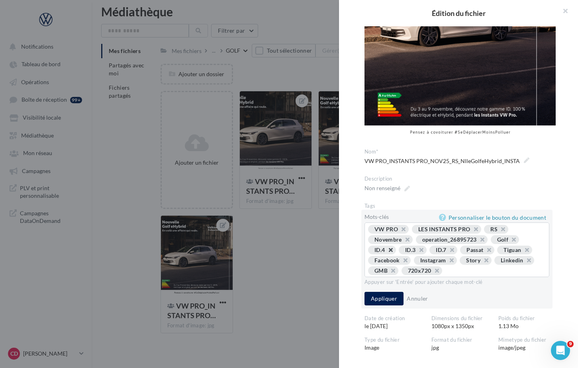
click at [386, 252] on button "button" at bounding box center [386, 252] width 0 height 0
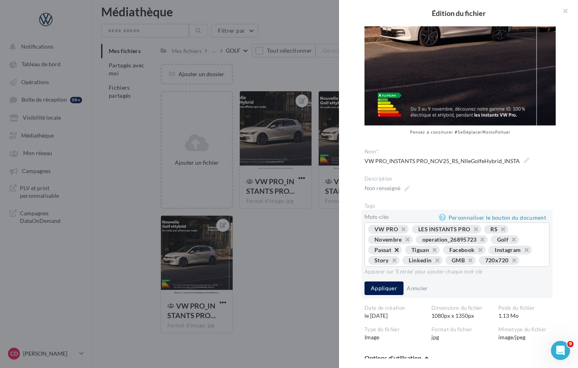
click at [392, 252] on button "button" at bounding box center [392, 252] width 0 height 0
click at [393, 252] on button "button" at bounding box center [393, 252] width 0 height 0
click at [401, 252] on button "button" at bounding box center [401, 252] width 0 height 0
click at [436, 252] on button "button" at bounding box center [436, 252] width 0 height 0
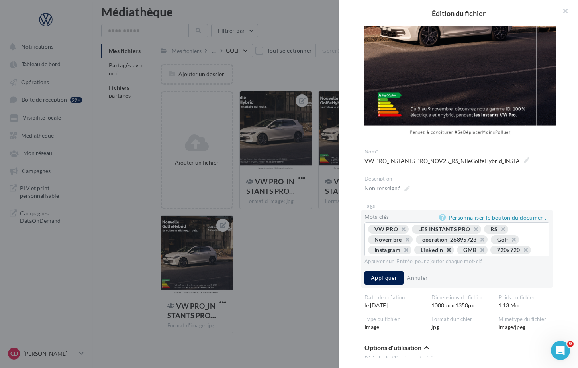
click at [445, 252] on button "button" at bounding box center [445, 252] width 0 height 0
click at [443, 248] on span "GMB" at bounding box center [429, 249] width 30 height 9
click at [478, 252] on button "button" at bounding box center [478, 252] width 0 height 0
click at [435, 252] on button "button" at bounding box center [435, 252] width 0 height 0
click at [392, 275] on button "Appliquer" at bounding box center [384, 278] width 39 height 14
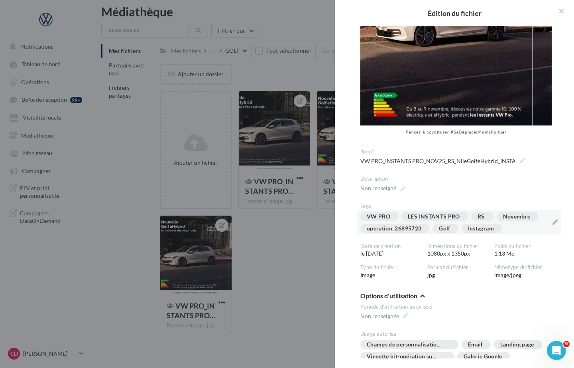
click at [312, 255] on div at bounding box center [287, 184] width 574 height 368
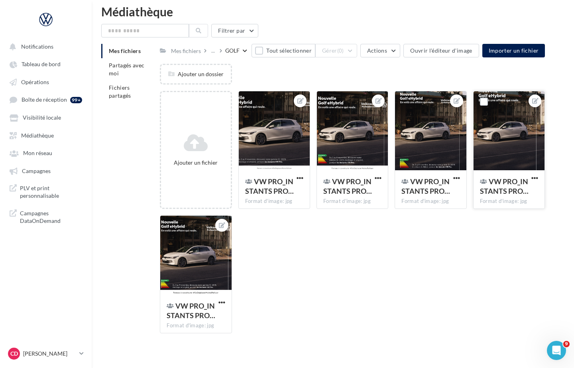
click at [499, 151] on div at bounding box center [508, 131] width 71 height 80
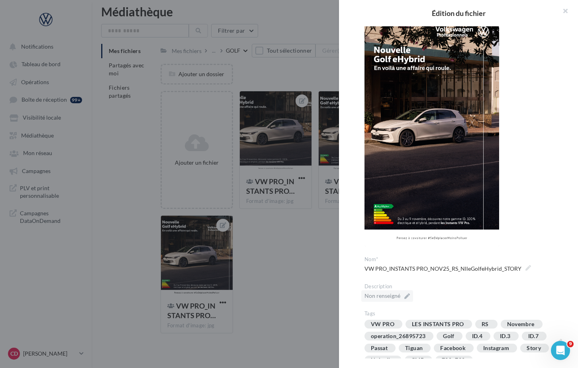
scroll to position [66, 0]
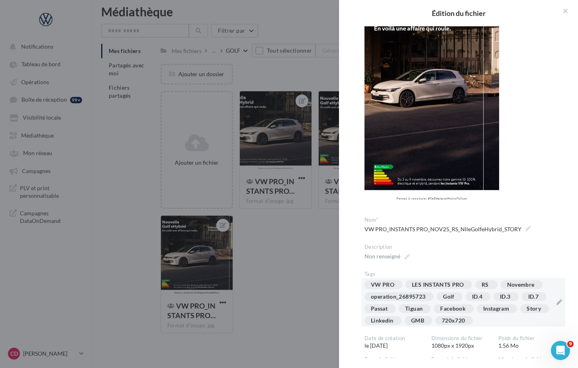
click at [532, 312] on div "VW PRO LES INSTANTS PRO RS Novembre operation_26895723 Golf ID.4 ID.3 ID.7 Pass…" at bounding box center [459, 304] width 188 height 48
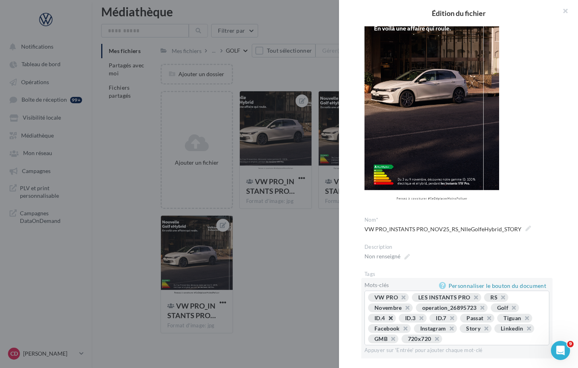
click at [386, 320] on button "button" at bounding box center [386, 320] width 0 height 0
click at [393, 318] on span "ID.3" at bounding box center [382, 318] width 28 height 9
click at [386, 320] on button "button" at bounding box center [386, 320] width 0 height 0
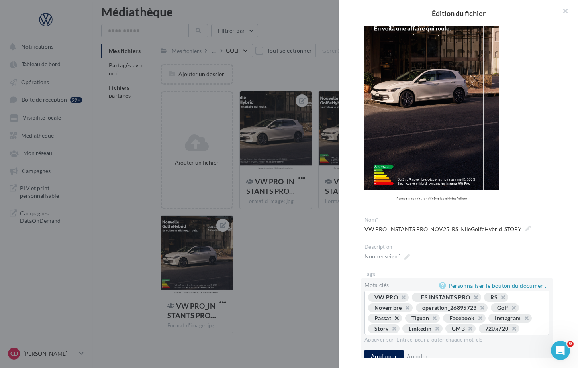
click at [392, 320] on button "button" at bounding box center [392, 320] width 0 height 0
click at [393, 320] on button "button" at bounding box center [393, 320] width 0 height 0
click at [401, 320] on button "button" at bounding box center [401, 320] width 0 height 0
click at [479, 320] on button "button" at bounding box center [479, 320] width 0 height 0
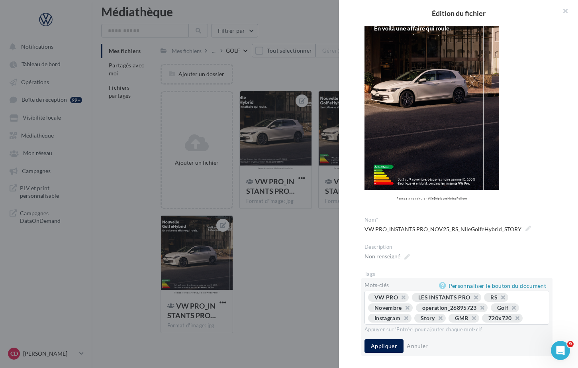
click at [477, 318] on span "GMB" at bounding box center [464, 318] width 30 height 9
click at [470, 320] on button "button" at bounding box center [470, 320] width 0 height 0
click at [480, 320] on button "button" at bounding box center [480, 320] width 0 height 0
click at [396, 345] on button "Appliquer" at bounding box center [384, 346] width 39 height 14
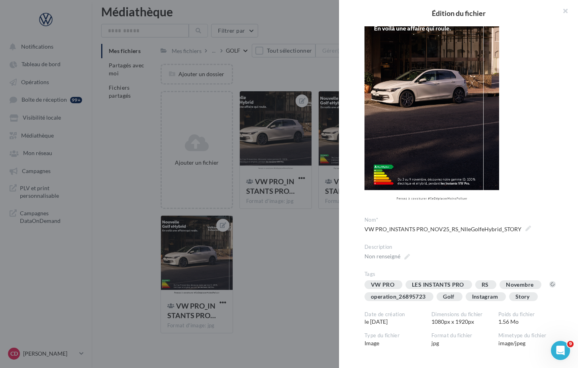
drag, startPoint x: 309, startPoint y: 294, endPoint x: 301, endPoint y: 289, distance: 9.1
click at [309, 294] on div at bounding box center [289, 184] width 578 height 368
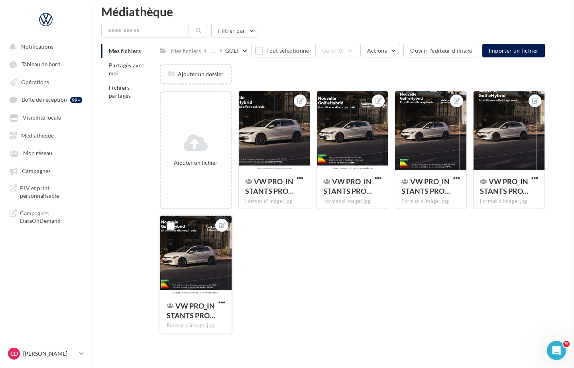
click at [207, 263] on div at bounding box center [195, 256] width 71 height 80
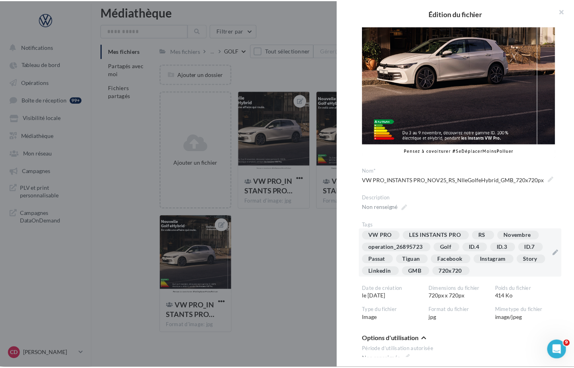
scroll to position [75, 0]
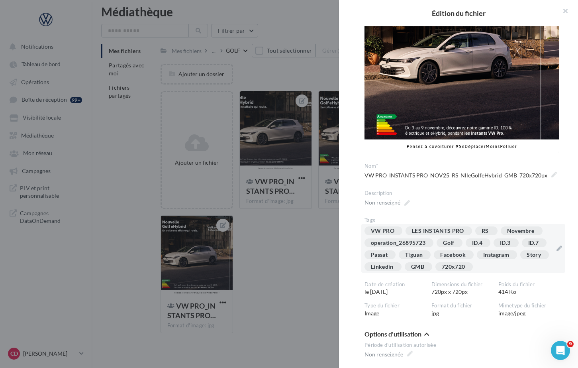
click at [522, 257] on div "VW PRO LES INSTANTS PRO RS Novembre operation_26895723 Golf ID.4 ID.3 ID.7 Pass…" at bounding box center [459, 250] width 188 height 48
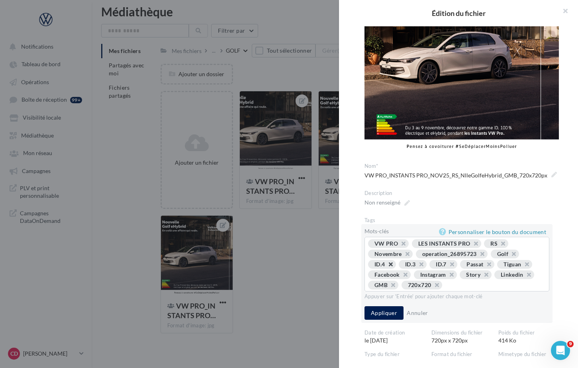
click at [386, 266] on button "button" at bounding box center [386, 266] width 0 height 0
click at [393, 260] on span "ID.7" at bounding box center [382, 264] width 28 height 9
click at [386, 266] on button "button" at bounding box center [386, 266] width 0 height 0
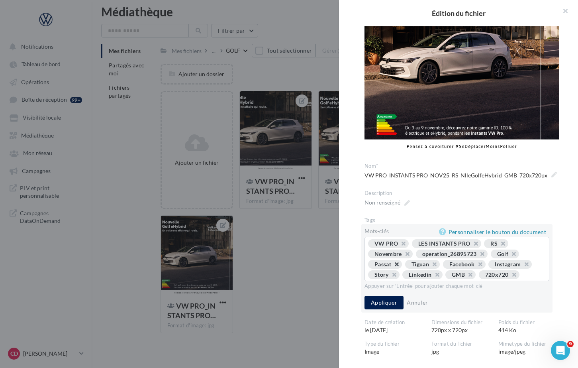
click at [392, 266] on button "button" at bounding box center [392, 266] width 0 height 0
click at [393, 266] on button "button" at bounding box center [393, 266] width 0 height 0
click at [447, 266] on button "button" at bounding box center [447, 266] width 0 height 0
click at [436, 266] on button "button" at bounding box center [436, 266] width 0 height 0
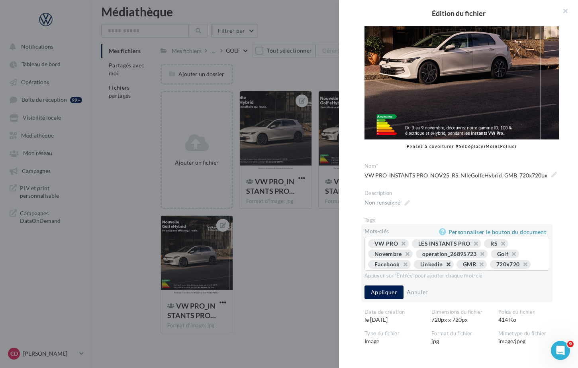
click at [444, 266] on button "button" at bounding box center [444, 266] width 0 height 0
click at [387, 293] on button "Appliquer" at bounding box center [384, 292] width 39 height 14
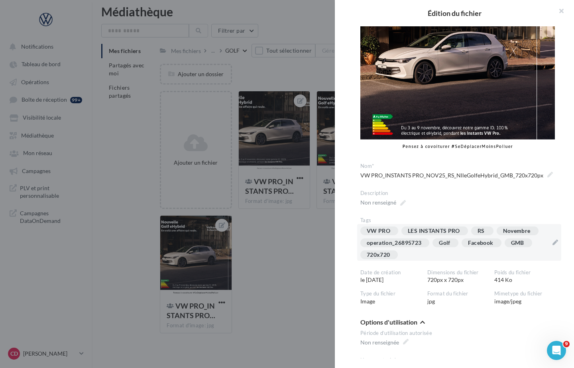
click at [273, 257] on div at bounding box center [287, 184] width 574 height 368
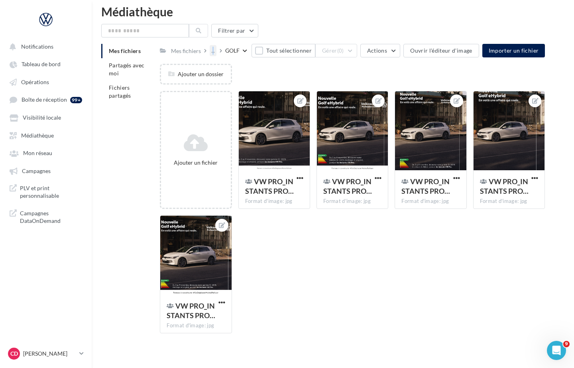
click at [212, 51] on div "..." at bounding box center [213, 50] width 7 height 11
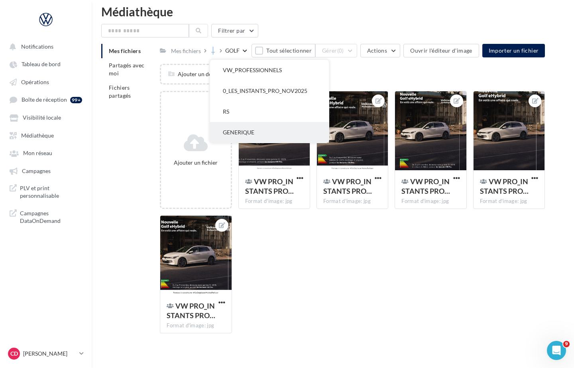
click at [228, 134] on button "GENERIQUE" at bounding box center [269, 132] width 119 height 21
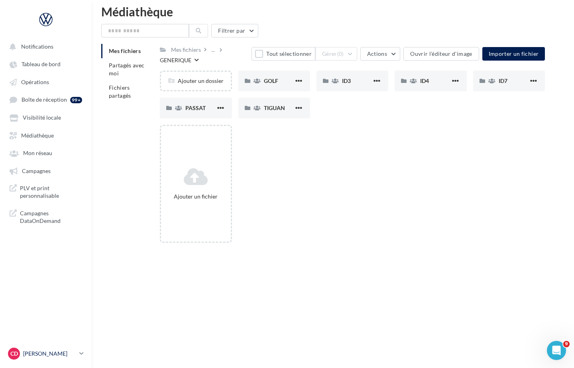
click at [80, 351] on icon at bounding box center [81, 353] width 4 height 7
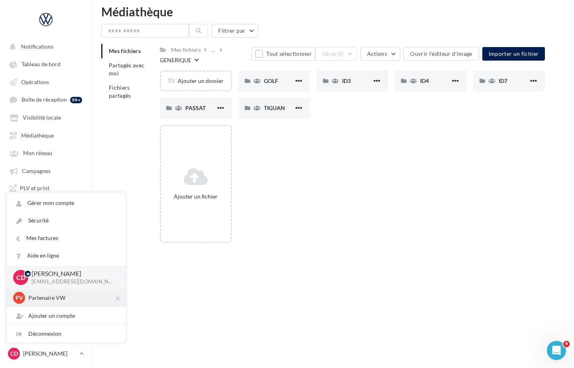
click at [63, 301] on p "Partenaire VW" at bounding box center [72, 298] width 88 height 8
